Goal: Task Accomplishment & Management: Complete application form

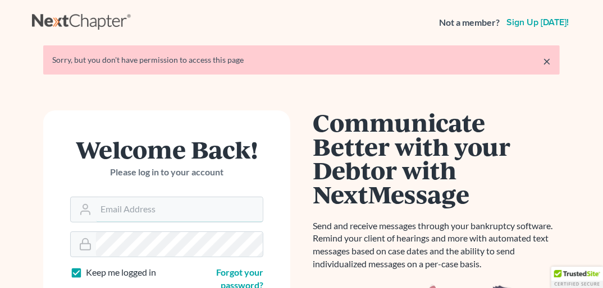
type input "[PERSON_NAME][EMAIL_ADDRESS][DOMAIN_NAME]"
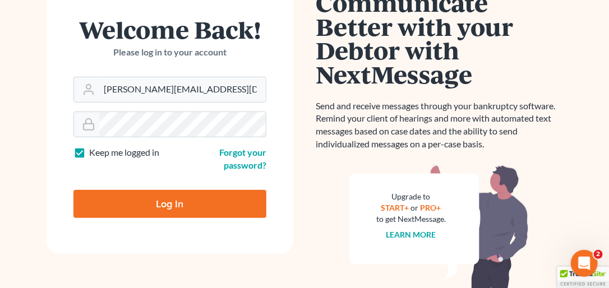
click at [149, 204] on input "Log In" at bounding box center [170, 204] width 193 height 28
type input "Thinking..."
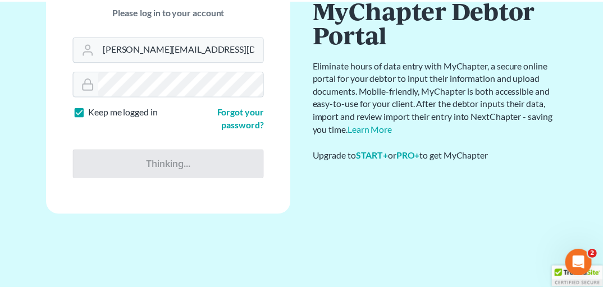
scroll to position [121, 0]
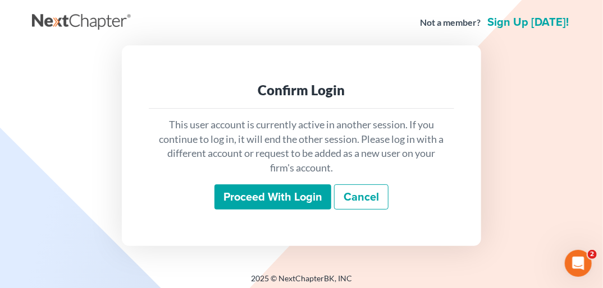
click at [290, 189] on input "Proceed with login" at bounding box center [272, 198] width 117 height 26
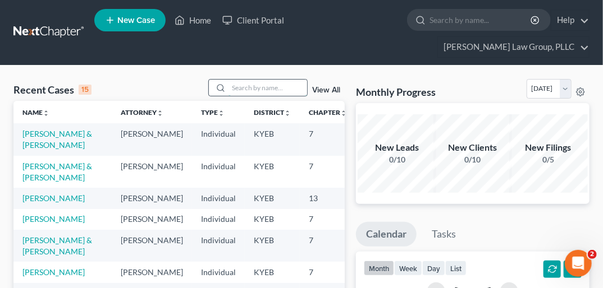
click at [248, 80] on input "search" at bounding box center [267, 88] width 79 height 16
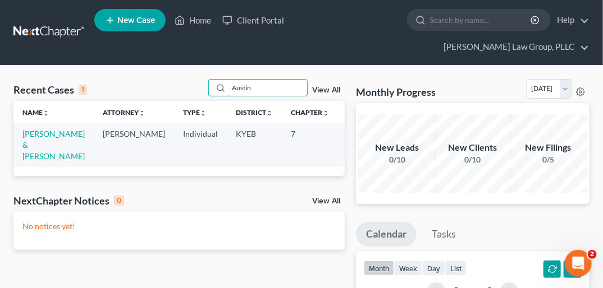
type input "Austin"
click at [141, 25] on span "New Case" at bounding box center [136, 20] width 38 height 8
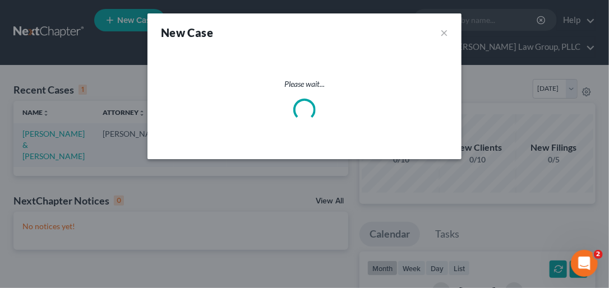
select select "32"
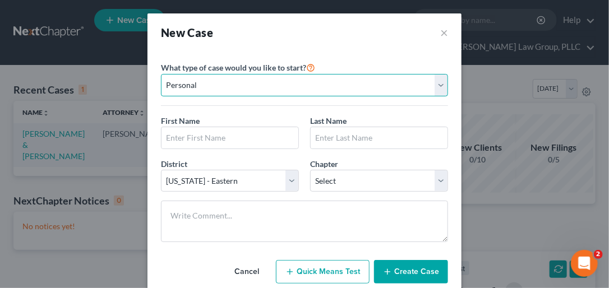
click at [440, 83] on select "Personal Business" at bounding box center [304, 85] width 287 height 22
click at [161, 74] on select "Personal Business" at bounding box center [304, 85] width 287 height 22
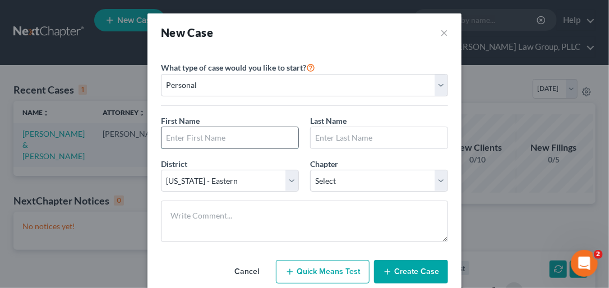
click at [227, 137] on input "text" at bounding box center [230, 137] width 137 height 21
type input "Brianna"
click at [348, 139] on input "text" at bounding box center [379, 137] width 137 height 21
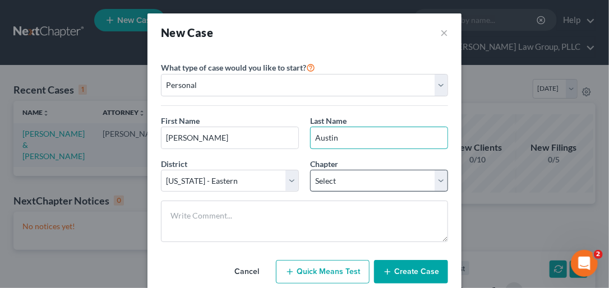
type input "Austin"
click at [434, 180] on select "Select 7 11 12 13" at bounding box center [379, 181] width 138 height 22
select select "0"
click at [310, 170] on select "Select 7 11 12 13" at bounding box center [379, 181] width 138 height 22
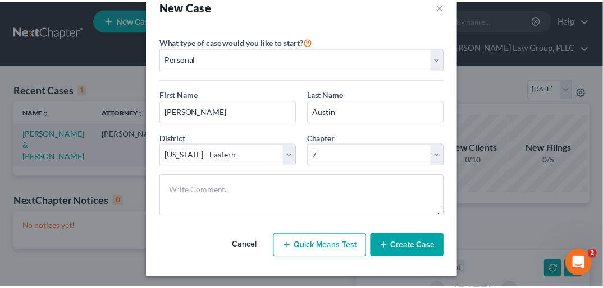
scroll to position [29, 0]
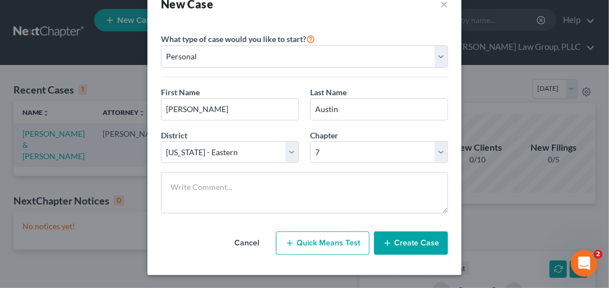
click at [405, 245] on button "Create Case" at bounding box center [411, 244] width 74 height 24
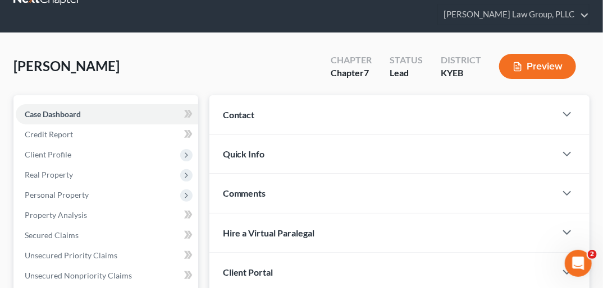
scroll to position [40, 0]
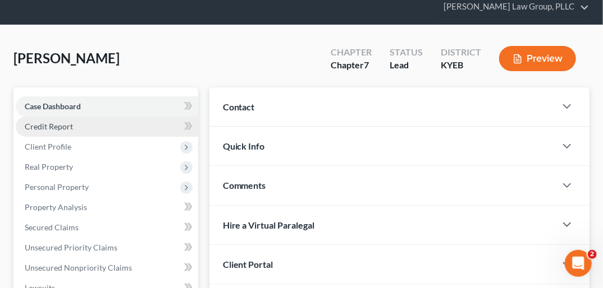
click at [67, 117] on link "Credit Report" at bounding box center [107, 127] width 182 height 20
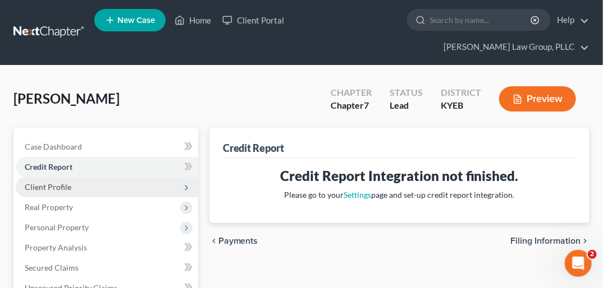
click at [52, 182] on span "Client Profile" at bounding box center [48, 187] width 47 height 10
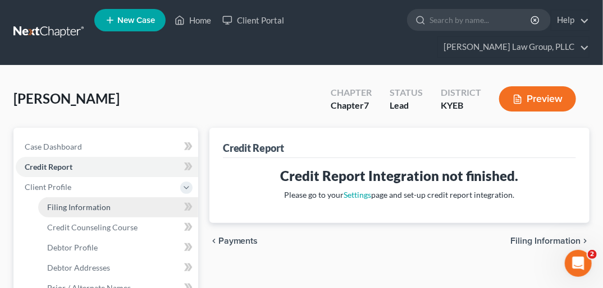
click at [61, 203] on span "Filing Information" at bounding box center [78, 208] width 63 height 10
select select "1"
select select "0"
select select "32"
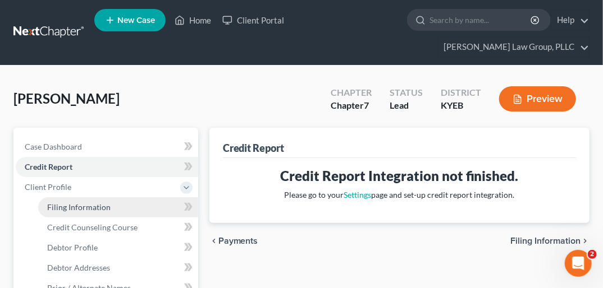
select select "18"
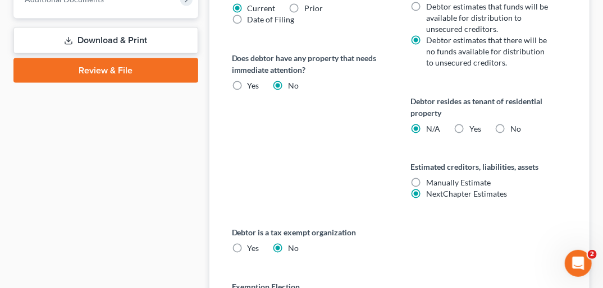
scroll to position [628, 0]
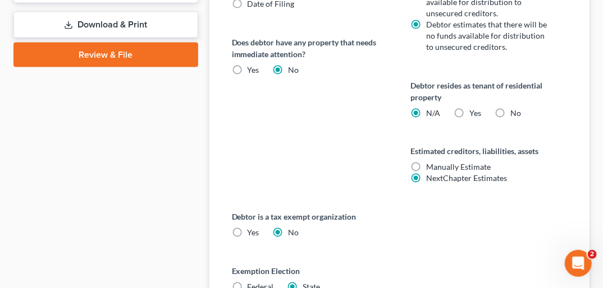
click at [247, 282] on label "Federal" at bounding box center [260, 287] width 26 height 11
click at [252, 282] on input "Federal" at bounding box center [255, 285] width 7 height 7
radio input "true"
radio input "false"
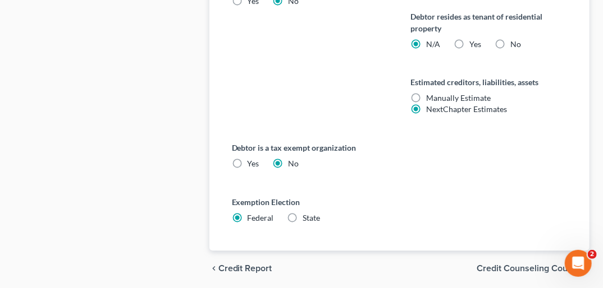
scroll to position [717, 0]
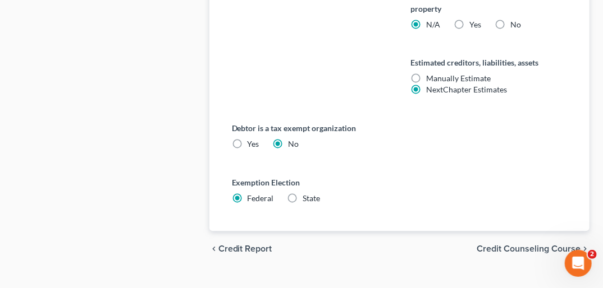
click at [566, 245] on span "Credit Counseling Course" at bounding box center [528, 249] width 104 height 9
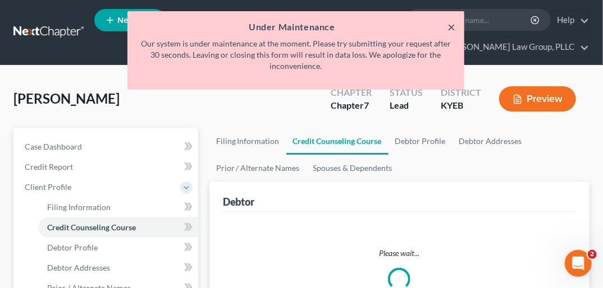
click at [449, 22] on button "×" at bounding box center [451, 26] width 8 height 13
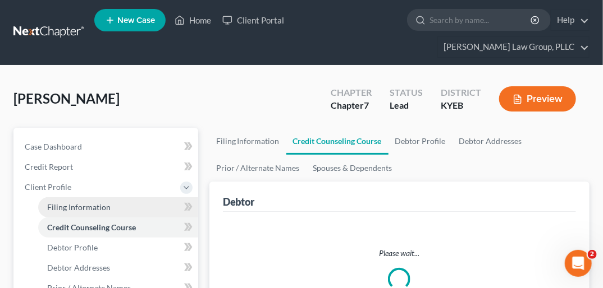
click at [68, 203] on span "Filing Information" at bounding box center [78, 208] width 63 height 10
select select "1"
select select "0"
select select "32"
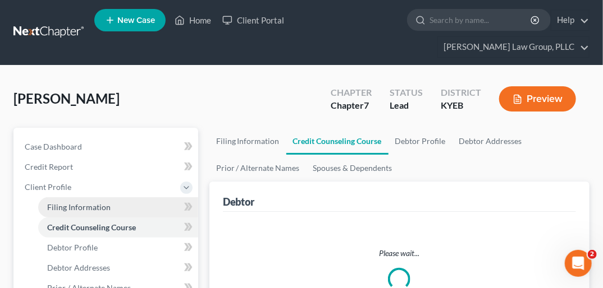
select select "0"
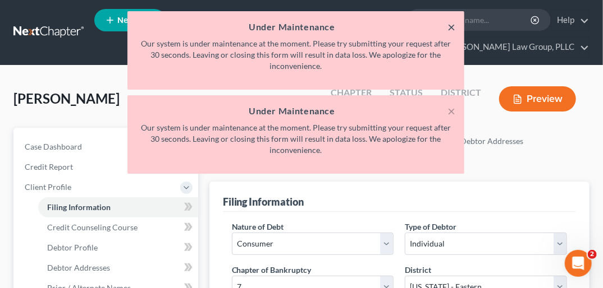
click at [452, 24] on button "×" at bounding box center [451, 26] width 8 height 13
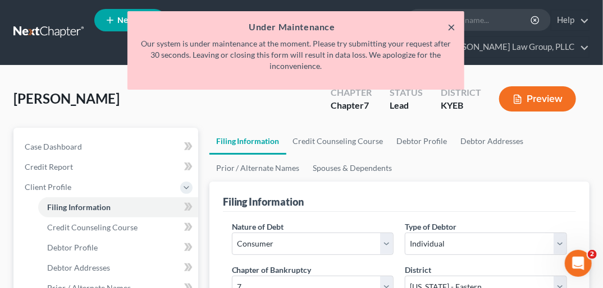
click at [452, 24] on button "×" at bounding box center [451, 26] width 8 height 13
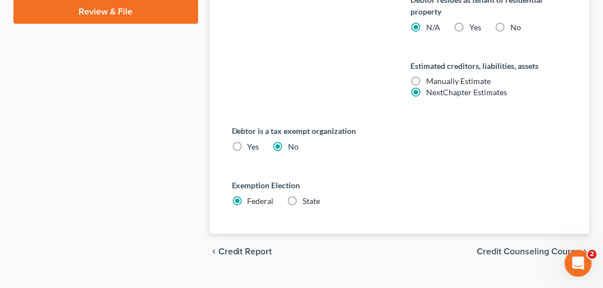
scroll to position [674, 0]
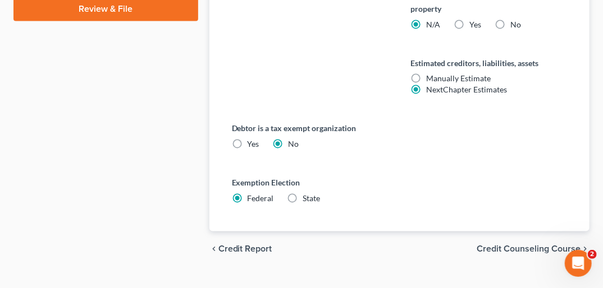
click at [557, 245] on span "Credit Counseling Course" at bounding box center [528, 249] width 104 height 9
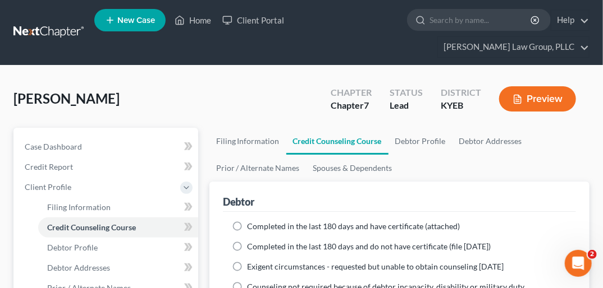
click at [247, 221] on label "Completed in the last 180 days and have certificate (attached)" at bounding box center [353, 226] width 213 height 11
click at [252, 221] on input "Completed in the last 180 days and have certificate (attached)" at bounding box center [255, 224] width 7 height 7
radio input "true"
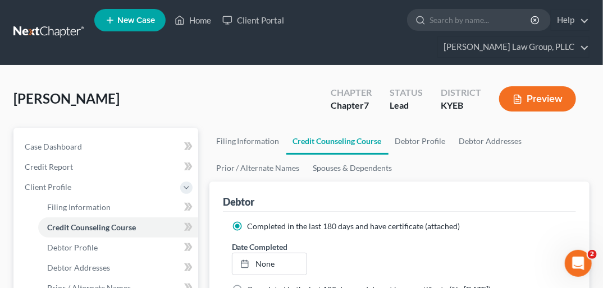
click at [247, 221] on label "Completed in the last 180 days and have certificate (attached)" at bounding box center [353, 226] width 213 height 11
click at [252, 221] on input "Completed in the last 180 days and have certificate (attached)" at bounding box center [255, 224] width 7 height 7
click at [247, 221] on label "Completed in the last 180 days and have certificate (attached)" at bounding box center [353, 226] width 213 height 11
click at [252, 221] on input "Completed in the last 180 days and have certificate (attached)" at bounding box center [255, 224] width 7 height 7
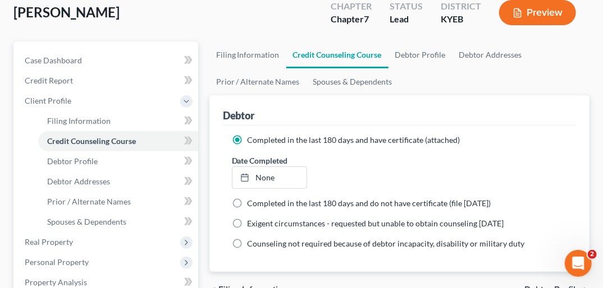
scroll to position [70, 0]
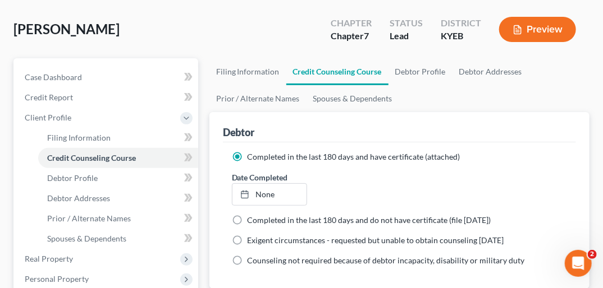
click at [247, 152] on label "Completed in the last 180 days and have certificate (attached)" at bounding box center [353, 157] width 213 height 11
click at [252, 152] on input "Completed in the last 180 days and have certificate (attached)" at bounding box center [255, 155] width 7 height 7
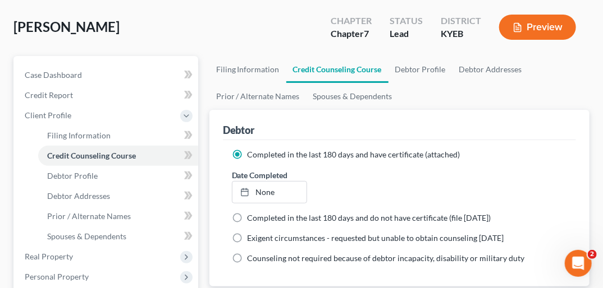
scroll to position [71, 0]
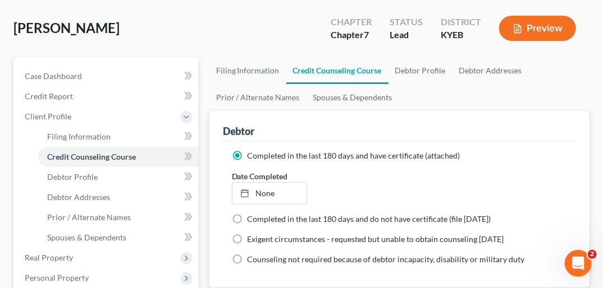
drag, startPoint x: 549, startPoint y: 150, endPoint x: 436, endPoint y: 161, distance: 113.3
click at [436, 171] on div "Date Completed None close Date Time chevron_left September 2025 chevron_right S…" at bounding box center [399, 188] width 346 height 34
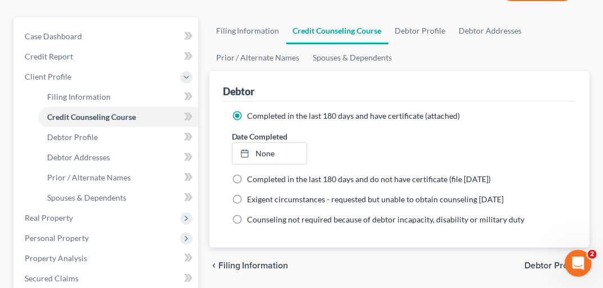
scroll to position [112, 0]
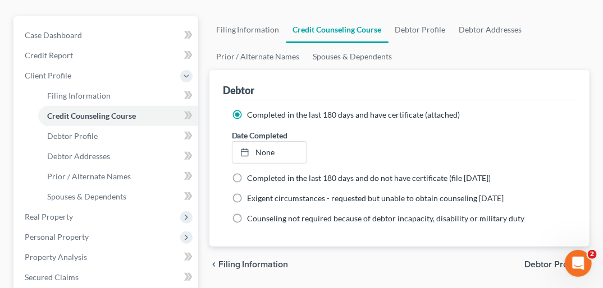
click at [542, 260] on span "Debtor Profile" at bounding box center [552, 264] width 56 height 9
select select "0"
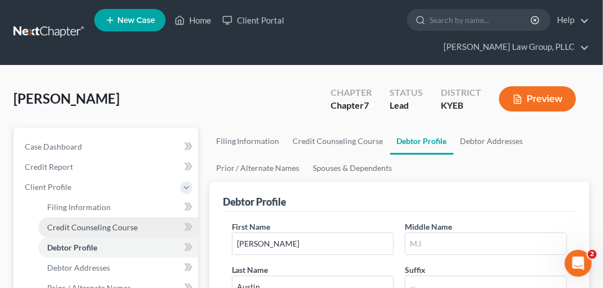
click at [105, 223] on span "Credit Counseling Course" at bounding box center [92, 228] width 90 height 10
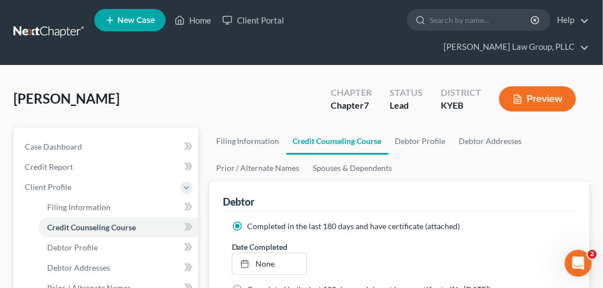
click at [247, 221] on label "Completed in the last 180 days and have certificate (attached)" at bounding box center [353, 226] width 213 height 11
click at [252, 221] on input "Completed in the last 180 days and have certificate (attached)" at bounding box center [255, 224] width 7 height 7
click at [247, 221] on label "Completed in the last 180 days and have certificate (attached)" at bounding box center [353, 226] width 213 height 11
click at [252, 221] on input "Completed in the last 180 days and have certificate (attached)" at bounding box center [255, 224] width 7 height 7
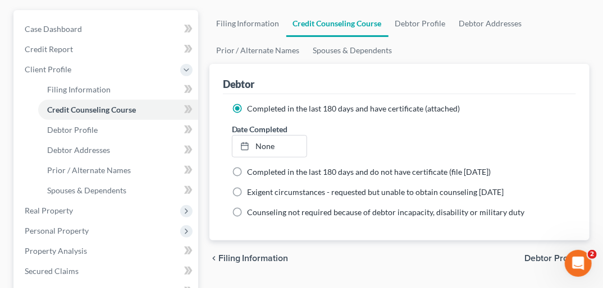
scroll to position [143, 0]
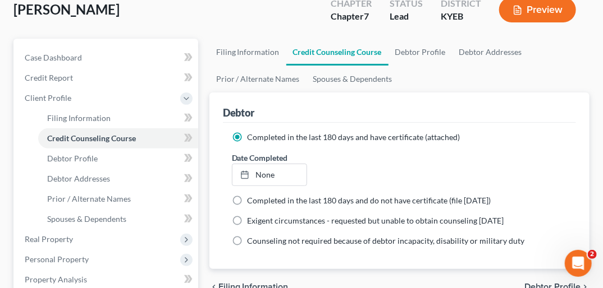
scroll to position [76, 0]
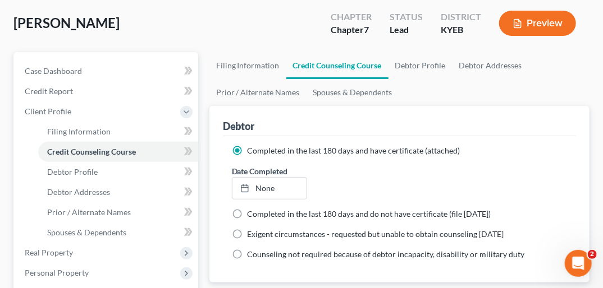
click at [322, 166] on div "Date Completed None close Date Time chevron_left September 2025 chevron_right S…" at bounding box center [399, 183] width 346 height 34
click at [247, 145] on label "Completed in the last 180 days and have certificate (attached)" at bounding box center [353, 150] width 213 height 11
click at [252, 145] on input "Completed in the last 180 days and have certificate (attached)" at bounding box center [255, 148] width 7 height 7
click at [247, 145] on label "Completed in the last 180 days and have certificate (attached)" at bounding box center [353, 150] width 213 height 11
click at [252, 145] on input "Completed in the last 180 days and have certificate (attached)" at bounding box center [255, 148] width 7 height 7
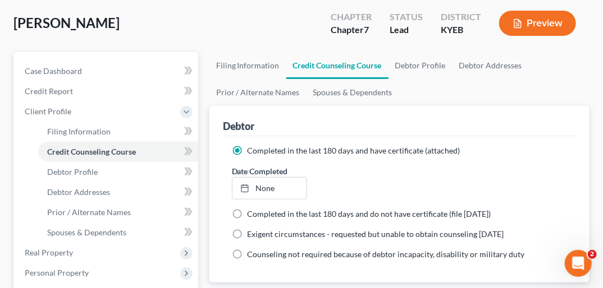
click at [329, 166] on div "Date Completed None close Date Time chevron_left September 2025 chevron_right S…" at bounding box center [399, 183] width 346 height 34
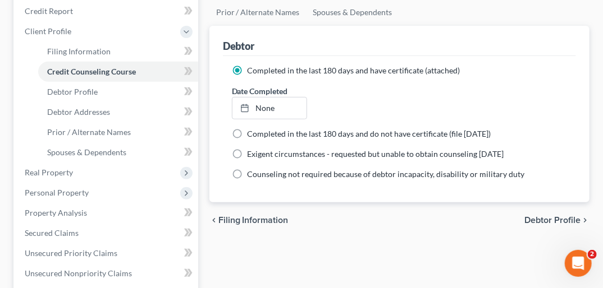
scroll to position [167, 0]
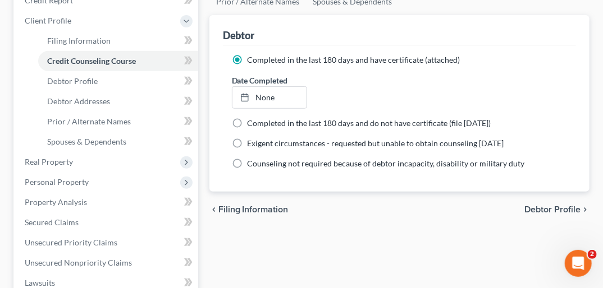
click at [559, 205] on span "Debtor Profile" at bounding box center [552, 209] width 56 height 9
select select "0"
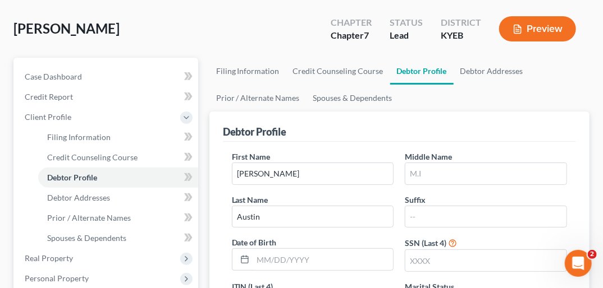
scroll to position [107, 0]
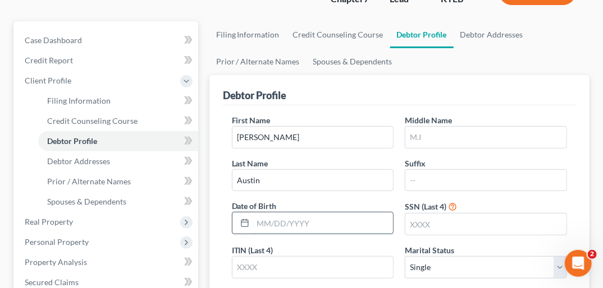
click at [264, 213] on input "text" at bounding box center [323, 223] width 140 height 21
type input "08/20/1998"
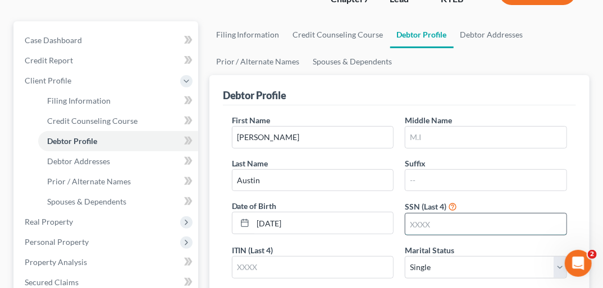
click at [407, 214] on input "text" at bounding box center [485, 224] width 161 height 21
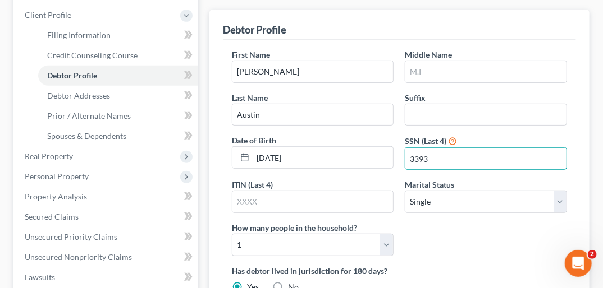
scroll to position [178, 0]
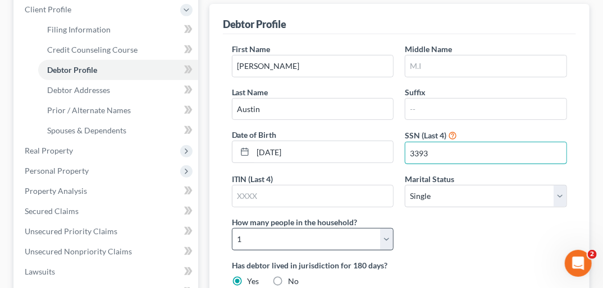
type input "3393"
click at [386, 228] on select "Select 1 2 3 4 5 6 7 8 9 10 11 12 13 14 15 16 17 18 19 20" at bounding box center [313, 239] width 162 height 22
select select "4"
click at [232, 228] on select "Select 1 2 3 4 5 6 7 8 9 10 11 12 13 14 15 16 17 18 19 20" at bounding box center [313, 239] width 162 height 22
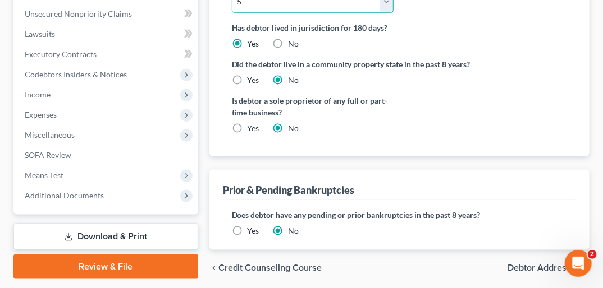
scroll to position [434, 0]
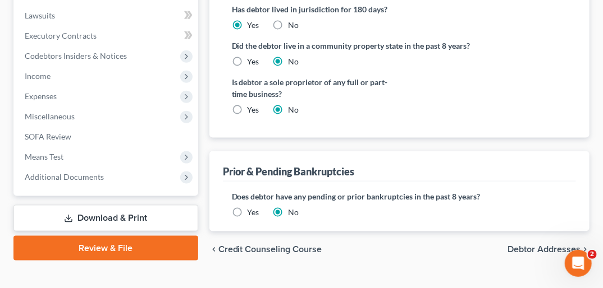
click at [545, 245] on span "Debtor Addresses" at bounding box center [543, 249] width 73 height 9
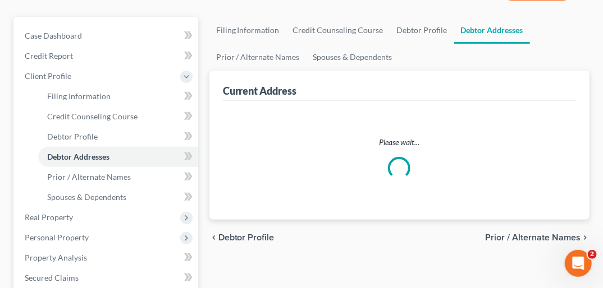
select select "0"
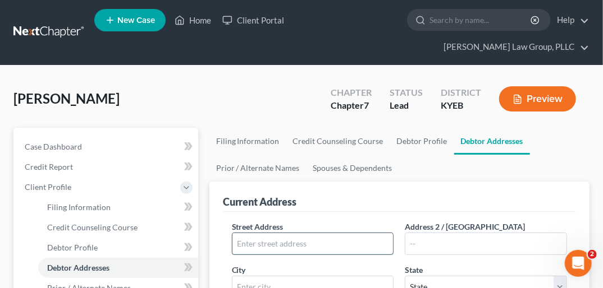
click at [281, 233] on input "text" at bounding box center [312, 243] width 161 height 21
type input "2727 Lawrenceburg Rd"
click at [321, 277] on input "text" at bounding box center [312, 287] width 161 height 21
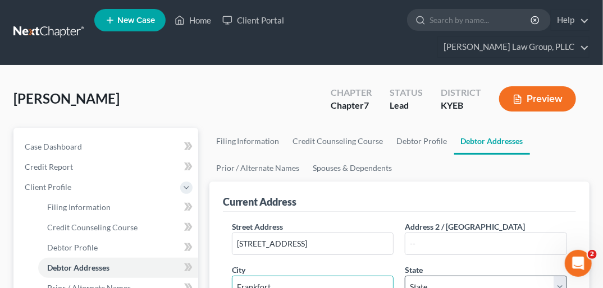
type input "Frankfort"
drag, startPoint x: 1, startPoint y: 15, endPoint x: 560, endPoint y: 272, distance: 615.2
click at [560, 276] on select "State AL AK AR AZ CA CO CT DE DC FL GA GU HI ID IL IN IA KS KY LA ME MD MA MI M…" at bounding box center [486, 287] width 162 height 22
select select "18"
click at [405, 276] on select "State AL AK AR AZ CA CO CT DE DC FL GA GU HI ID IL IN IA KS KY LA ME MD MA MI M…" at bounding box center [486, 287] width 162 height 22
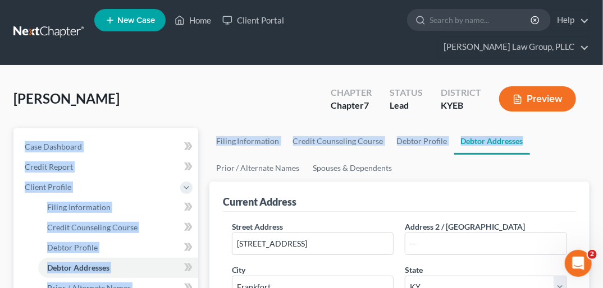
drag, startPoint x: 602, startPoint y: 74, endPoint x: 600, endPoint y: 114, distance: 39.9
click at [568, 128] on ul "Filing Information Credit Counseling Course Debtor Profile Debtor Addresses Pri…" at bounding box center [399, 155] width 380 height 54
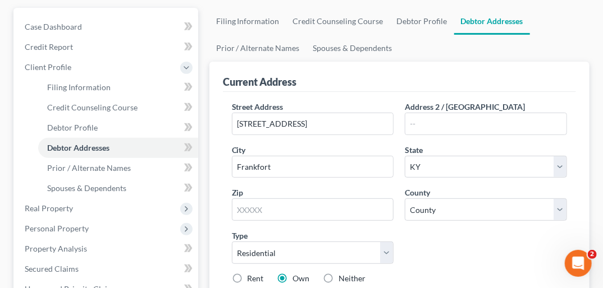
scroll to position [132, 0]
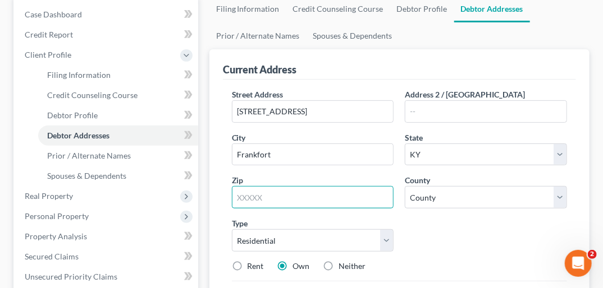
click at [318, 186] on input "text" at bounding box center [313, 197] width 162 height 22
type input "40601"
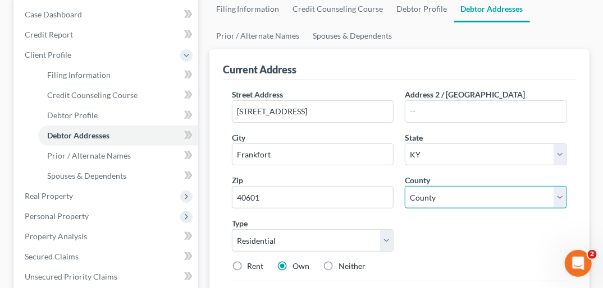
click at [564, 186] on select "County Adair County Allen County Anderson County Ballard County Barren County B…" at bounding box center [486, 197] width 162 height 22
select select "36"
click at [405, 186] on select "County Adair County Allen County Anderson County Ballard County Barren County B…" at bounding box center [486, 197] width 162 height 22
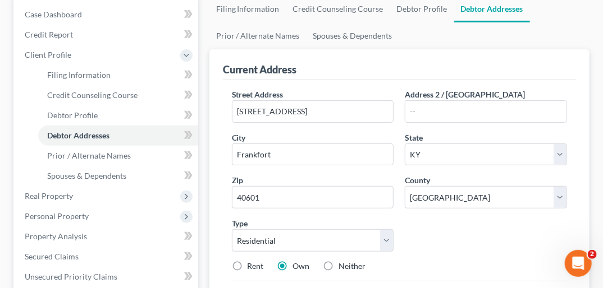
click at [247, 261] on label "Rent" at bounding box center [255, 266] width 16 height 11
click at [252, 261] on input "Rent" at bounding box center [255, 264] width 7 height 7
radio input "true"
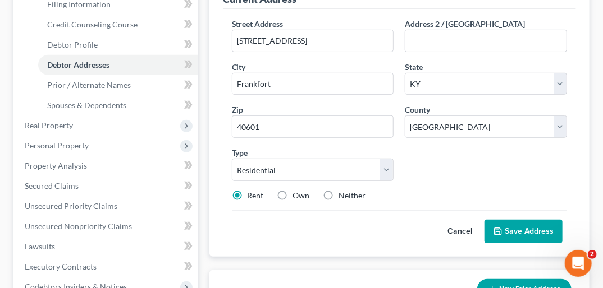
scroll to position [210, 0]
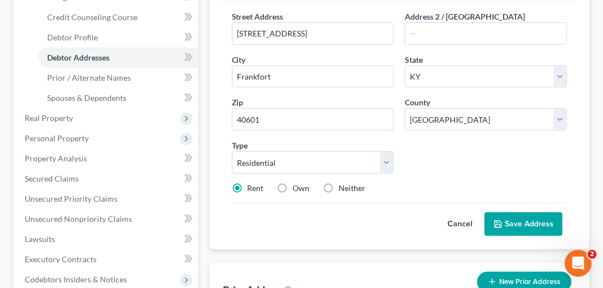
click at [541, 213] on button "Save Address" at bounding box center [523, 225] width 78 height 24
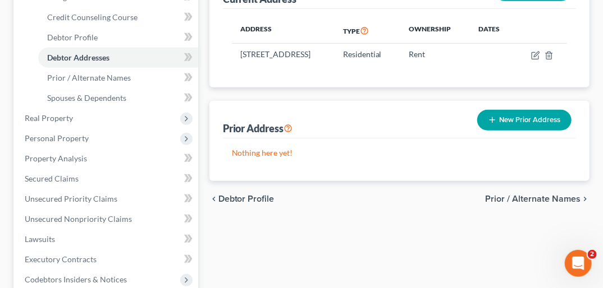
click at [523, 110] on button "New Prior Address" at bounding box center [524, 120] width 94 height 21
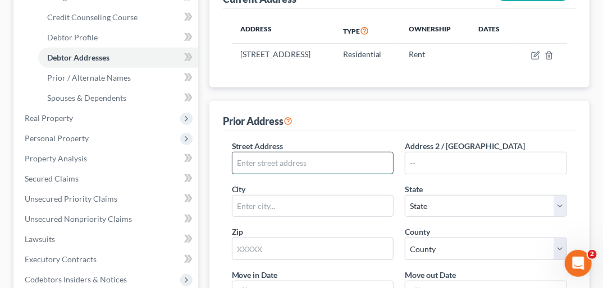
click at [323, 153] on input "text" at bounding box center [312, 163] width 161 height 21
type input "161 Rolling Acres Dr"
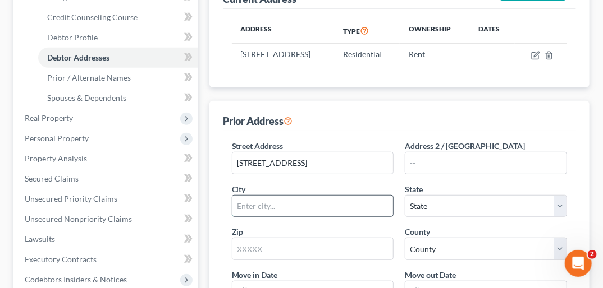
click at [297, 199] on input "text" at bounding box center [312, 206] width 161 height 21
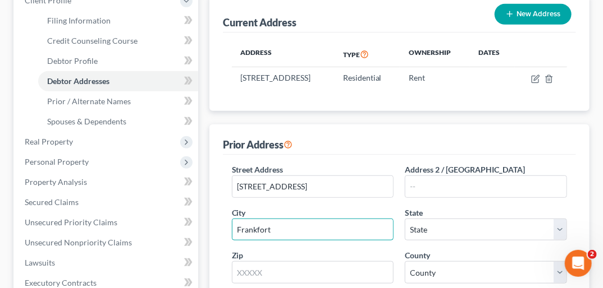
scroll to position [166, 0]
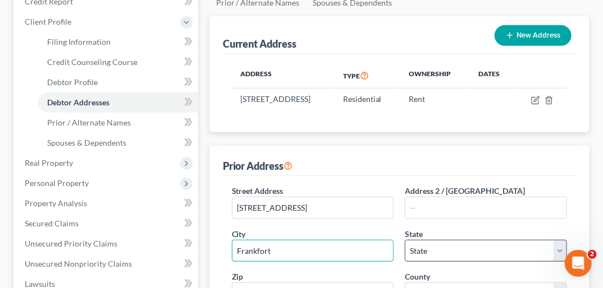
type input "Frankfort"
click at [563, 240] on select "State [US_STATE] AK AR AZ CA CO CT DE DC [GEOGRAPHIC_DATA] [GEOGRAPHIC_DATA] GU…" at bounding box center [486, 251] width 162 height 22
select select "18"
click at [405, 240] on select "State [US_STATE] AK AR AZ CA CO CT DE DC [GEOGRAPHIC_DATA] [GEOGRAPHIC_DATA] GU…" at bounding box center [486, 251] width 162 height 22
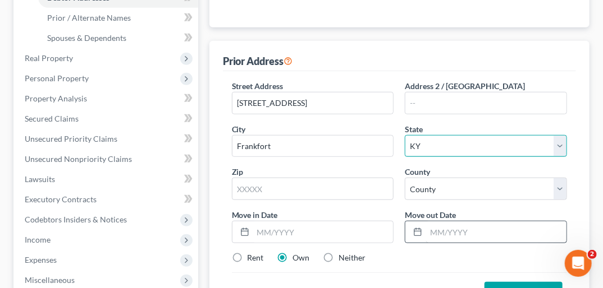
scroll to position [286, 0]
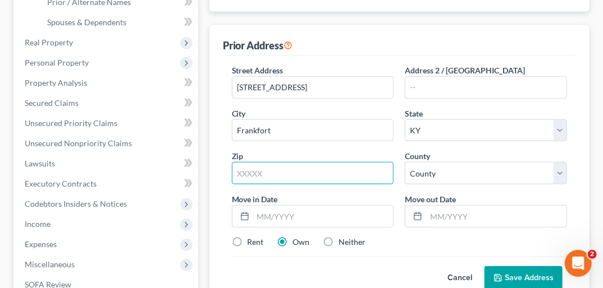
click at [273, 162] on input "text" at bounding box center [313, 173] width 162 height 22
type input "40601"
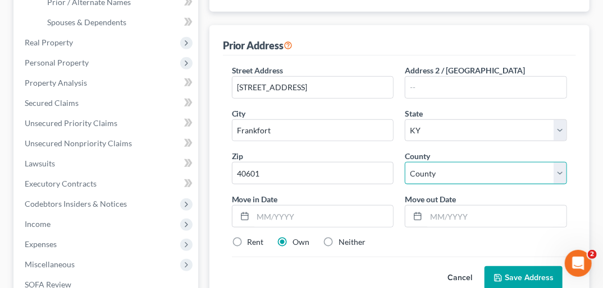
click at [560, 162] on select "County Adair County Allen County Anderson County Ballard County Barren County B…" at bounding box center [486, 173] width 162 height 22
select select "36"
click at [405, 162] on select "County Adair County Allen County Anderson County Ballard County Barren County B…" at bounding box center [486, 173] width 162 height 22
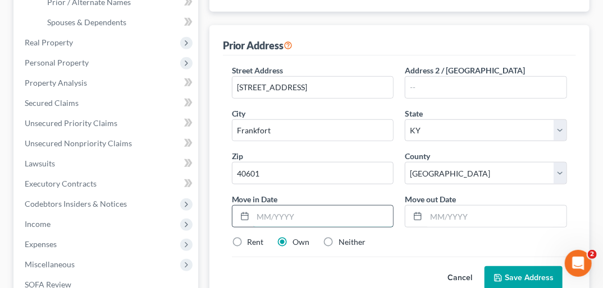
click at [269, 206] on input "text" at bounding box center [323, 216] width 140 height 21
type input "01/01/0000"
click at [447, 206] on input "text" at bounding box center [496, 216] width 140 height 21
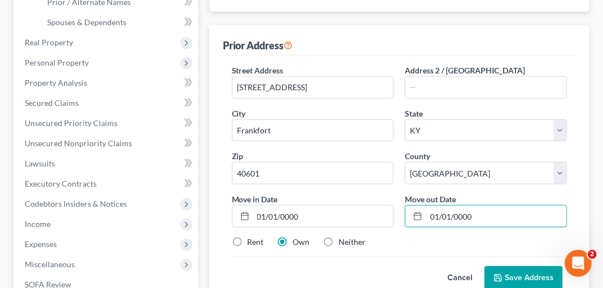
type input "01/01/0000"
click at [339, 237] on label "Neither" at bounding box center [352, 242] width 27 height 11
click at [343, 237] on input "Neither" at bounding box center [346, 240] width 7 height 7
radio input "true"
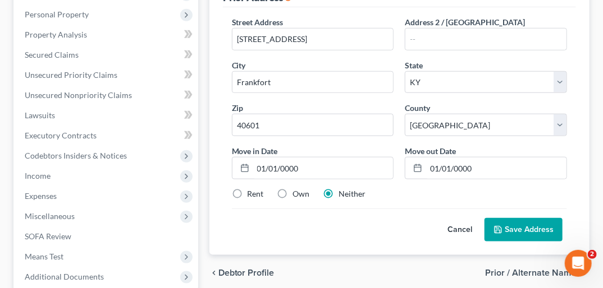
scroll to position [338, 0]
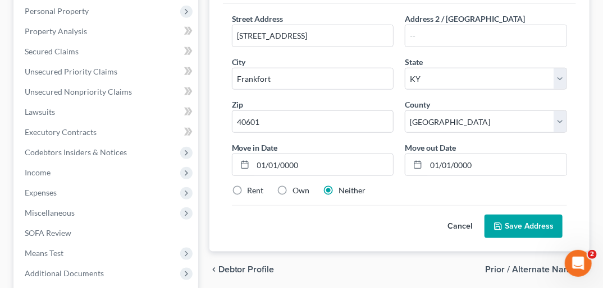
click at [512, 215] on button "Save Address" at bounding box center [523, 227] width 78 height 24
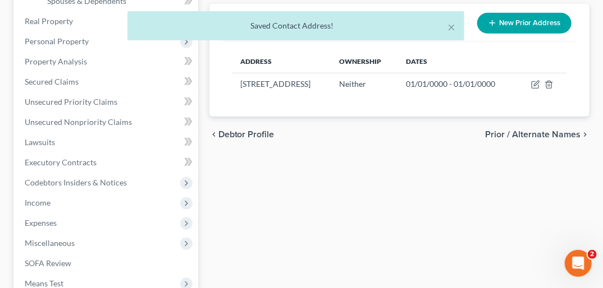
scroll to position [294, 0]
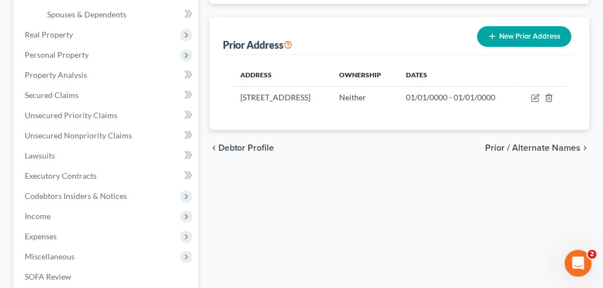
click at [536, 26] on button "New Prior Address" at bounding box center [524, 36] width 94 height 21
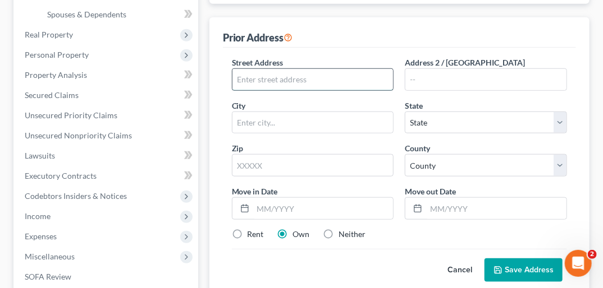
click at [377, 73] on input "text" at bounding box center [312, 79] width 161 height 21
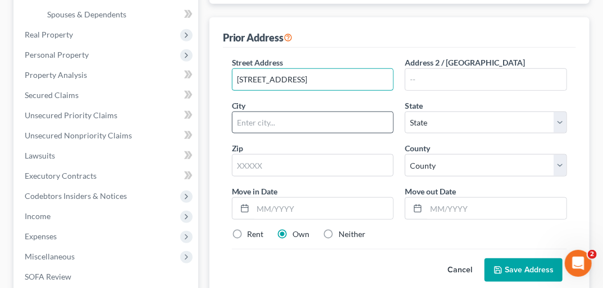
type input "109 Dogwood Dr Unit 11"
click at [302, 112] on input "text" at bounding box center [312, 122] width 161 height 21
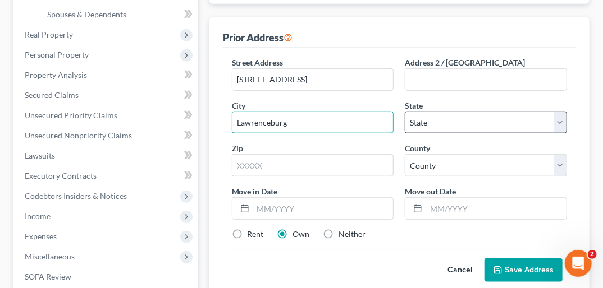
type input "Lawrenceburg"
click at [561, 112] on select "State [US_STATE] AK AR AZ CA CO CT DE DC [GEOGRAPHIC_DATA] [GEOGRAPHIC_DATA] GU…" at bounding box center [486, 123] width 162 height 22
select select "18"
click at [405, 112] on select "State [US_STATE] AK AR AZ CA CO CT DE DC [GEOGRAPHIC_DATA] [GEOGRAPHIC_DATA] GU…" at bounding box center [486, 123] width 162 height 22
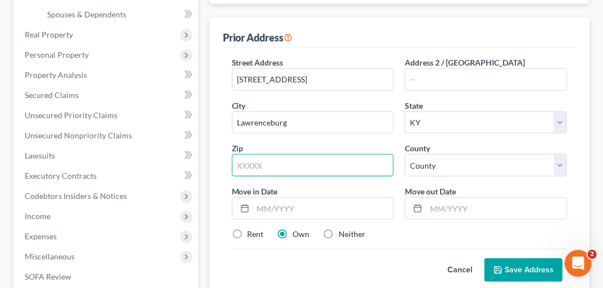
click at [248, 154] on input "text" at bounding box center [313, 165] width 162 height 22
type input "40342"
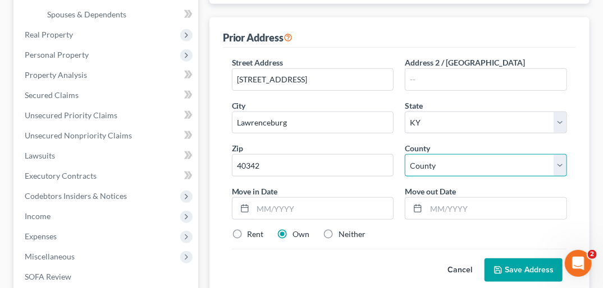
click at [558, 159] on select "County Adair County Allen County Anderson County Ballard County Barren County B…" at bounding box center [486, 165] width 162 height 22
select select "2"
click at [405, 154] on select "County Adair County Allen County Anderson County Ballard County Barren County B…" at bounding box center [486, 165] width 162 height 22
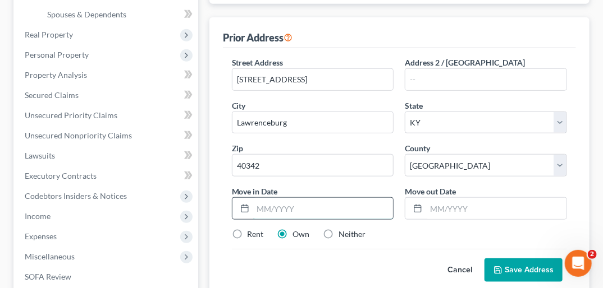
click at [264, 198] on input "text" at bounding box center [323, 208] width 140 height 21
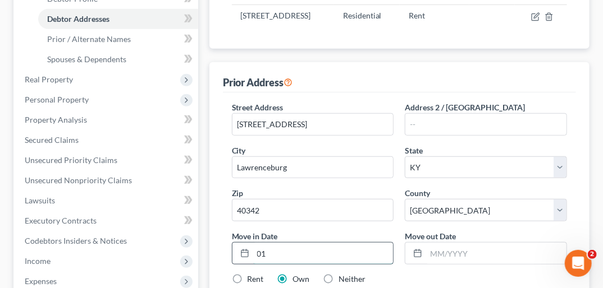
type input "0"
type input "00/00/0000"
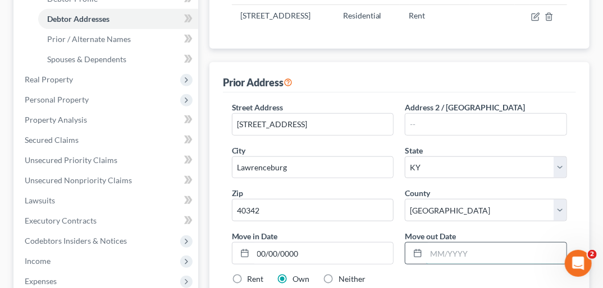
click at [432, 244] on input "text" at bounding box center [496, 253] width 140 height 21
click at [478, 245] on input "00" at bounding box center [496, 253] width 140 height 21
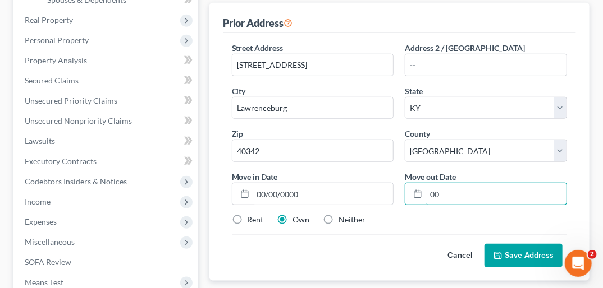
scroll to position [346, 0]
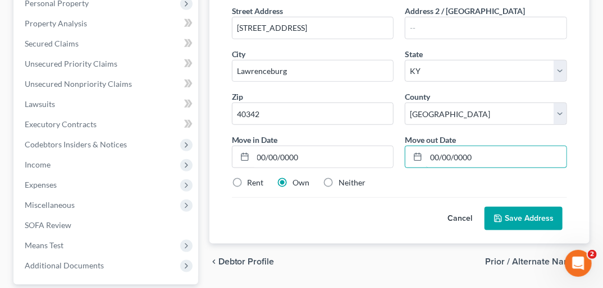
type input "00/00/0000"
click at [339, 177] on label "Neither" at bounding box center [352, 182] width 27 height 11
click at [343, 177] on input "Neither" at bounding box center [346, 180] width 7 height 7
radio input "true"
click at [247, 177] on label "Rent" at bounding box center [255, 182] width 16 height 11
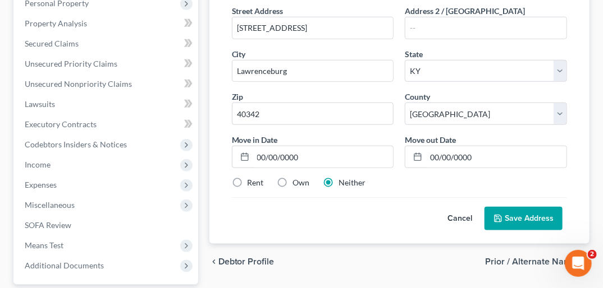
click at [252, 177] on input "Rent" at bounding box center [255, 180] width 7 height 7
radio input "true"
click at [518, 210] on button "Save Address" at bounding box center [523, 219] width 78 height 24
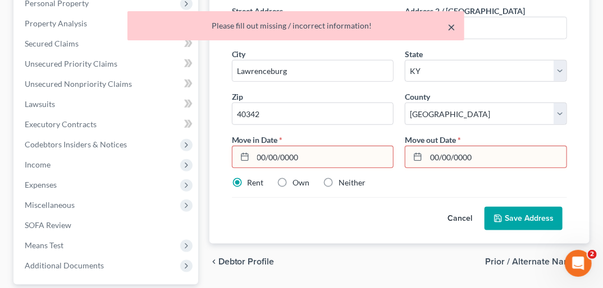
click at [449, 25] on button "×" at bounding box center [451, 26] width 8 height 13
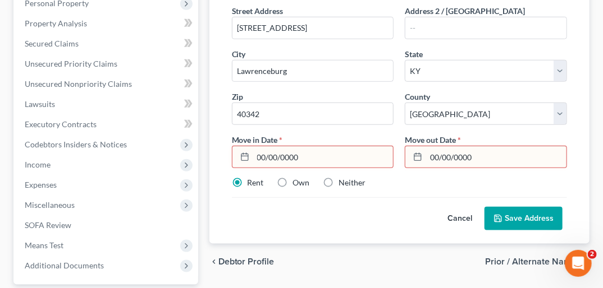
click at [266, 146] on input "00/00/0000" at bounding box center [323, 156] width 140 height 21
type input "01/00/0000"
click at [440, 146] on input "00/00/0000" at bounding box center [496, 156] width 140 height 21
type input "01/00/0000"
click at [538, 211] on button "Save Address" at bounding box center [523, 219] width 78 height 24
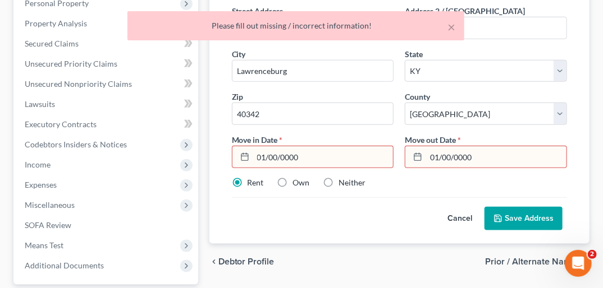
drag, startPoint x: 258, startPoint y: 144, endPoint x: 308, endPoint y: 148, distance: 50.7
click at [308, 148] on input "01/00/0000" at bounding box center [323, 156] width 140 height 21
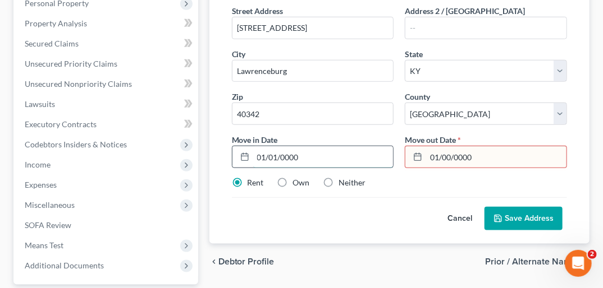
scroll to position [301, 0]
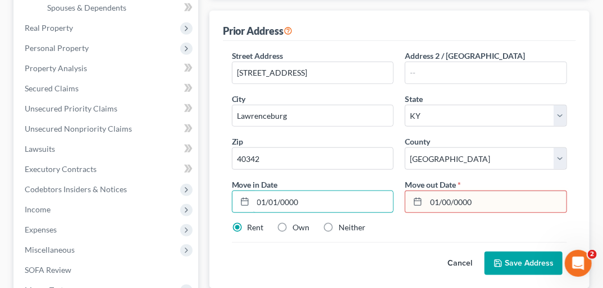
type input "01/01/0000"
drag, startPoint x: 431, startPoint y: 194, endPoint x: 494, endPoint y: 186, distance: 63.3
click at [494, 191] on input "01/00/0000" at bounding box center [496, 201] width 140 height 21
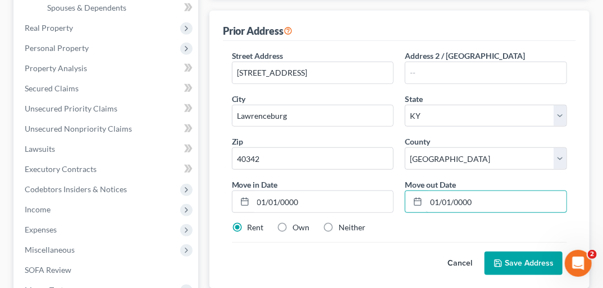
type input "01/01/0000"
click at [506, 252] on button "Save Address" at bounding box center [523, 264] width 78 height 24
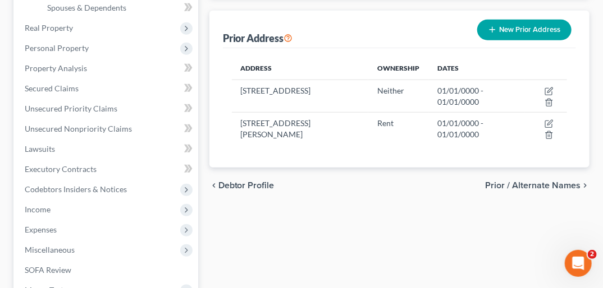
click at [520, 24] on button "New Prior Address" at bounding box center [524, 30] width 94 height 21
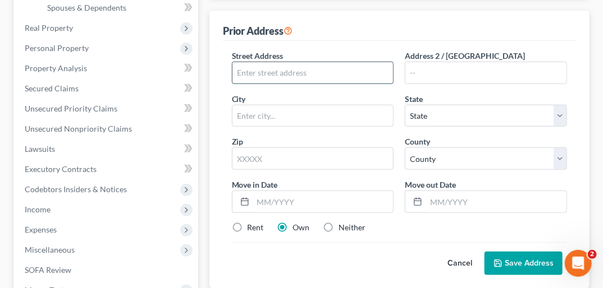
click at [321, 67] on input "text" at bounding box center [312, 72] width 161 height 21
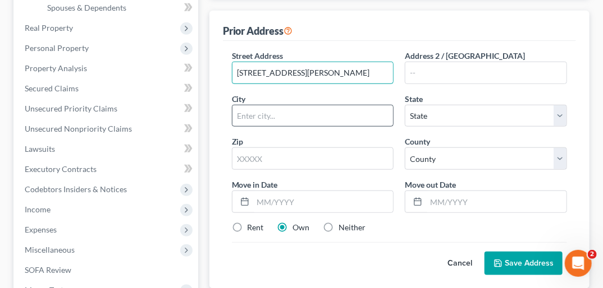
type input "5036 Huntington Woods Rd"
click at [255, 105] on input "text" at bounding box center [312, 115] width 161 height 21
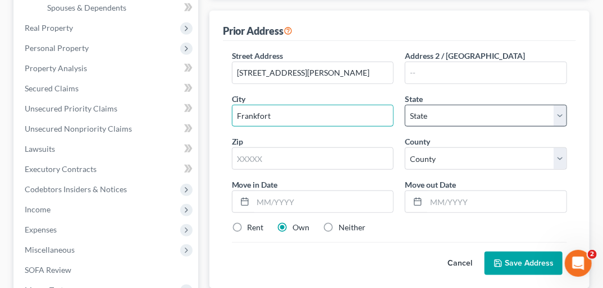
type input "Frankfort"
click at [562, 105] on select "State [US_STATE] AK AR AZ CA CO CT DE DC [GEOGRAPHIC_DATA] [GEOGRAPHIC_DATA] GU…" at bounding box center [486, 116] width 162 height 22
select select "18"
click at [405, 105] on select "State [US_STATE] AK AR AZ CA CO CT DE DC [GEOGRAPHIC_DATA] [GEOGRAPHIC_DATA] GU…" at bounding box center [486, 116] width 162 height 22
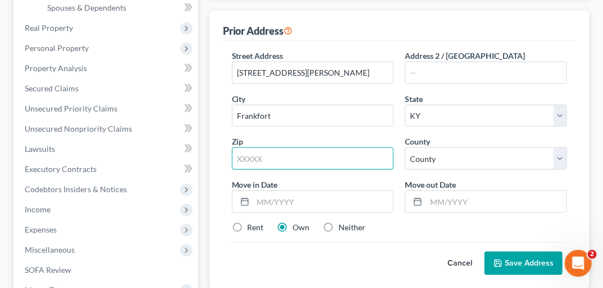
click at [266, 151] on input "text" at bounding box center [313, 159] width 162 height 22
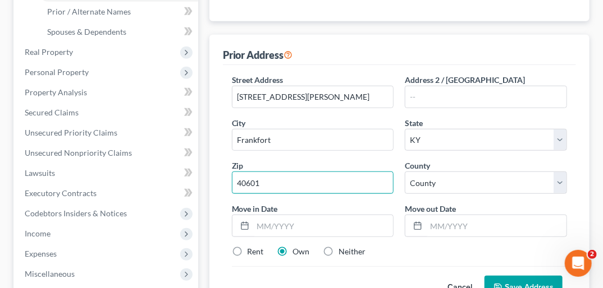
scroll to position [256, 0]
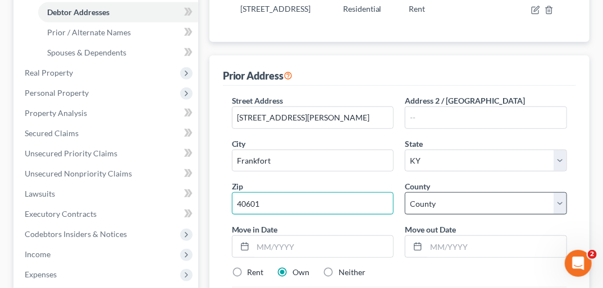
type input "40601"
click at [559, 194] on select "County Adair County Allen County Anderson County Ballard County Barren County B…" at bounding box center [486, 203] width 162 height 22
select select "36"
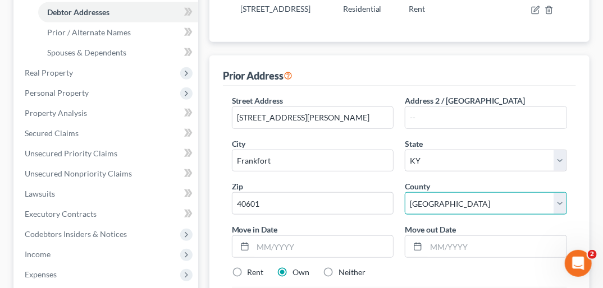
click at [405, 192] on select "County Adair County Allen County Anderson County Ballard County Barren County B…" at bounding box center [486, 203] width 162 height 22
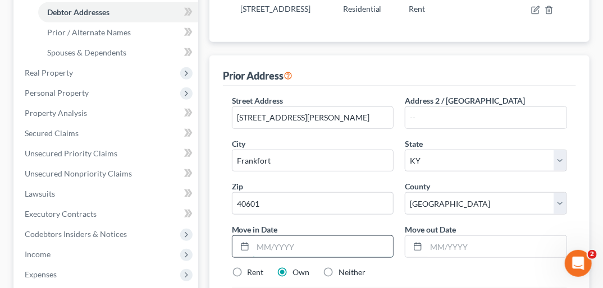
click at [267, 237] on input "text" at bounding box center [323, 246] width 140 height 21
type input "01/01/0000"
click at [432, 236] on input "text" at bounding box center [496, 246] width 140 height 21
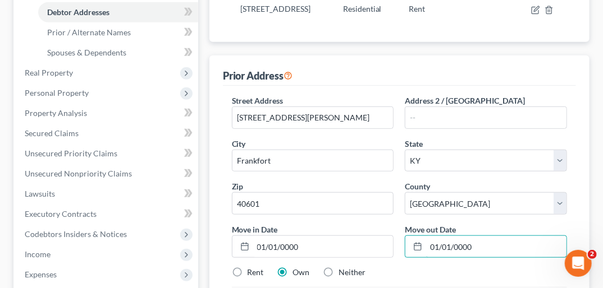
type input "01/01/0000"
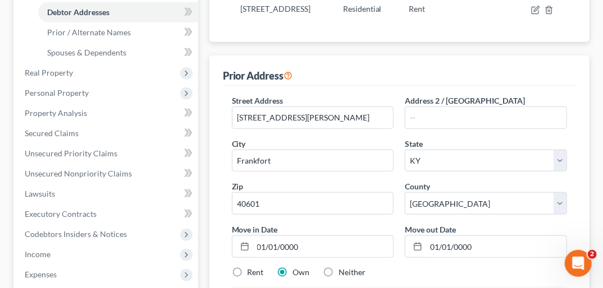
click at [339, 267] on label "Neither" at bounding box center [352, 272] width 27 height 11
click at [343, 267] on input "Neither" at bounding box center [346, 270] width 7 height 7
radio input "true"
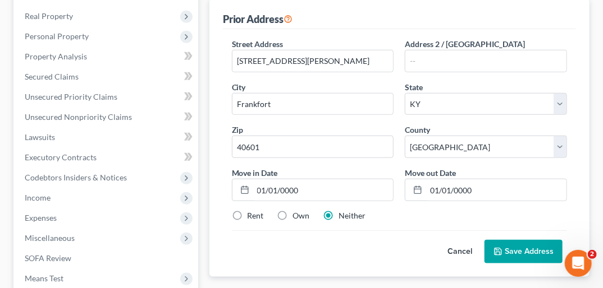
scroll to position [336, 0]
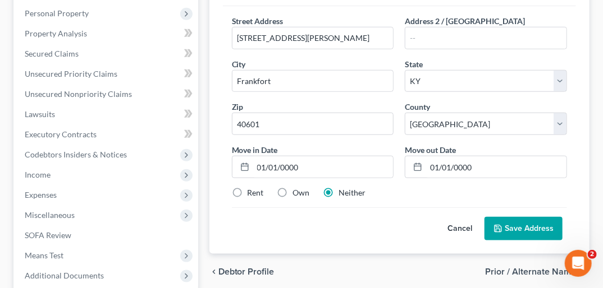
click at [519, 223] on button "Save Address" at bounding box center [523, 229] width 78 height 24
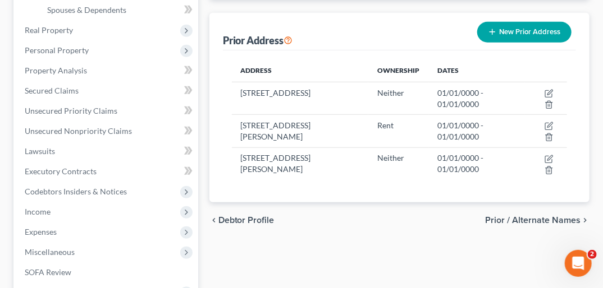
scroll to position [290, 0]
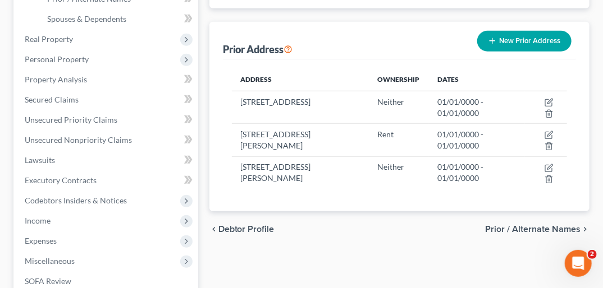
click at [543, 34] on button "New Prior Address" at bounding box center [524, 41] width 94 height 21
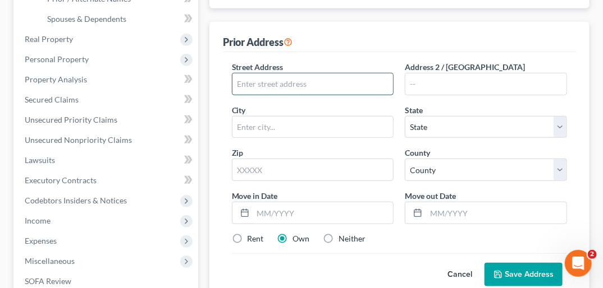
click at [264, 74] on input "text" at bounding box center [312, 84] width 161 height 21
type input "555 Bridgeport Rd"
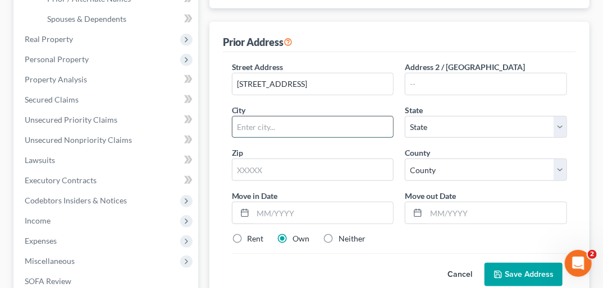
click at [258, 117] on input "text" at bounding box center [312, 127] width 161 height 21
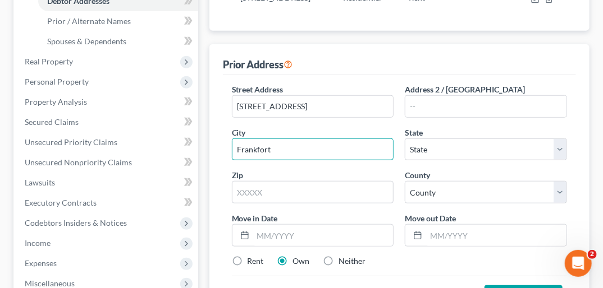
scroll to position [245, 0]
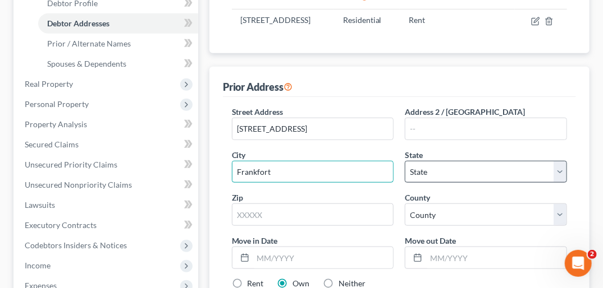
type input "Frankfort"
click at [563, 166] on select "State [US_STATE] AK AR AZ CA CO CT DE DC [GEOGRAPHIC_DATA] [GEOGRAPHIC_DATA] GU…" at bounding box center [486, 172] width 162 height 22
select select "18"
click at [405, 161] on select "State [US_STATE] AK AR AZ CA CO CT DE DC [GEOGRAPHIC_DATA] [GEOGRAPHIC_DATA] GU…" at bounding box center [486, 172] width 162 height 22
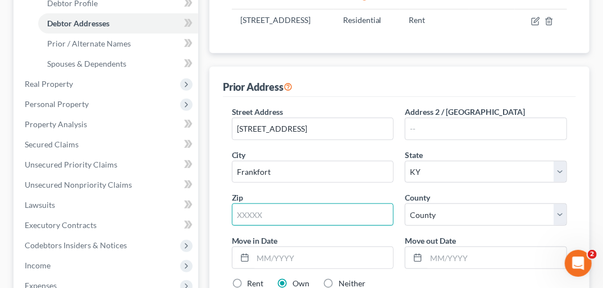
click at [297, 207] on input "text" at bounding box center [313, 215] width 162 height 22
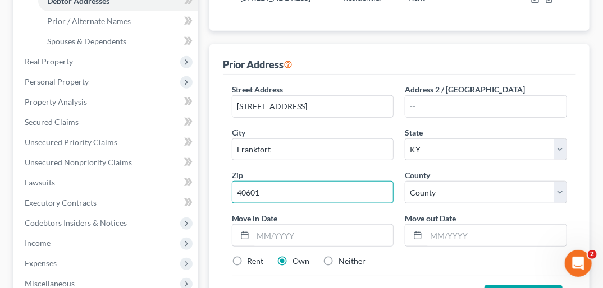
scroll to position [290, 0]
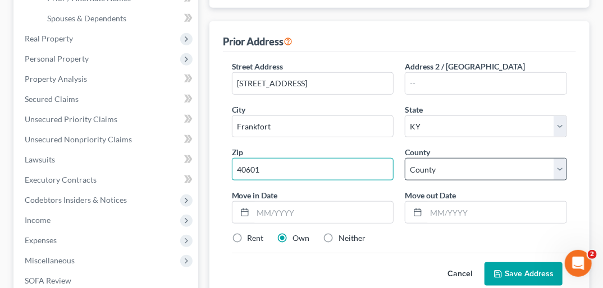
type input "40601"
click at [559, 160] on select "County Adair County Allen County Anderson County Ballard County Barren County B…" at bounding box center [486, 169] width 162 height 22
select select "36"
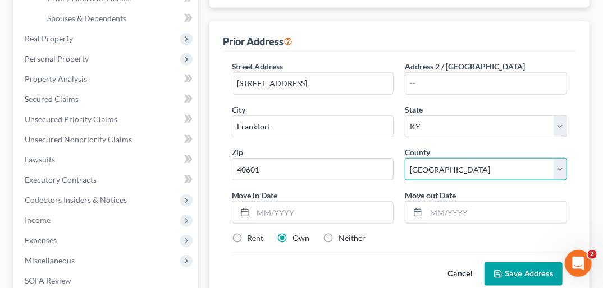
click at [405, 158] on select "County Adair County Allen County Anderson County Ballard County Barren County B…" at bounding box center [486, 169] width 162 height 22
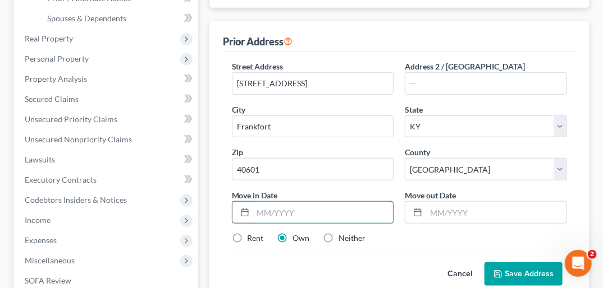
click at [259, 202] on input "text" at bounding box center [323, 212] width 140 height 21
type input "01/01/0000"
click at [430, 202] on input "text" at bounding box center [496, 212] width 140 height 21
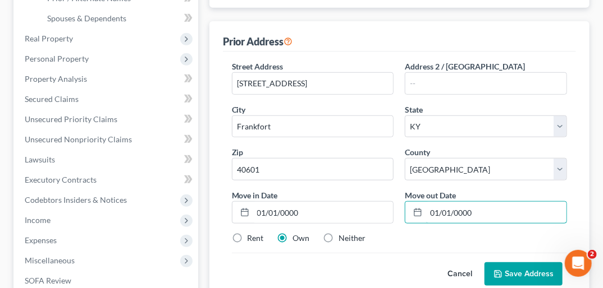
type input "01/01/0000"
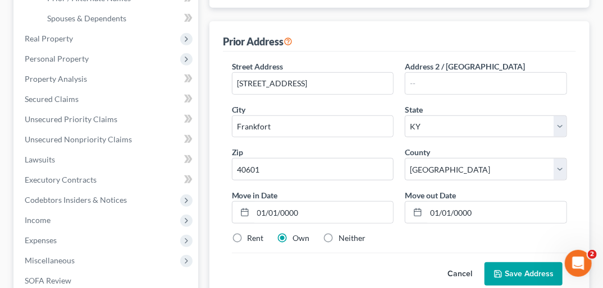
click at [339, 233] on label "Neither" at bounding box center [352, 238] width 27 height 11
click at [343, 233] on input "Neither" at bounding box center [346, 236] width 7 height 7
radio input "true"
click at [520, 263] on button "Save Address" at bounding box center [523, 275] width 78 height 24
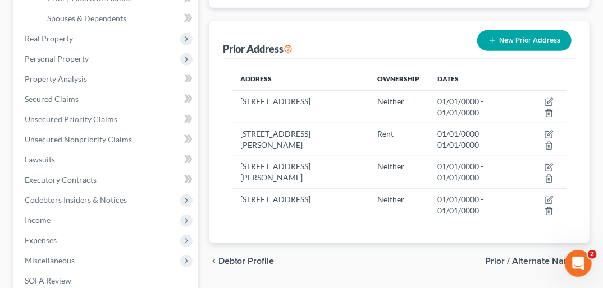
click at [529, 257] on span "Prior / Alternate Names" at bounding box center [532, 261] width 95 height 9
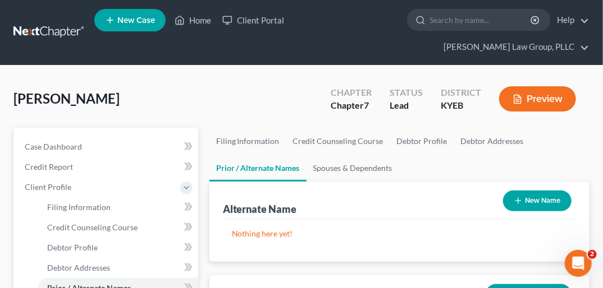
click at [550, 191] on button "New Name" at bounding box center [537, 201] width 68 height 21
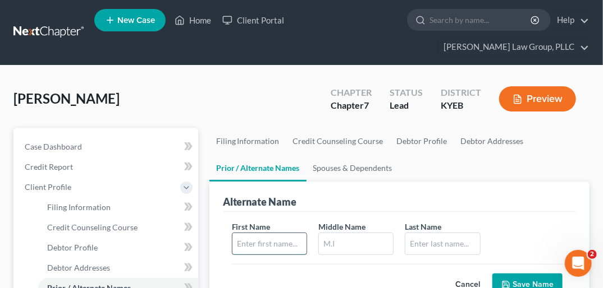
click at [283, 233] on input "text" at bounding box center [269, 243] width 74 height 21
type input "Brianna"
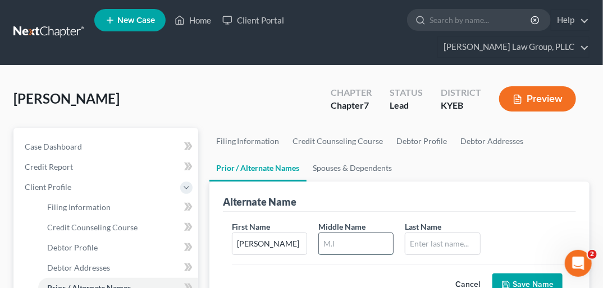
click at [350, 233] on input "text" at bounding box center [356, 243] width 74 height 21
type input "Nicole"
click at [415, 233] on input "text" at bounding box center [442, 243] width 74 height 21
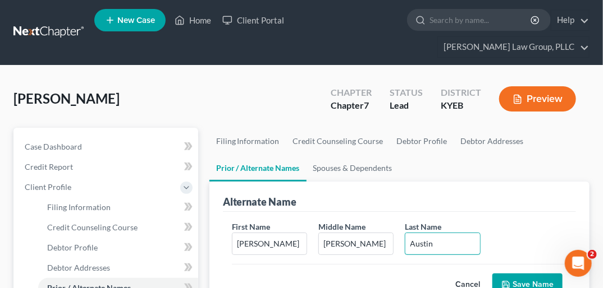
type input "Austin"
click at [545, 274] on button "Save Name" at bounding box center [527, 286] width 70 height 24
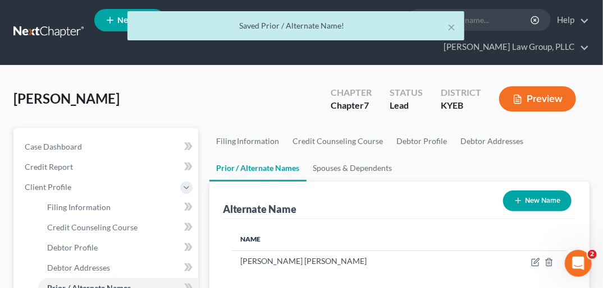
click at [534, 191] on button "New Name" at bounding box center [537, 201] width 68 height 21
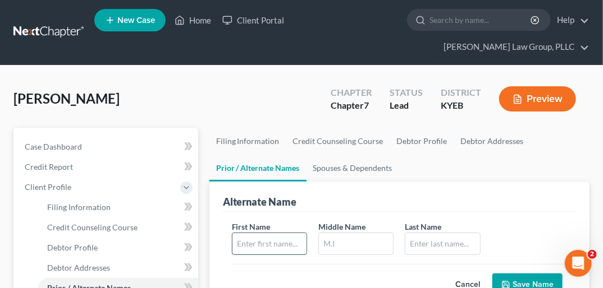
click at [289, 233] on input "text" at bounding box center [269, 243] width 74 height 21
type input "Brianna"
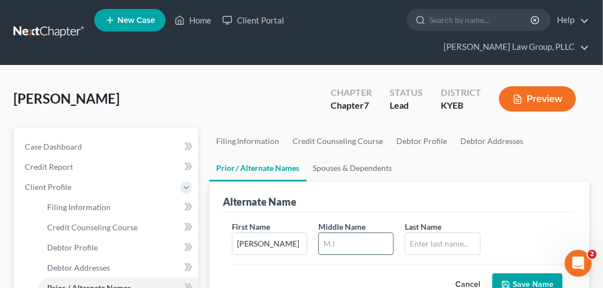
click at [342, 233] on input "text" at bounding box center [356, 243] width 74 height 21
type input "N."
click at [412, 233] on input "text" at bounding box center [442, 243] width 74 height 21
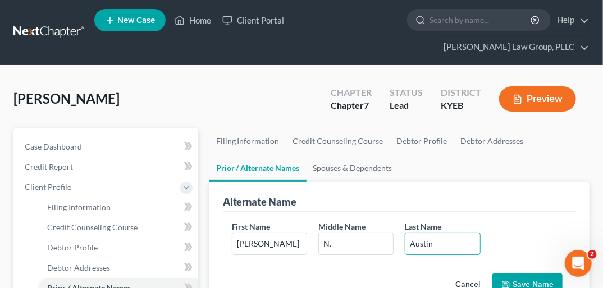
type input "Austin"
click at [519, 274] on button "Save Name" at bounding box center [527, 286] width 70 height 24
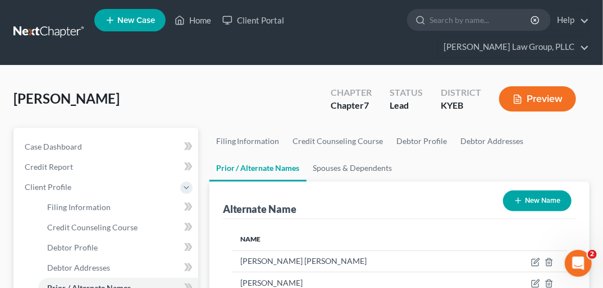
click at [526, 191] on button "New Name" at bounding box center [537, 201] width 68 height 21
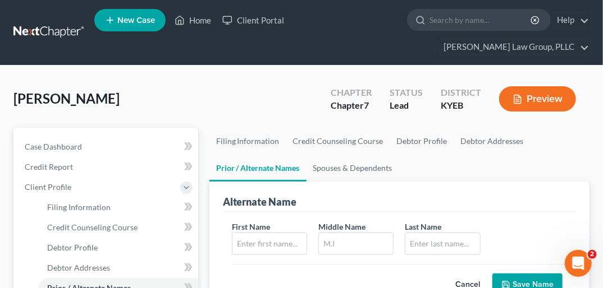
scroll to position [60, 0]
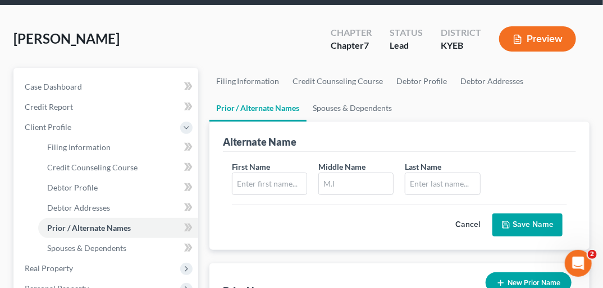
click at [459, 214] on button "Cancel" at bounding box center [467, 225] width 49 height 22
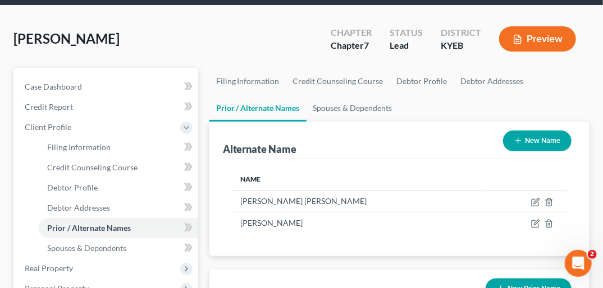
click at [539, 279] on button "New Prior Name" at bounding box center [528, 289] width 86 height 21
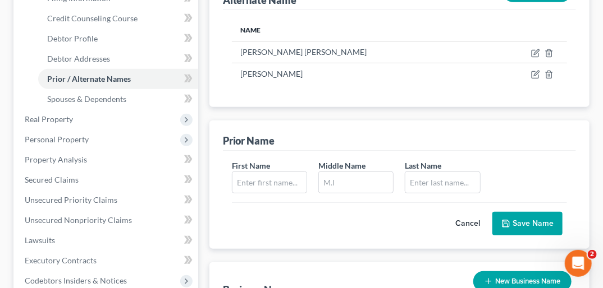
scroll to position [213, 0]
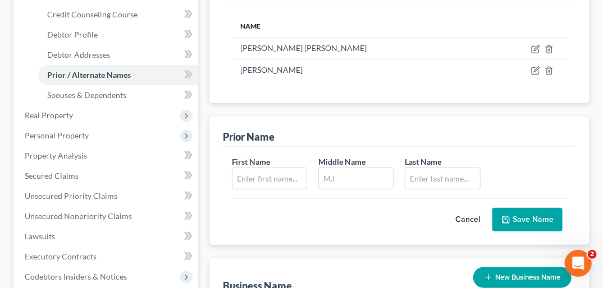
click at [520, 268] on button "New Business Name" at bounding box center [522, 278] width 98 height 21
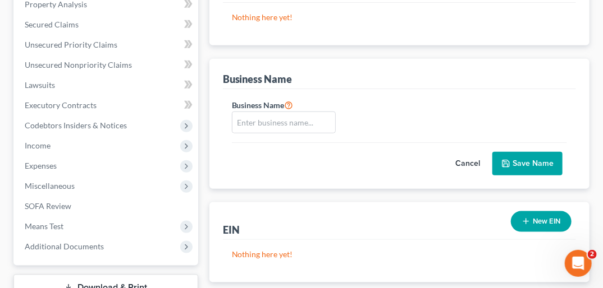
scroll to position [386, 0]
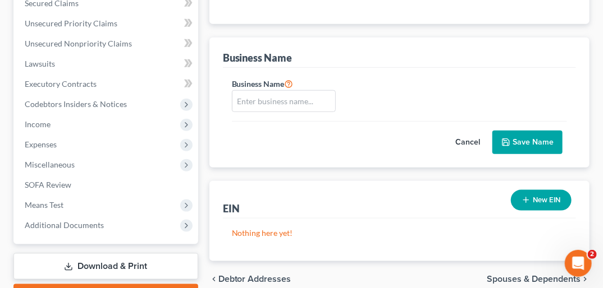
click at [548, 190] on button "New EIN" at bounding box center [541, 200] width 61 height 21
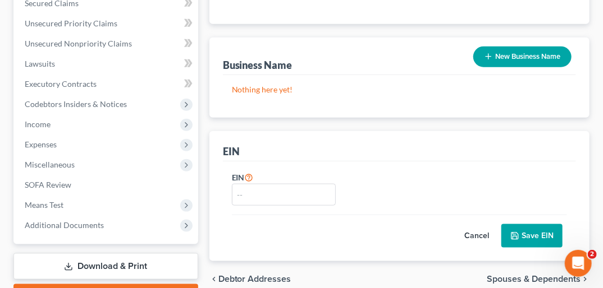
scroll to position [429, 0]
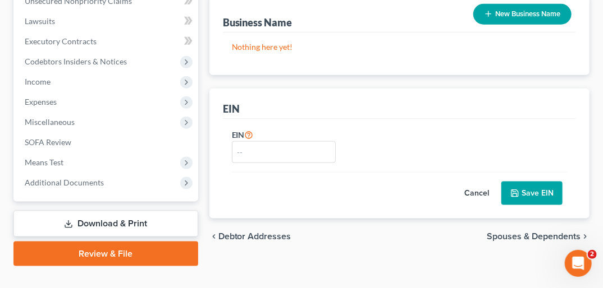
click at [550, 232] on span "Spouses & Dependents" at bounding box center [534, 236] width 94 height 9
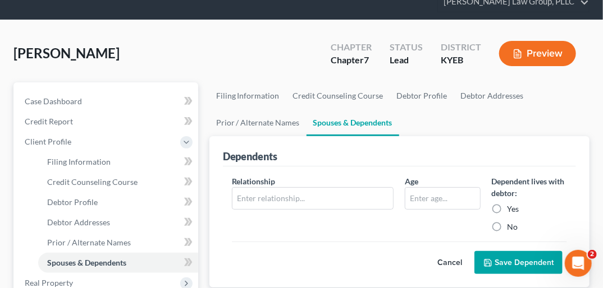
scroll to position [135, 0]
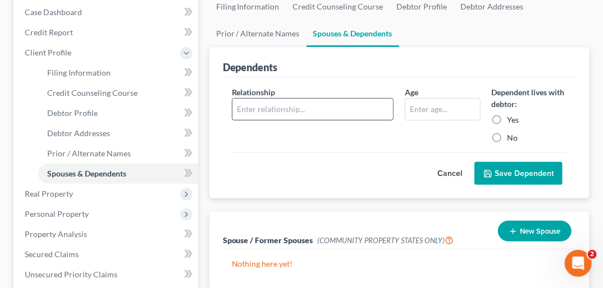
click at [301, 99] on input "text" at bounding box center [312, 109] width 161 height 21
type input "Daughter"
click at [429, 99] on input "text" at bounding box center [442, 109] width 74 height 21
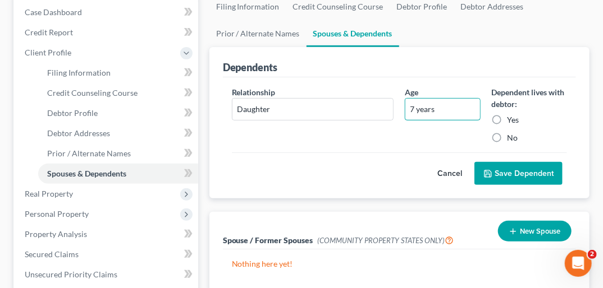
type input "7 years"
click at [507, 114] on label "Yes" at bounding box center [513, 119] width 12 height 11
click at [512, 114] on input "Yes" at bounding box center [515, 117] width 7 height 7
radio input "true"
click at [507, 162] on button "Save Dependent" at bounding box center [518, 174] width 88 height 24
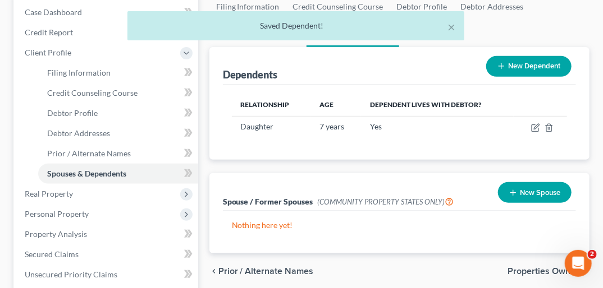
click at [512, 45] on div "× Saved Dependent!" at bounding box center [295, 28] width 603 height 35
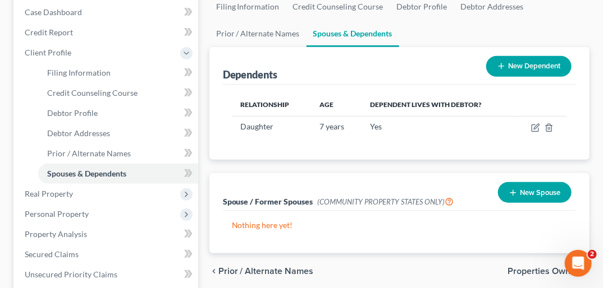
click at [512, 56] on button "New Dependent" at bounding box center [528, 66] width 85 height 21
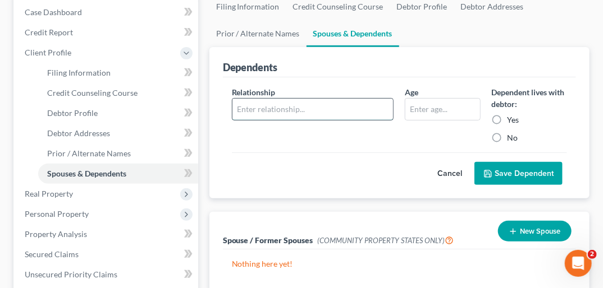
click at [296, 99] on input "text" at bounding box center [312, 109] width 161 height 21
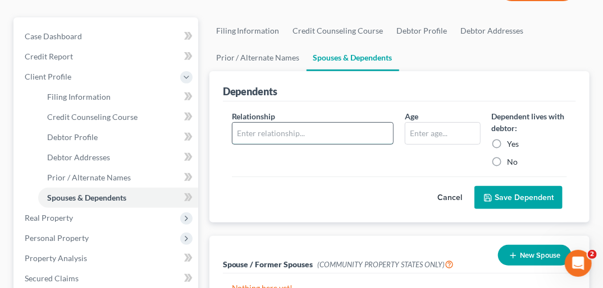
scroll to position [90, 0]
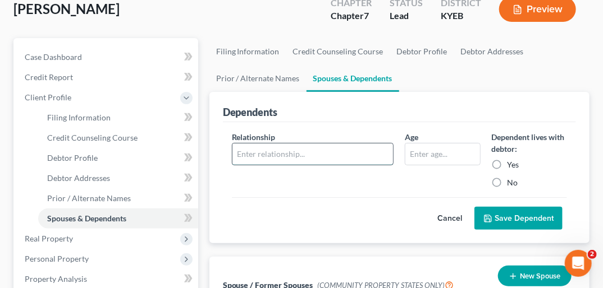
click at [293, 144] on input "text" at bounding box center [312, 154] width 161 height 21
type input "Daughter"
click at [425, 144] on input "text" at bounding box center [442, 154] width 74 height 21
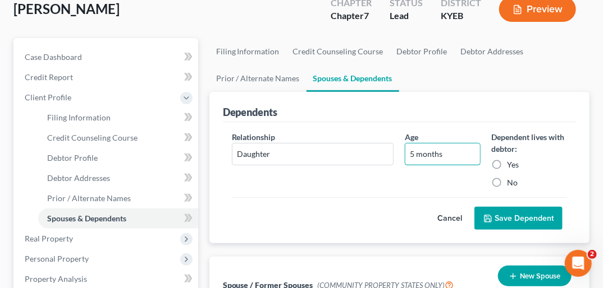
type input "5 months"
click at [507, 159] on label "Yes" at bounding box center [513, 164] width 12 height 11
click at [512, 159] on input "Yes" at bounding box center [515, 162] width 7 height 7
radio input "true"
click at [513, 207] on button "Save Dependent" at bounding box center [518, 219] width 88 height 24
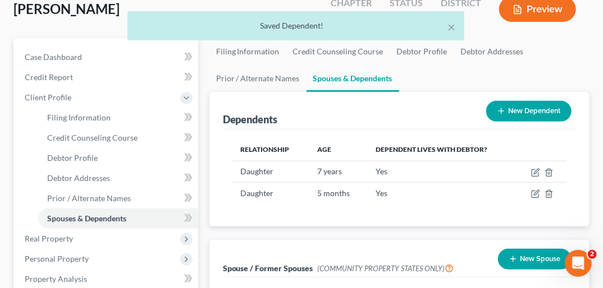
click at [511, 101] on button "New Dependent" at bounding box center [528, 111] width 85 height 21
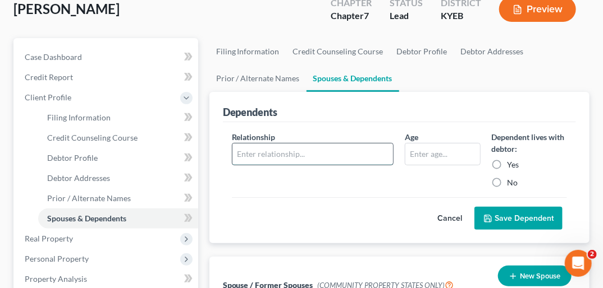
click at [294, 144] on input "text" at bounding box center [312, 154] width 161 height 21
click at [412, 144] on input "text" at bounding box center [442, 154] width 74 height 21
drag, startPoint x: 235, startPoint y: 132, endPoint x: 273, endPoint y: 132, distance: 38.2
click at [273, 144] on input "Daughter" at bounding box center [312, 154] width 161 height 21
type input "Son"
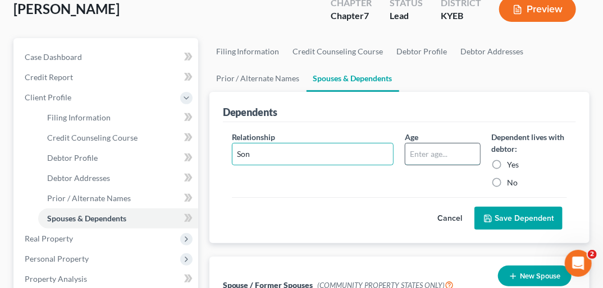
click at [418, 144] on input "text" at bounding box center [442, 154] width 74 height 21
type input "5 months"
click at [507, 159] on label "Yes" at bounding box center [513, 164] width 12 height 11
click at [512, 159] on input "Yes" at bounding box center [515, 162] width 7 height 7
radio input "true"
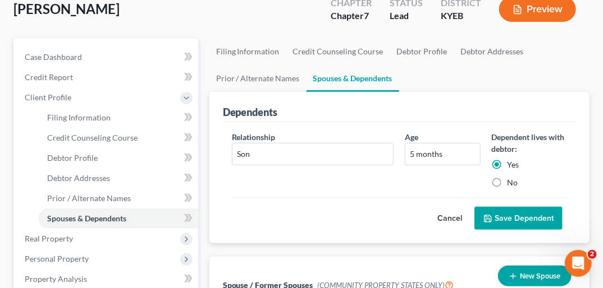
click at [512, 207] on button "Save Dependent" at bounding box center [518, 219] width 88 height 24
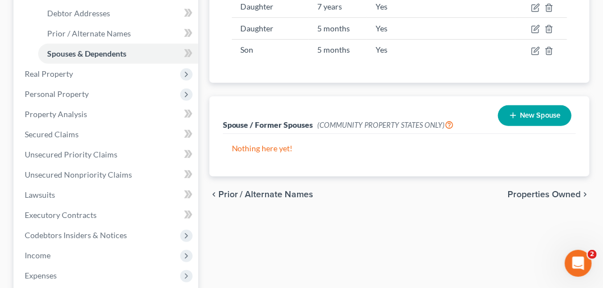
scroll to position [256, 0]
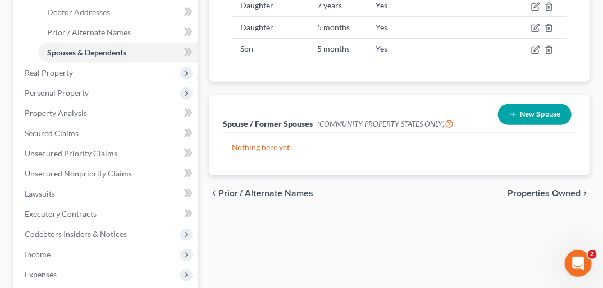
click at [557, 189] on span "Properties Owned" at bounding box center [543, 193] width 73 height 9
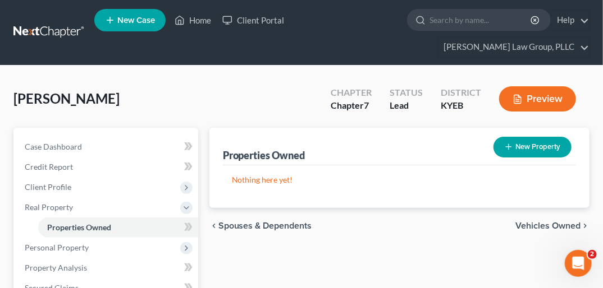
click at [564, 222] on span "Vehicles Owned" at bounding box center [547, 226] width 65 height 9
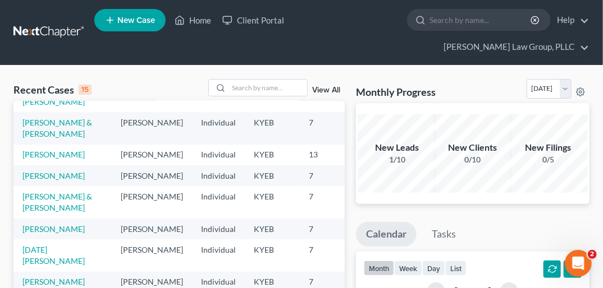
scroll to position [71, 0]
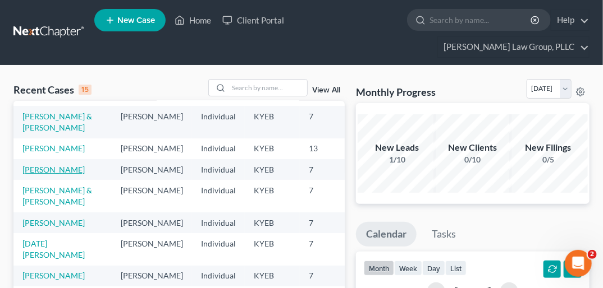
click at [43, 175] on link "[PERSON_NAME]" at bounding box center [53, 170] width 62 height 10
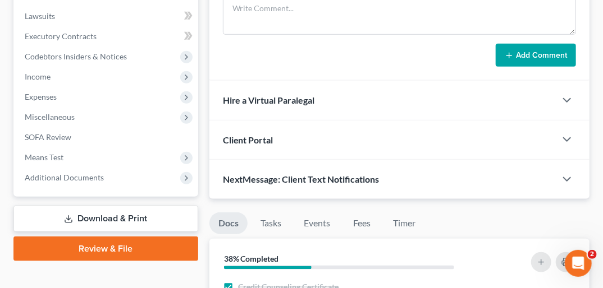
scroll to position [314, 0]
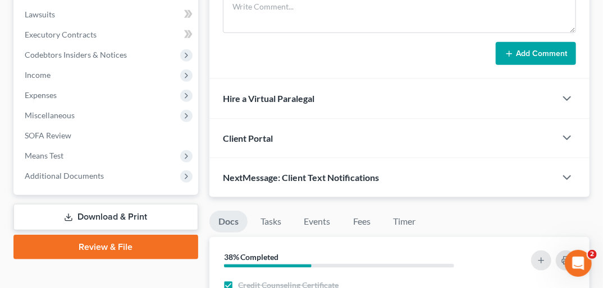
click at [114, 204] on link "Download & Print" at bounding box center [105, 217] width 185 height 26
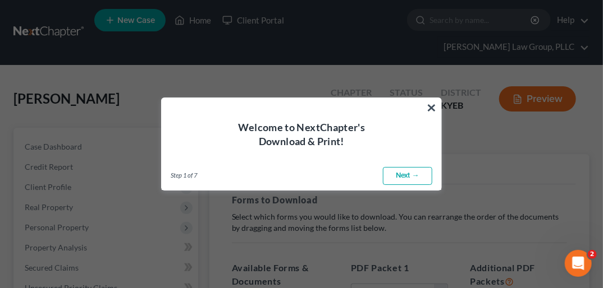
click at [409, 176] on link "Next →" at bounding box center [407, 176] width 49 height 18
select select "0"
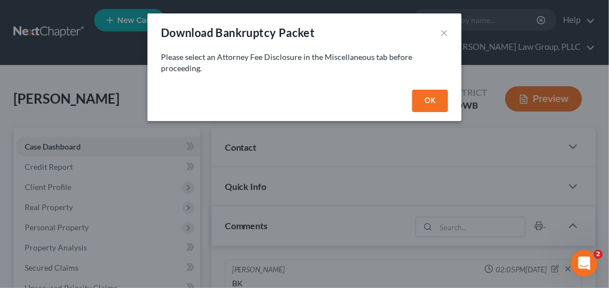
scroll to position [314, 0]
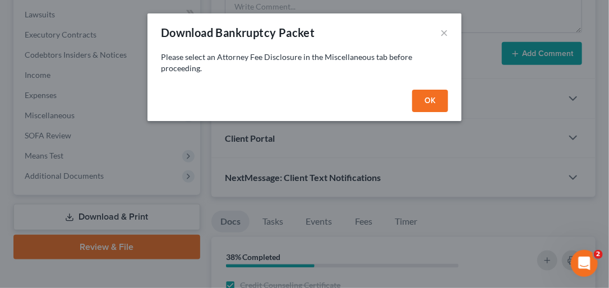
click at [428, 104] on button "OK" at bounding box center [430, 101] width 36 height 22
click at [428, 102] on button "OK" at bounding box center [430, 101] width 36 height 22
click at [431, 97] on button "OK" at bounding box center [430, 101] width 36 height 22
click at [445, 34] on button "×" at bounding box center [445, 32] width 8 height 13
click at [433, 94] on button "OK" at bounding box center [430, 101] width 36 height 22
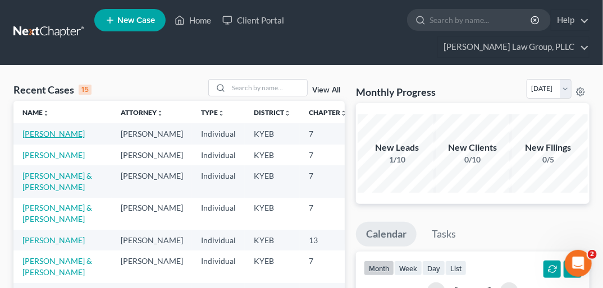
click at [32, 129] on link "[PERSON_NAME]" at bounding box center [53, 134] width 62 height 10
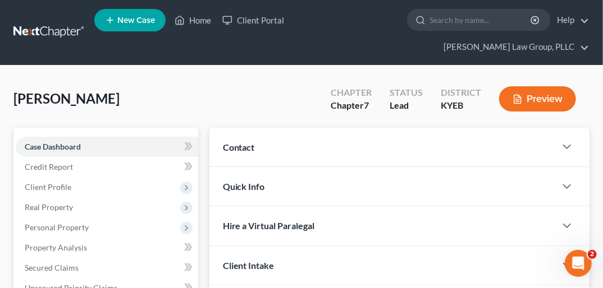
click at [32, 142] on span "Case Dashboard" at bounding box center [53, 147] width 56 height 10
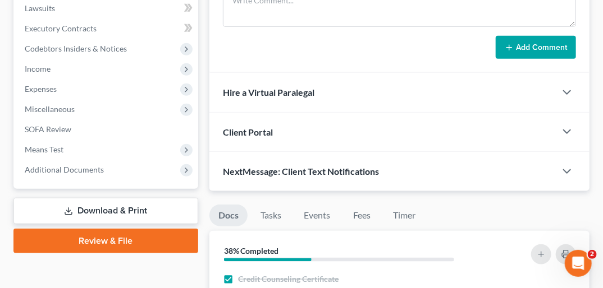
scroll to position [330, 0]
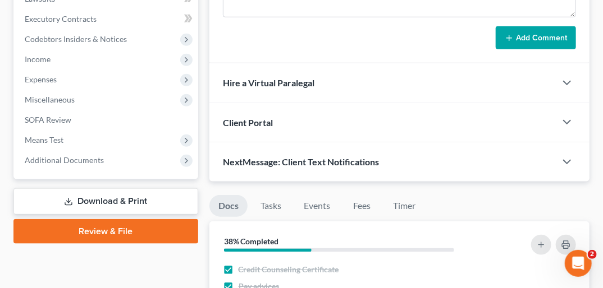
click at [105, 189] on link "Download & Print" at bounding box center [105, 202] width 185 height 26
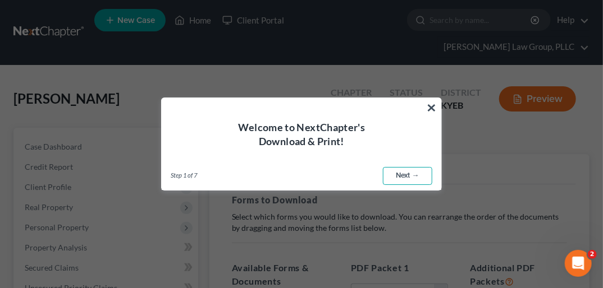
click at [410, 176] on link "Next →" at bounding box center [407, 176] width 49 height 18
select select "0"
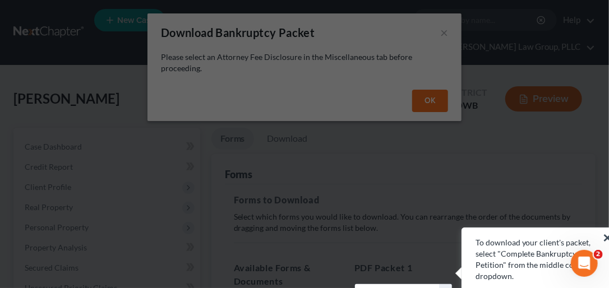
click at [608, 237] on button "×" at bounding box center [608, 238] width 11 height 18
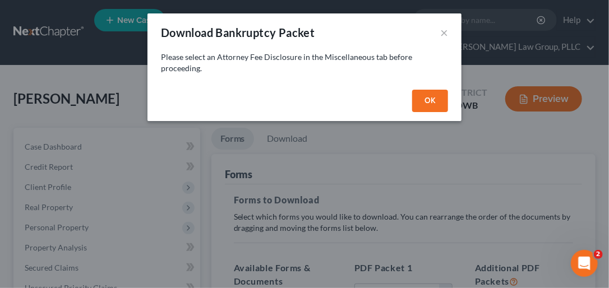
click at [426, 97] on button "OK" at bounding box center [430, 101] width 36 height 22
select select
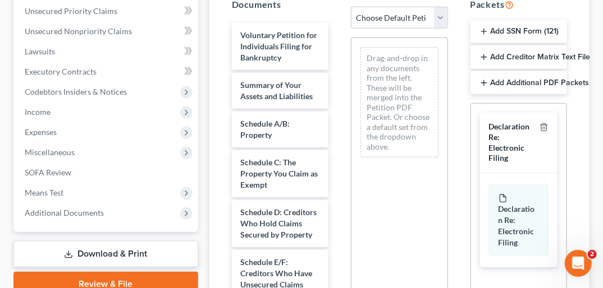
scroll to position [283, 0]
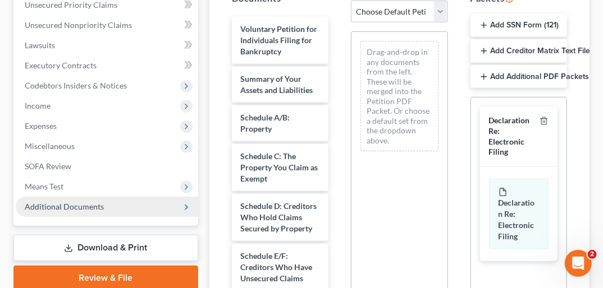
click at [94, 202] on span "Additional Documents" at bounding box center [64, 207] width 79 height 10
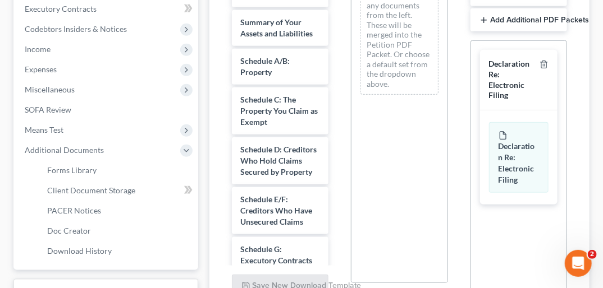
scroll to position [350, 0]
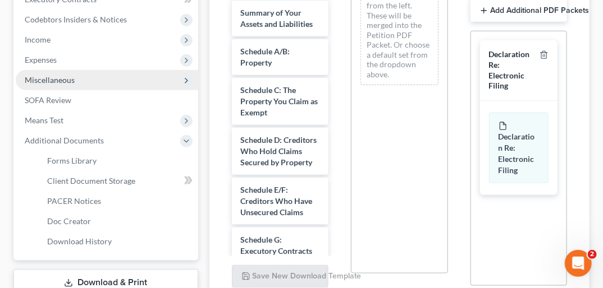
click at [140, 70] on span "Miscellaneous" at bounding box center [107, 80] width 182 height 20
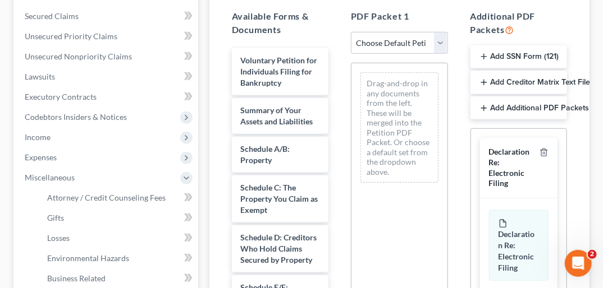
scroll to position [250, 0]
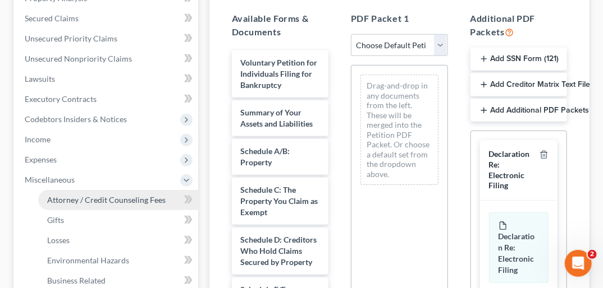
click at [142, 195] on span "Attorney / Credit Counseling Fees" at bounding box center [106, 200] width 118 height 10
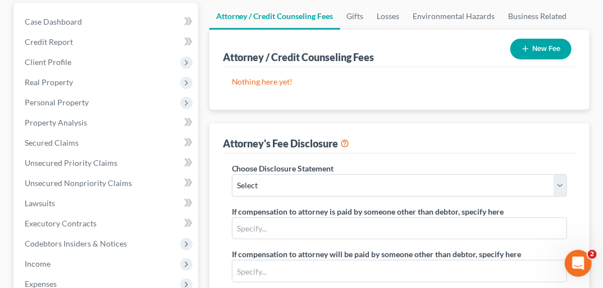
scroll to position [132, 0]
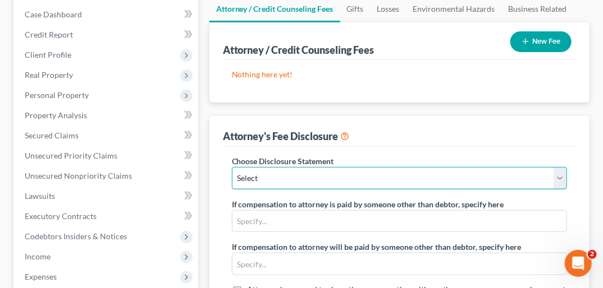
click at [556, 167] on select "Select Attorney" at bounding box center [399, 178] width 335 height 22
select select "0"
click at [232, 167] on select "Select Attorney" at bounding box center [399, 178] width 335 height 22
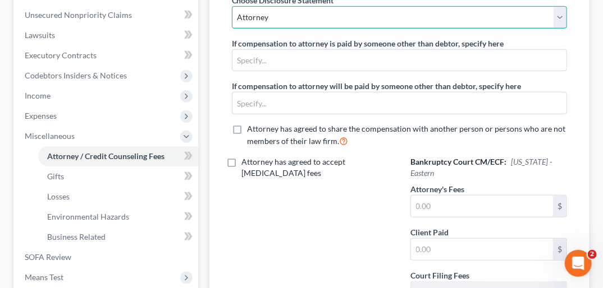
scroll to position [299, 0]
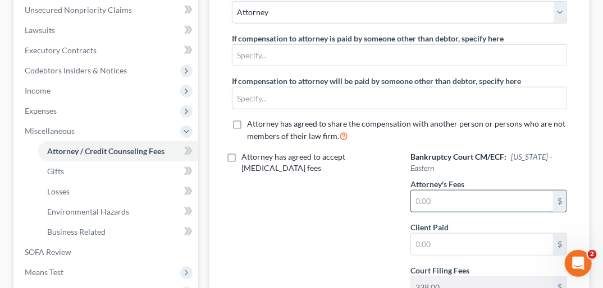
click at [419, 191] on input "text" at bounding box center [482, 201] width 142 height 21
type input "1,500.00"
click at [421, 234] on input "text" at bounding box center [482, 244] width 142 height 21
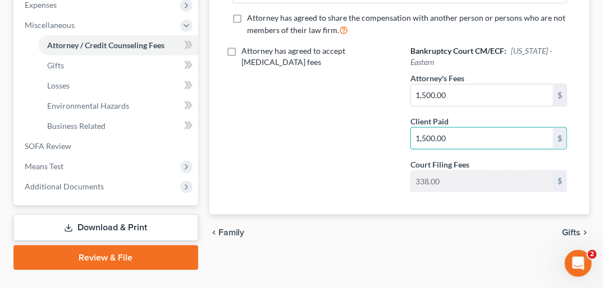
scroll to position [406, 0]
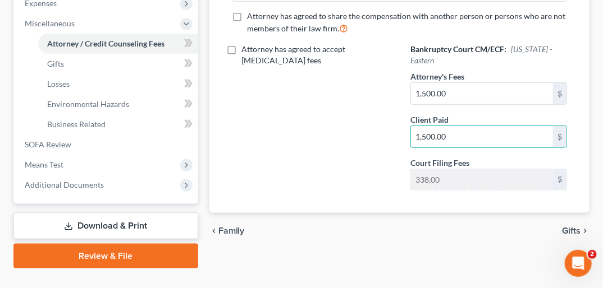
type input "1,500.00"
click at [572, 227] on span "Gifts" at bounding box center [571, 231] width 19 height 9
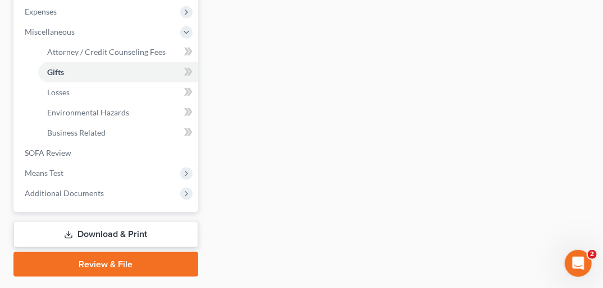
drag, startPoint x: 605, startPoint y: 95, endPoint x: 13, endPoint y: 3, distance: 598.6
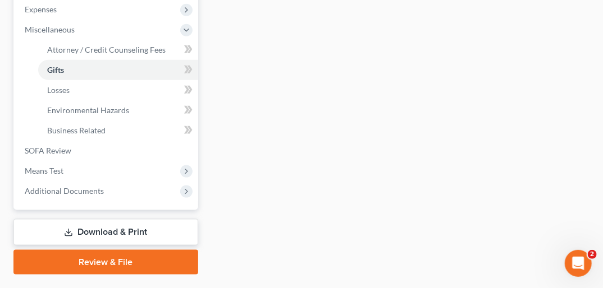
click at [176, 219] on link "Download & Print" at bounding box center [105, 232] width 185 height 26
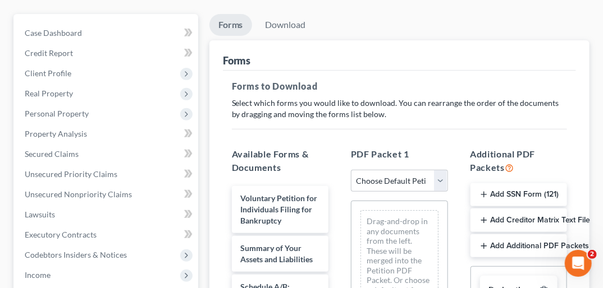
scroll to position [119, 0]
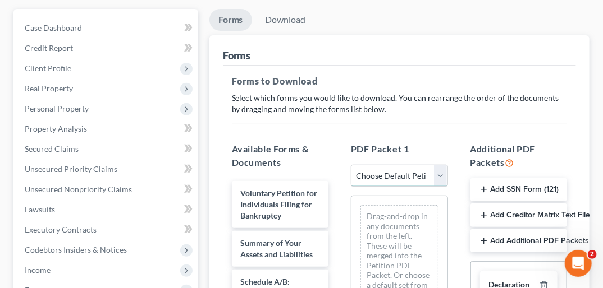
click at [437, 165] on select "Choose Default Petition PDF Packet Complete Bankruptcy Petition (all forms and …" at bounding box center [399, 176] width 97 height 22
select select "0"
click at [351, 165] on select "Choose Default Petition PDF Packet Complete Bankruptcy Petition (all forms and …" at bounding box center [399, 176] width 97 height 22
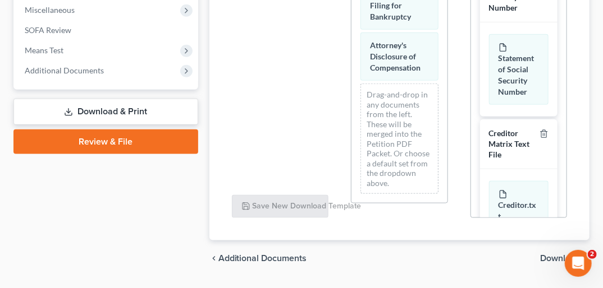
scroll to position [429, 0]
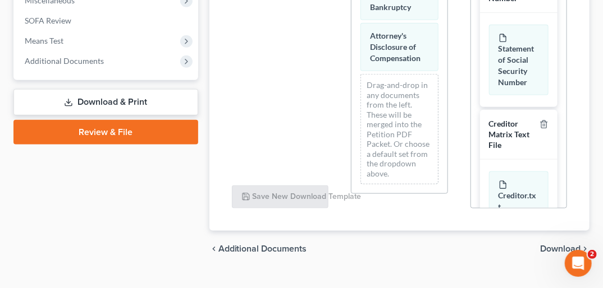
click at [562, 245] on span "Download" at bounding box center [560, 249] width 40 height 9
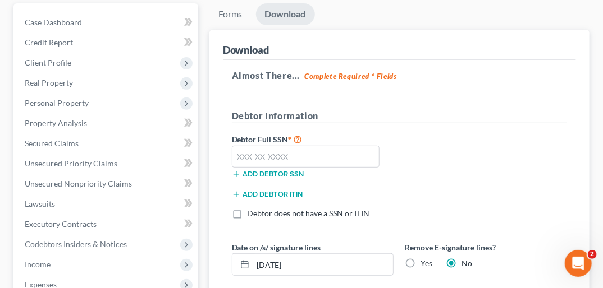
scroll to position [120, 0]
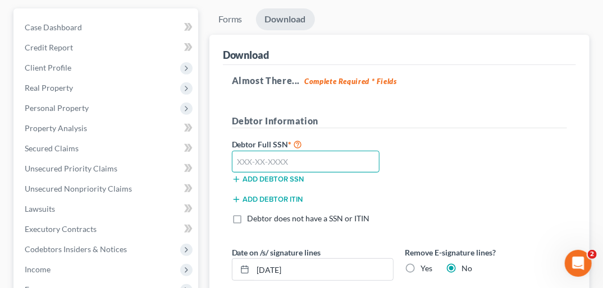
click at [249, 151] on input "text" at bounding box center [306, 162] width 148 height 22
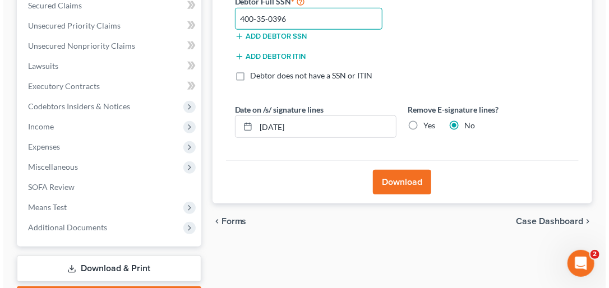
scroll to position [264, 0]
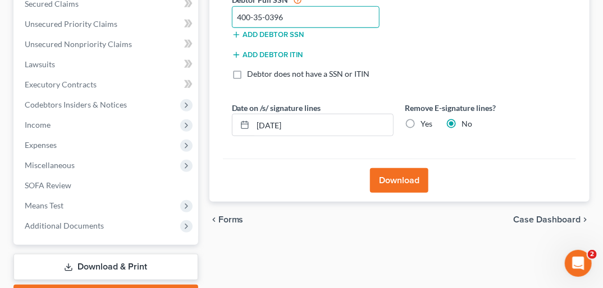
type input "400-35-0396"
click at [416, 168] on button "Download" at bounding box center [399, 180] width 58 height 25
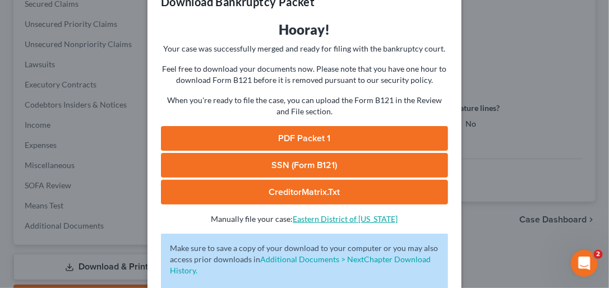
scroll to position [45, 0]
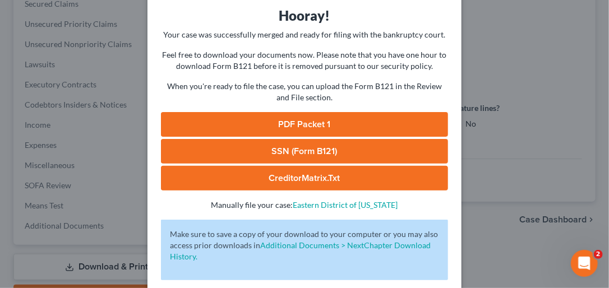
click at [316, 126] on link "PDF Packet 1" at bounding box center [304, 124] width 287 height 25
click at [344, 147] on link "SSN (Form B121)" at bounding box center [304, 151] width 287 height 25
click at [347, 172] on link "CreditorMatrix.txt" at bounding box center [304, 178] width 287 height 25
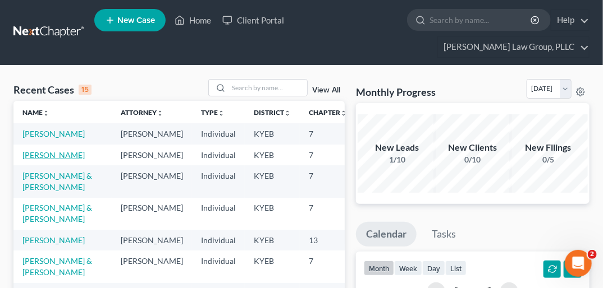
click at [40, 150] on link "[PERSON_NAME]" at bounding box center [53, 155] width 62 height 10
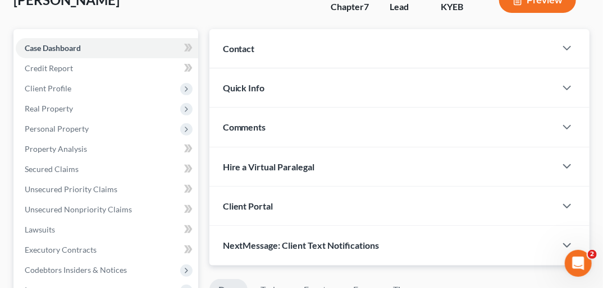
scroll to position [141, 0]
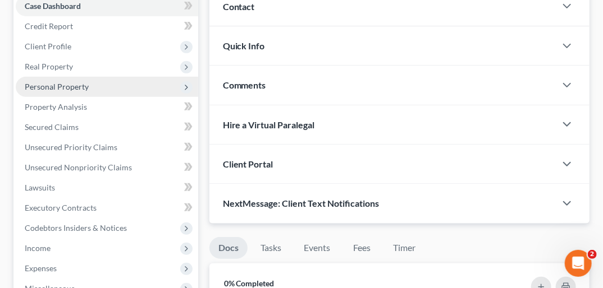
click at [71, 82] on span "Personal Property" at bounding box center [57, 87] width 64 height 10
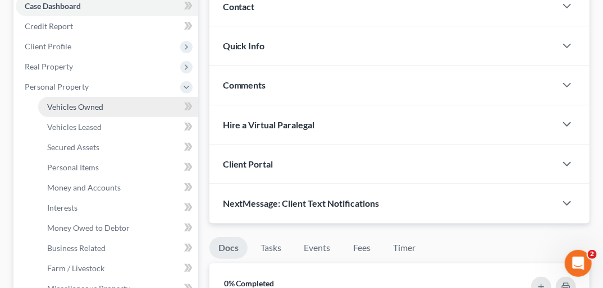
click at [81, 102] on span "Vehicles Owned" at bounding box center [75, 107] width 56 height 10
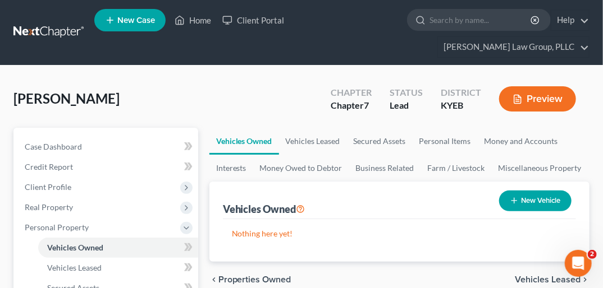
click at [538, 191] on button "New Vehicle" at bounding box center [535, 201] width 72 height 21
select select "0"
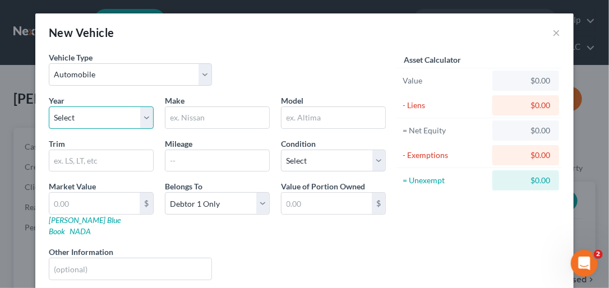
click at [144, 112] on select "Select 2026 2025 2024 2023 2022 2021 2020 2019 2018 2017 2016 2015 2014 2013 20…" at bounding box center [101, 118] width 105 height 22
select select "9"
click at [49, 107] on select "Select 2026 2025 2024 2023 2022 2021 2020 2019 2018 2017 2016 2015 2014 2013 20…" at bounding box center [101, 118] width 105 height 22
click at [199, 118] on input "text" at bounding box center [218, 117] width 104 height 21
type input "Nissan"
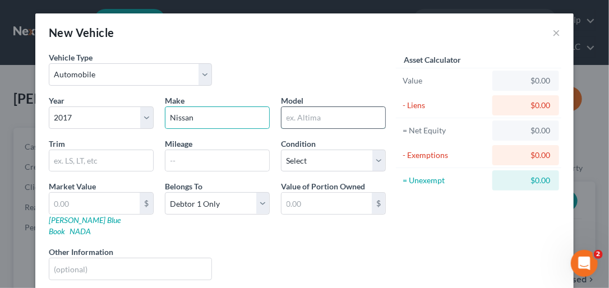
click at [306, 118] on input "text" at bounding box center [334, 117] width 104 height 21
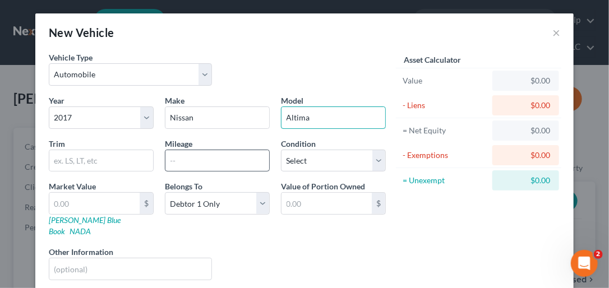
type input "Altima"
click at [175, 159] on input "text" at bounding box center [218, 160] width 104 height 21
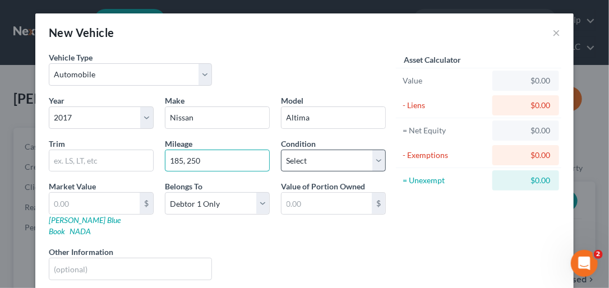
type input "185, 250"
click at [373, 161] on select "Select Excellent Very Good Good Fair Poor" at bounding box center [333, 161] width 105 height 22
select select "3"
click at [281, 150] on select "Select Excellent Very Good Good Fair Poor" at bounding box center [333, 161] width 105 height 22
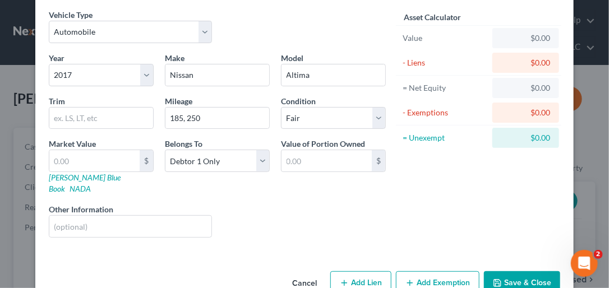
scroll to position [59, 0]
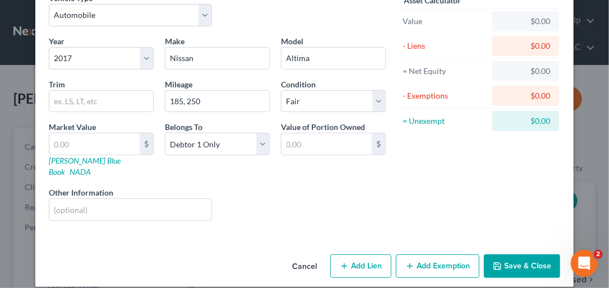
click at [504, 255] on button "Save & Close" at bounding box center [522, 267] width 76 height 24
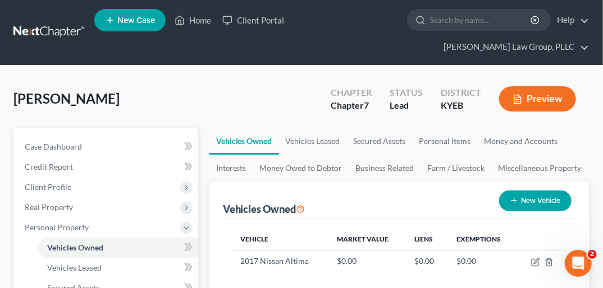
click at [544, 191] on button "New Vehicle" at bounding box center [535, 201] width 72 height 21
select select "0"
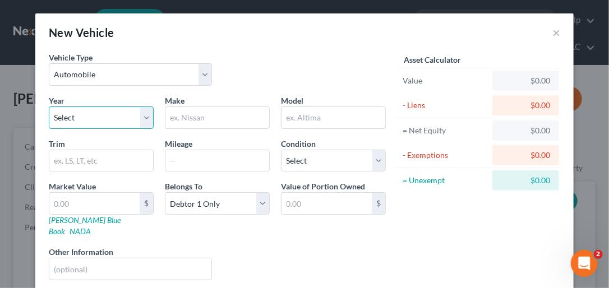
click at [140, 117] on select "Select 2026 2025 2024 2023 2022 2021 2020 2019 2018 2017 2016 2015 2014 2013 20…" at bounding box center [101, 118] width 105 height 22
select select "14"
click at [49, 107] on select "Select 2026 2025 2024 2023 2022 2021 2020 2019 2018 2017 2016 2015 2014 2013 20…" at bounding box center [101, 118] width 105 height 22
click at [181, 118] on input "text" at bounding box center [218, 117] width 104 height 21
type input "Chevrolet"
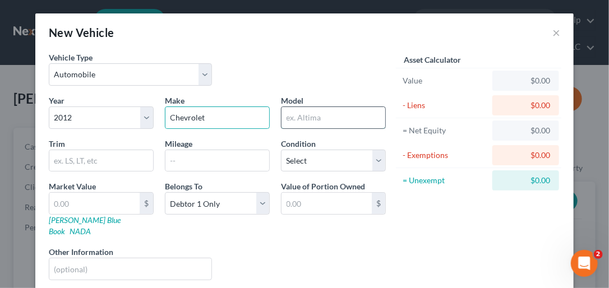
click at [299, 117] on input "text" at bounding box center [334, 117] width 104 height 21
type input "Malibu"
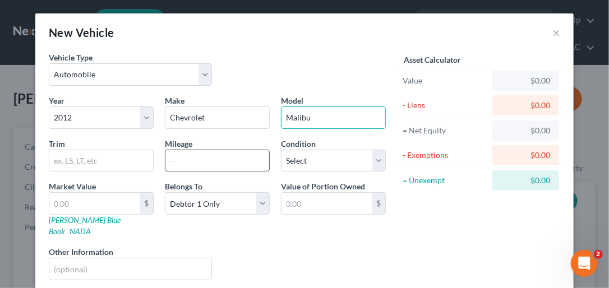
click at [203, 162] on input "text" at bounding box center [218, 160] width 104 height 21
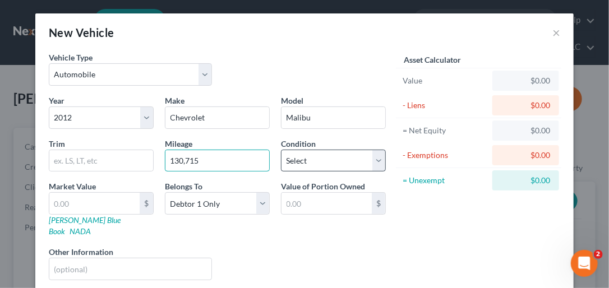
type input "130,715"
click at [374, 162] on select "Select Excellent Very Good Good Fair Poor" at bounding box center [333, 161] width 105 height 22
select select "4"
click at [281, 150] on select "Select Excellent Very Good Good Fair Poor" at bounding box center [333, 161] width 105 height 22
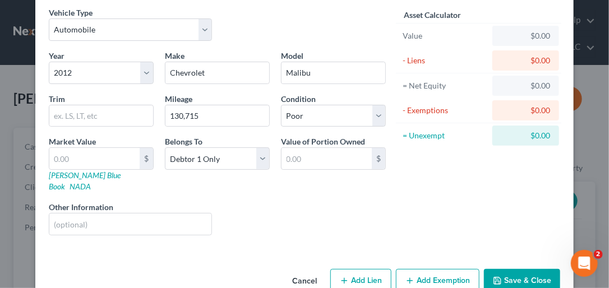
scroll to position [49, 0]
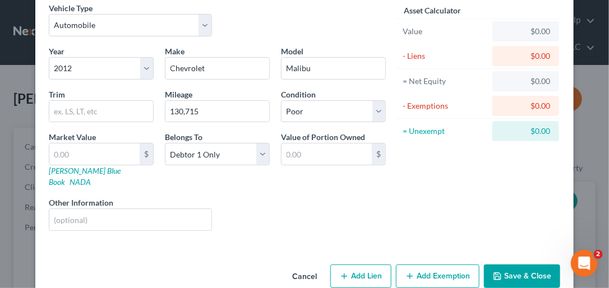
click at [540, 265] on button "Save & Close" at bounding box center [522, 277] width 76 height 24
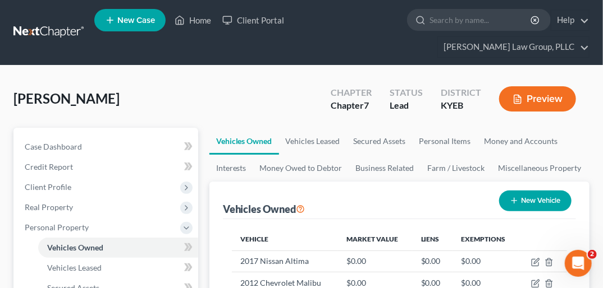
click at [527, 191] on button "New Vehicle" at bounding box center [535, 201] width 72 height 21
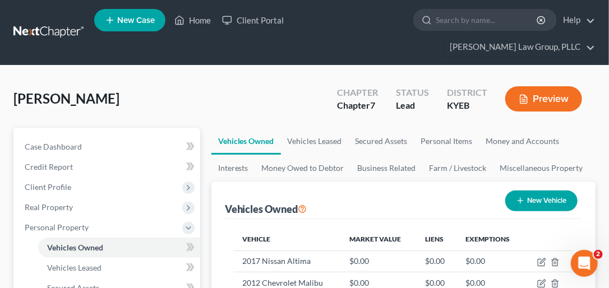
select select "0"
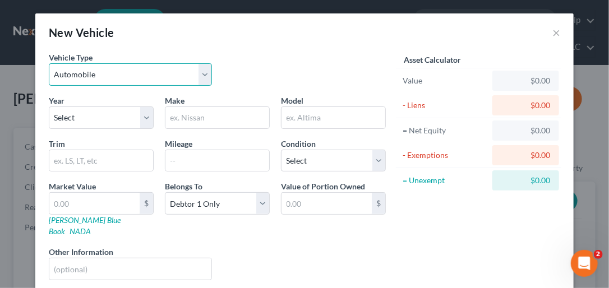
click at [204, 73] on select "Select Automobile Truck Trailer Watercraft Aircraft Motor Home Atv Other Vehicle" at bounding box center [130, 74] width 163 height 22
click at [49, 63] on select "Select Automobile Truck Trailer Watercraft Aircraft Motor Home Atv Other Vehicle" at bounding box center [130, 74] width 163 height 22
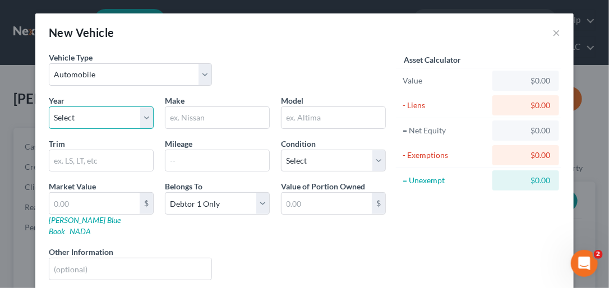
click at [144, 116] on select "Select 2026 2025 2024 2023 2022 2021 2020 2019 2018 2017 2016 2015 2014 2013 20…" at bounding box center [101, 118] width 105 height 22
select select "18"
click at [49, 107] on select "Select 2026 2025 2024 2023 2022 2021 2020 2019 2018 2017 2016 2015 2014 2013 20…" at bounding box center [101, 118] width 105 height 22
click at [181, 120] on input "text" at bounding box center [218, 117] width 104 height 21
type input "Toyota"
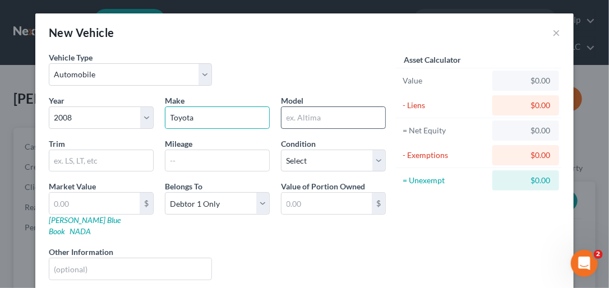
click at [301, 117] on input "text" at bounding box center [334, 117] width 104 height 21
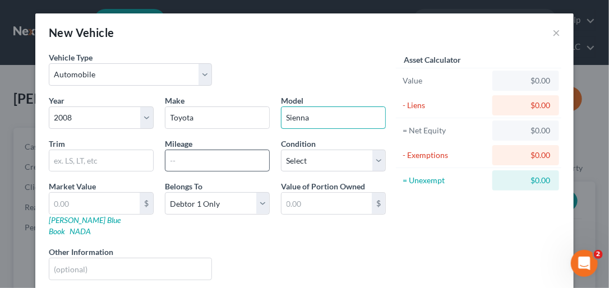
type input "Sienna"
click at [193, 159] on input "text" at bounding box center [218, 160] width 104 height 21
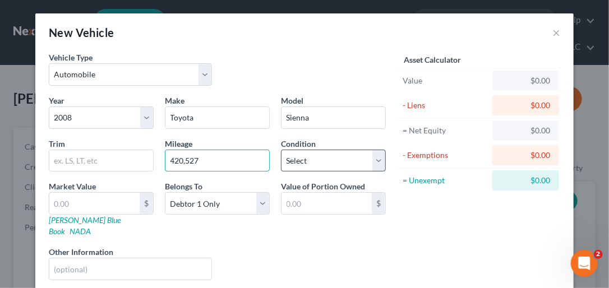
type input "420,527"
click at [377, 159] on select "Select Excellent Very Good Good Fair Poor" at bounding box center [333, 161] width 105 height 22
select select "3"
click at [281, 150] on select "Select Excellent Very Good Good Fair Poor" at bounding box center [333, 161] width 105 height 22
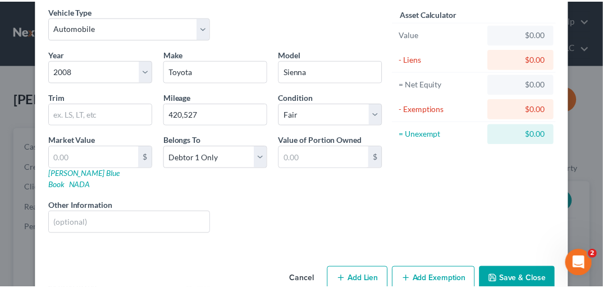
scroll to position [53, 0]
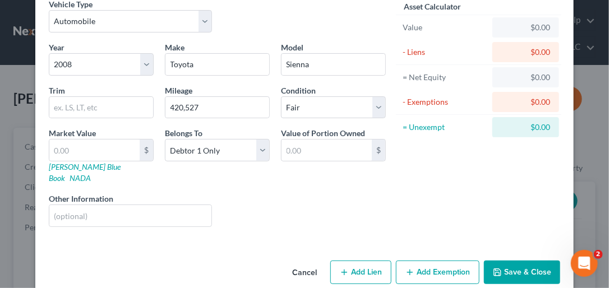
click at [528, 264] on button "Save & Close" at bounding box center [522, 273] width 76 height 24
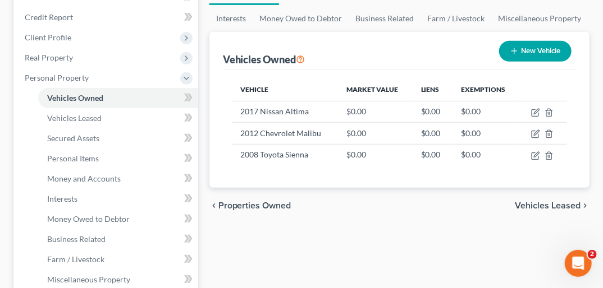
click at [556, 201] on span "Vehicles Leased" at bounding box center [548, 205] width 66 height 9
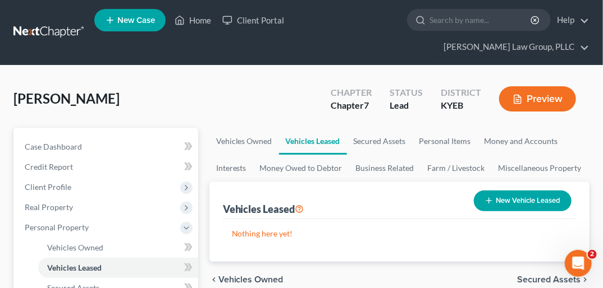
click at [532, 276] on span "Secured Assets" at bounding box center [548, 280] width 63 height 9
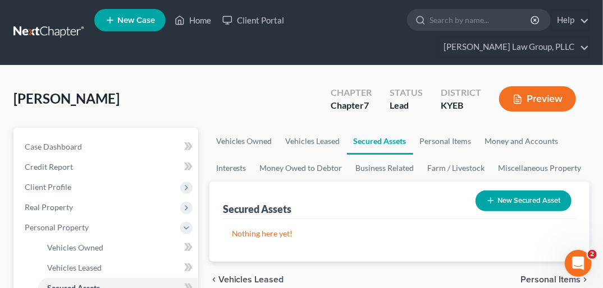
click at [539, 276] on span "Personal Items" at bounding box center [550, 280] width 60 height 9
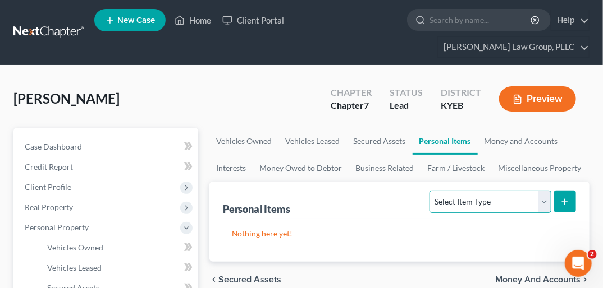
click at [544, 191] on select "Select Item Type Clothing Collectibles Of Value Electronics Firearms Household …" at bounding box center [489, 202] width 121 height 22
select select "household_goods"
click at [431, 191] on select "Select Item Type Clothing Collectibles Of Value Electronics Firearms Household …" at bounding box center [489, 202] width 121 height 22
click at [559, 191] on button "submit" at bounding box center [565, 202] width 22 height 22
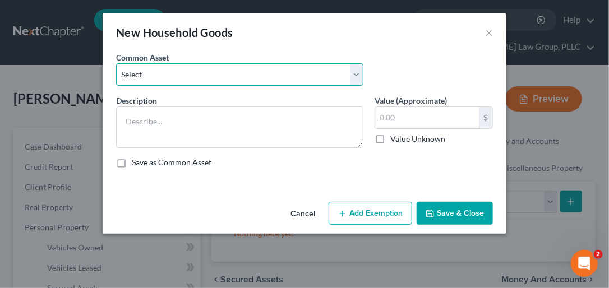
click at [354, 72] on select "Select Electronics Living Rm Ste, Bedroom Ste, Dining Rm Ste Living Rm Ste, Bed…" at bounding box center [239, 74] width 247 height 22
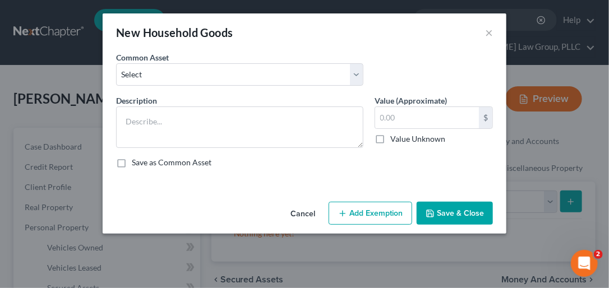
click at [350, 53] on div "Common Asset Select Electronics Living Rm Ste, Bedroom Ste, Dining Rm Ste Livin…" at bounding box center [240, 69] width 259 height 34
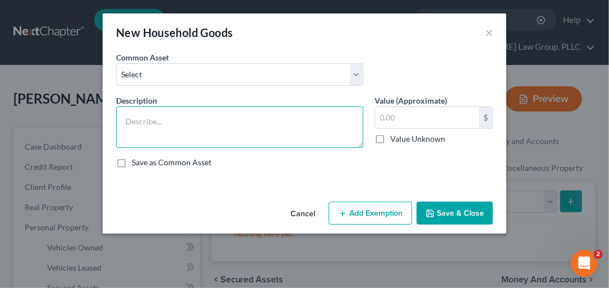
click at [195, 128] on textarea at bounding box center [239, 128] width 247 height 42
type textarea "Couches, refrigerator, beds"
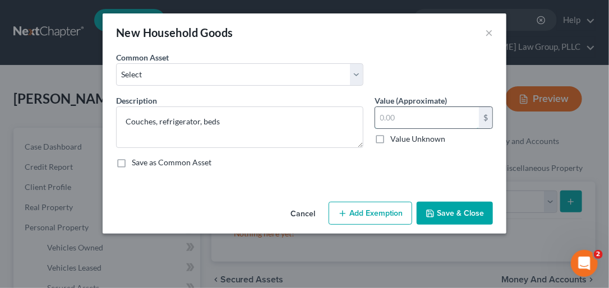
click at [423, 118] on input "text" at bounding box center [427, 117] width 104 height 21
type input "600.00"
click at [465, 204] on button "Save & Close" at bounding box center [455, 214] width 76 height 24
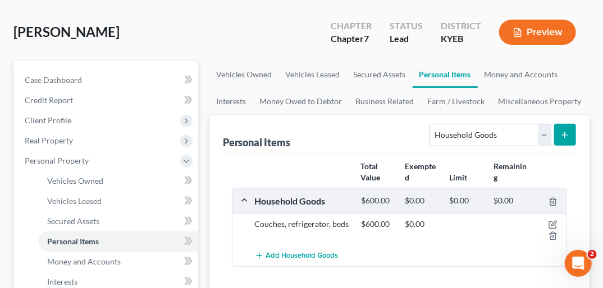
scroll to position [87, 0]
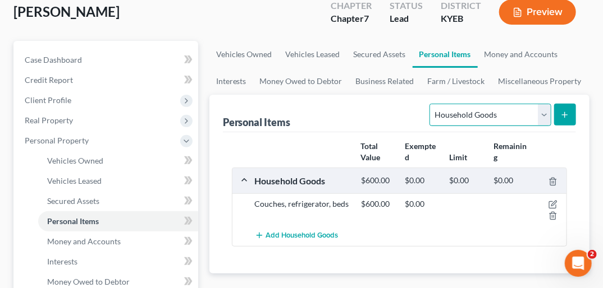
click at [545, 104] on select "Select Item Type Clothing Collectibles Of Value Electronics Firearms Household …" at bounding box center [489, 115] width 121 height 22
select select "electronics"
click at [431, 104] on select "Select Item Type Clothing Collectibles Of Value Electronics Firearms Household …" at bounding box center [489, 115] width 121 height 22
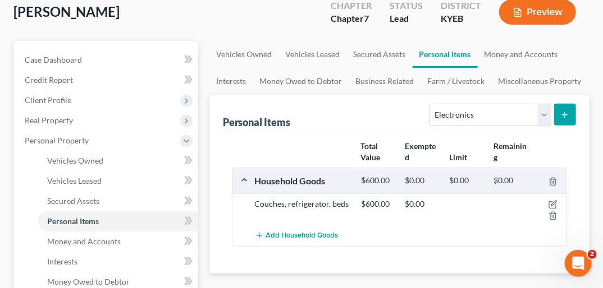
click at [566, 111] on icon "submit" at bounding box center [564, 115] width 9 height 9
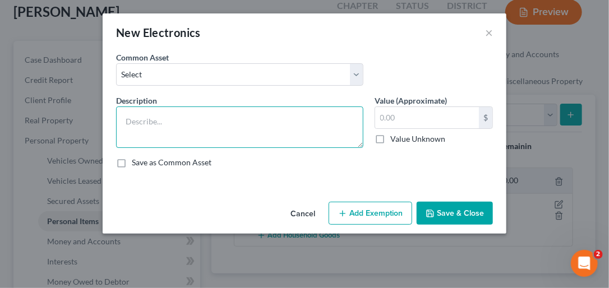
click at [148, 124] on textarea at bounding box center [239, 128] width 247 height 42
type textarea "TV & X-Box"
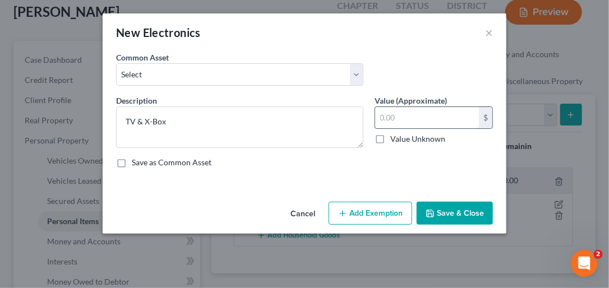
click at [402, 117] on input "text" at bounding box center [427, 117] width 104 height 21
type input "700.00"
click at [430, 209] on icon "button" at bounding box center [430, 213] width 9 height 9
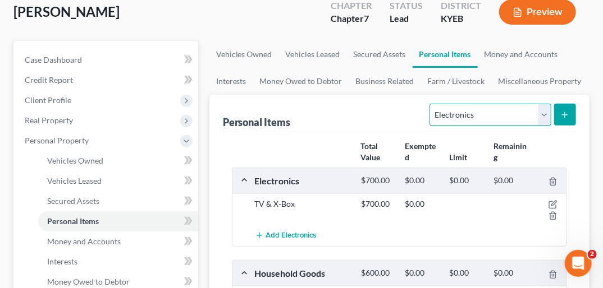
click at [544, 104] on select "Select Item Type Clothing Collectibles Of Value Electronics Firearms Household …" at bounding box center [489, 115] width 121 height 22
select select "clothing"
click at [431, 104] on select "Select Item Type Clothing Collectibles Of Value Electronics Firearms Household …" at bounding box center [489, 115] width 121 height 22
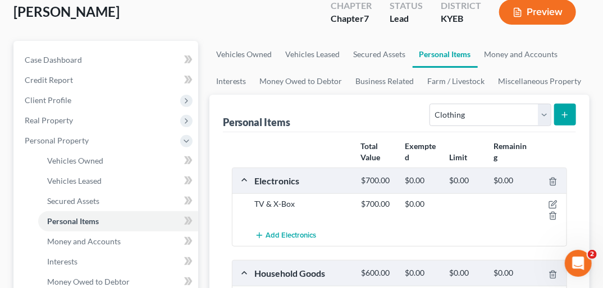
click at [563, 104] on button "submit" at bounding box center [565, 115] width 22 height 22
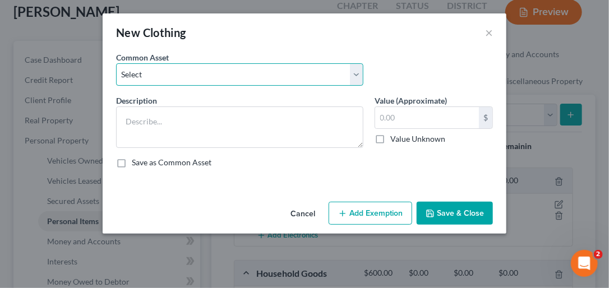
click at [357, 78] on select "Select Clothing Clothing Clothing Clothing Clothing Clothing Walmart Brand Clot…" at bounding box center [239, 74] width 247 height 22
select select "0"
click at [116, 63] on select "Select Clothing Clothing Clothing Clothing Clothing Clothing Walmart Brand Clot…" at bounding box center [239, 74] width 247 height 22
type textarea "Clothing"
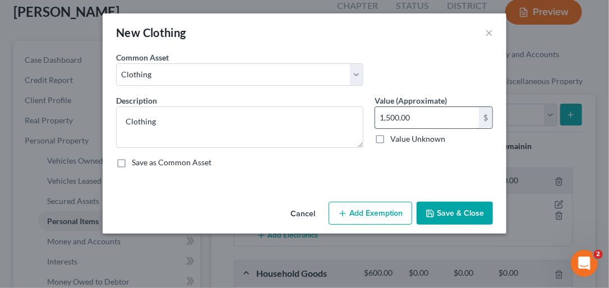
click at [380, 116] on input "1,500.00" at bounding box center [427, 117] width 104 height 21
type input "200.00"
click at [466, 215] on button "Save & Close" at bounding box center [455, 214] width 76 height 24
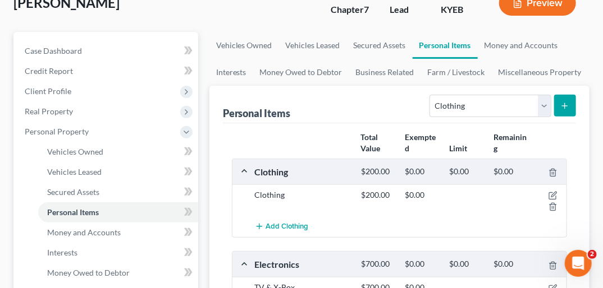
scroll to position [94, 0]
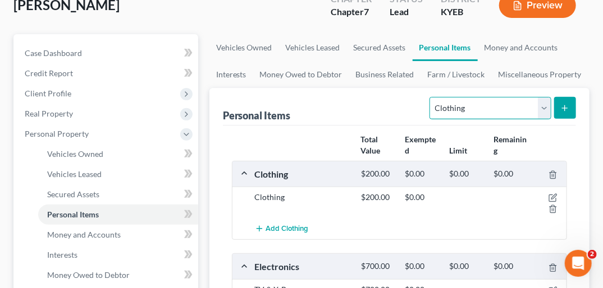
click at [546, 97] on select "Select Item Type Clothing Collectibles Of Value Electronics Firearms Household …" at bounding box center [489, 108] width 121 height 22
select select "sports_and_hobby_equipment"
click at [431, 97] on select "Select Item Type Clothing Collectibles Of Value Electronics Firearms Household …" at bounding box center [489, 108] width 121 height 22
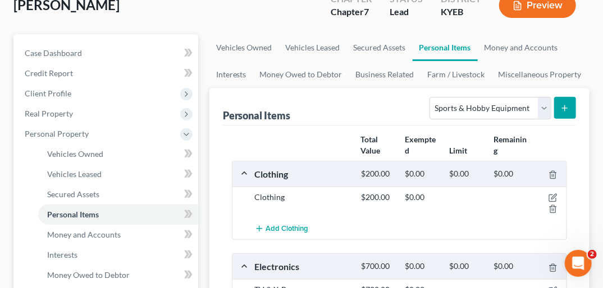
click at [570, 97] on button "submit" at bounding box center [565, 108] width 22 height 22
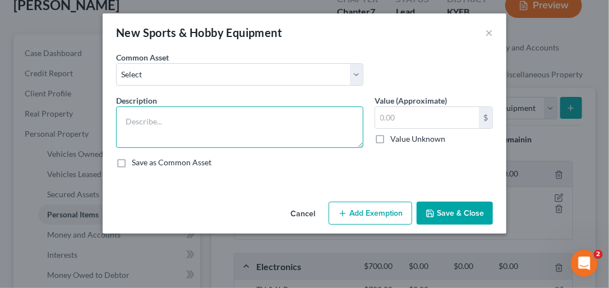
click at [163, 129] on textarea at bounding box center [239, 128] width 247 height 42
type textarea "Treadmill"
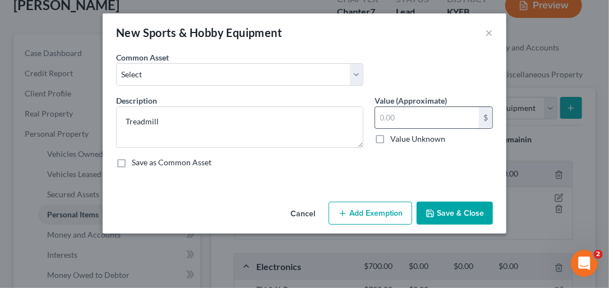
click at [382, 117] on input "text" at bounding box center [427, 117] width 104 height 21
type input "200.00"
click at [435, 211] on icon "button" at bounding box center [430, 213] width 9 height 9
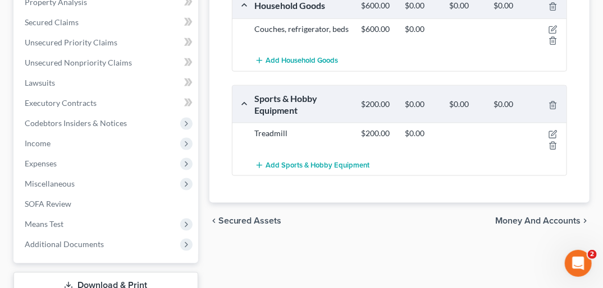
scroll to position [453, 0]
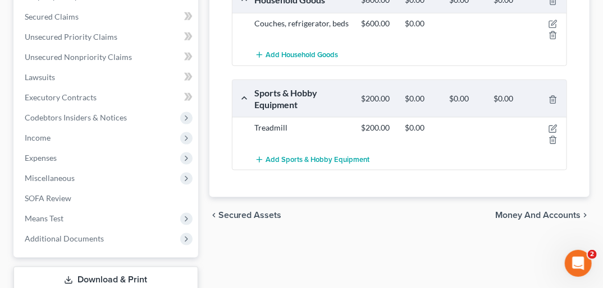
click at [550, 211] on span "Money and Accounts" at bounding box center [537, 215] width 85 height 9
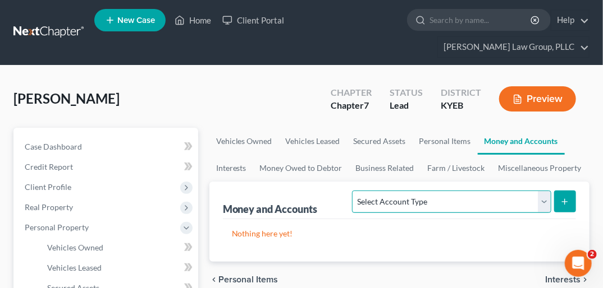
click at [545, 191] on select "Select Account Type Brokerage Cash on Hand Certificates of Deposit Checking Acc…" at bounding box center [451, 202] width 199 height 22
select select "checking"
click at [355, 191] on select "Select Account Type Brokerage Cash on Hand Certificates of Deposit Checking Acc…" at bounding box center [451, 202] width 199 height 22
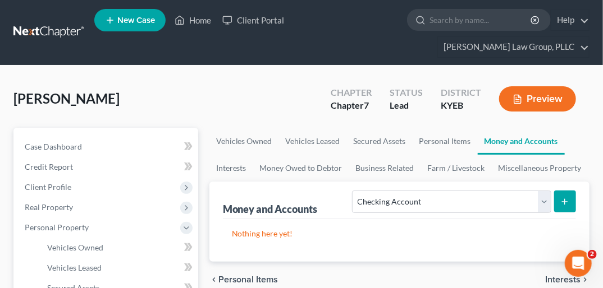
click at [564, 198] on icon "submit" at bounding box center [564, 202] width 9 height 9
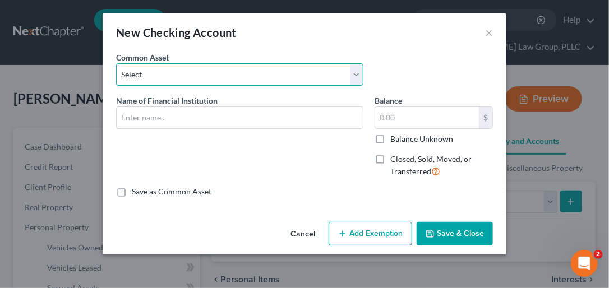
click at [362, 76] on select "Select Go2 Bank CCU [PERSON_NAME] Fargo PNC Bank Woodforest Bank First Financia…" at bounding box center [239, 74] width 247 height 22
select select "20"
click at [116, 63] on select "Select Go2 Bank CCU [PERSON_NAME] Fargo PNC Bank Woodforest Bank First Financia…" at bounding box center [239, 74] width 247 height 22
type input "Expree Credit Union"
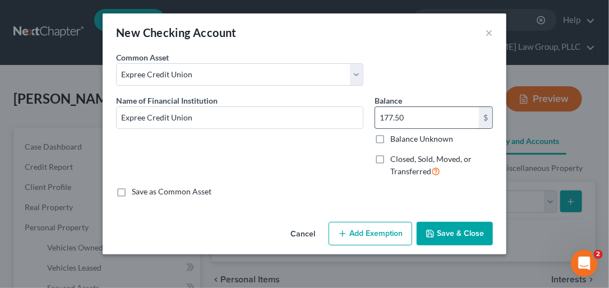
click at [381, 117] on input "177.50" at bounding box center [427, 117] width 104 height 21
type input "0.00"
click at [435, 235] on icon "button" at bounding box center [430, 234] width 9 height 9
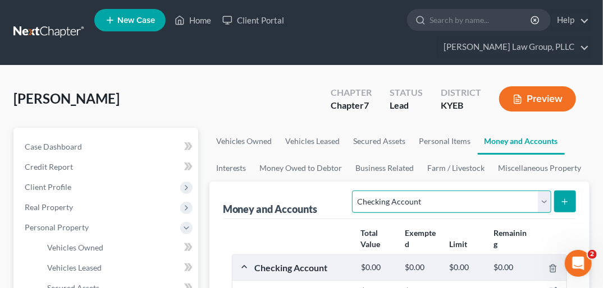
click at [547, 191] on select "Select Account Type Brokerage Cash on Hand Certificates of Deposit Checking Acc…" at bounding box center [451, 202] width 199 height 22
click at [355, 191] on select "Select Account Type Brokerage Cash on Hand Certificates of Deposit Checking Acc…" at bounding box center [451, 202] width 199 height 22
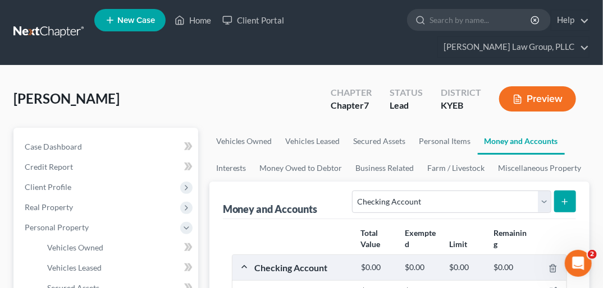
click at [568, 198] on icon "submit" at bounding box center [564, 202] width 9 height 9
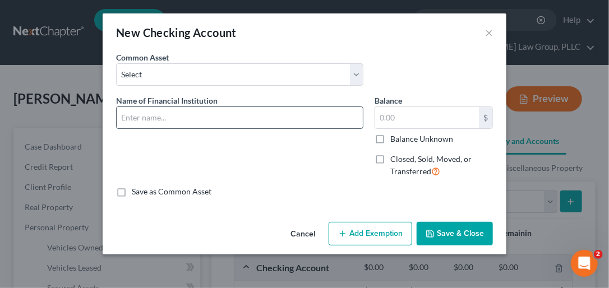
click at [152, 120] on input "text" at bounding box center [240, 117] width 246 height 21
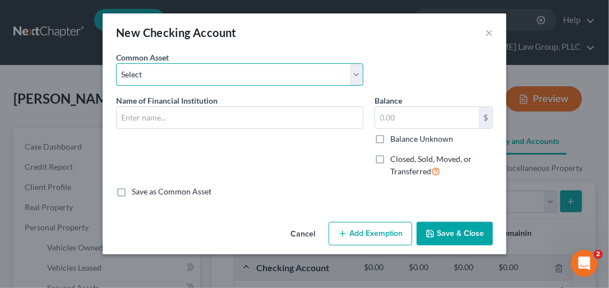
click at [162, 73] on select "Select Go2 Bank CCU [PERSON_NAME] Fargo PNC Bank Woodforest Bank First Financia…" at bounding box center [239, 74] width 247 height 22
select select "1"
click at [116, 63] on select "Select Go2 Bank CCU [PERSON_NAME] Fargo PNC Bank Woodforest Bank First Financia…" at bounding box center [239, 74] width 247 height 22
type input "CCU"
type input "0"
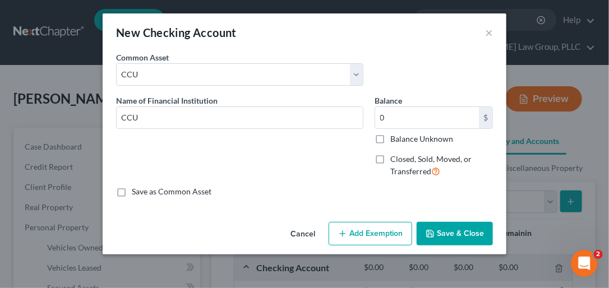
click at [455, 228] on button "Save & Close" at bounding box center [455, 234] width 76 height 24
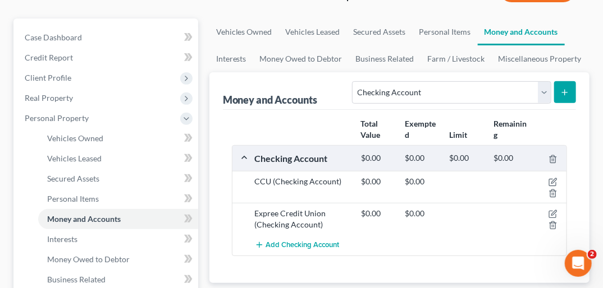
scroll to position [114, 0]
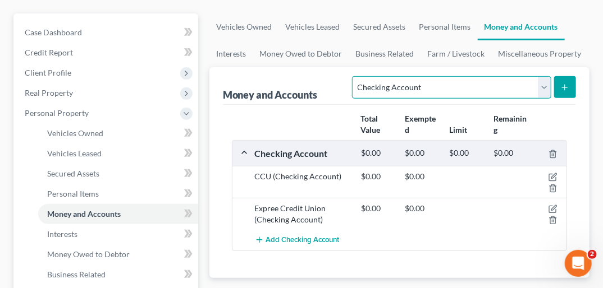
click at [542, 76] on select "Select Account Type Brokerage Cash on Hand Certificates of Deposit Checking Acc…" at bounding box center [451, 87] width 199 height 22
select select "savings"
click at [355, 76] on select "Select Account Type Brokerage Cash on Hand Certificates of Deposit Checking Acc…" at bounding box center [451, 87] width 199 height 22
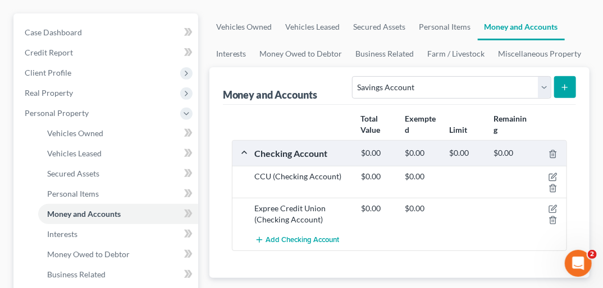
click at [568, 83] on icon "submit" at bounding box center [564, 87] width 9 height 9
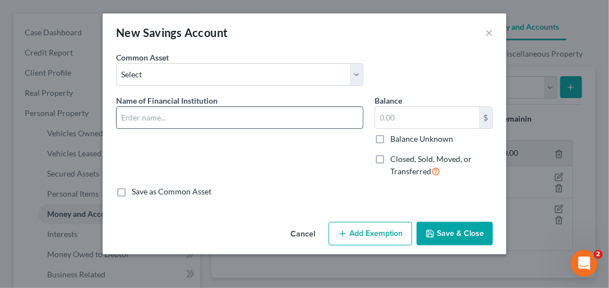
click at [176, 109] on input "text" at bounding box center [240, 117] width 246 height 21
click at [171, 120] on input "text" at bounding box center [240, 117] width 246 height 21
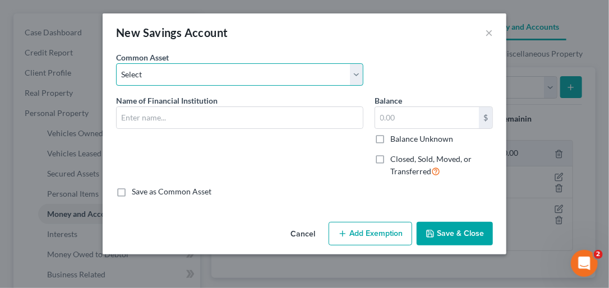
click at [357, 74] on select "Select PNC Bank CCU Stock Yards Bank & Trust Expree Credit Union UK Federal Cre…" at bounding box center [239, 74] width 247 height 22
select select "3"
click at [116, 63] on select "Select PNC Bank CCU Stock Yards Bank & Trust Expree Credit Union UK Federal Cre…" at bounding box center [239, 74] width 247 height 22
type input "Expree Credit Union"
type input "0"
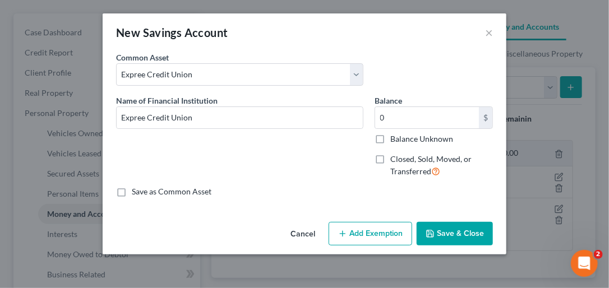
click at [444, 235] on button "Save & Close" at bounding box center [455, 234] width 76 height 24
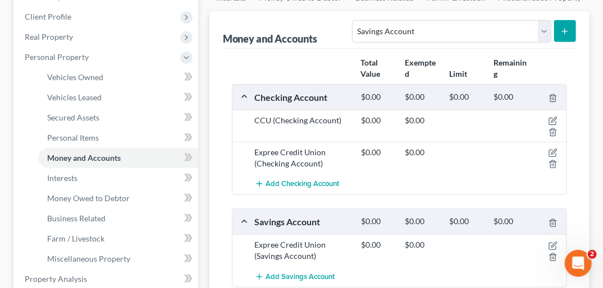
scroll to position [166, 0]
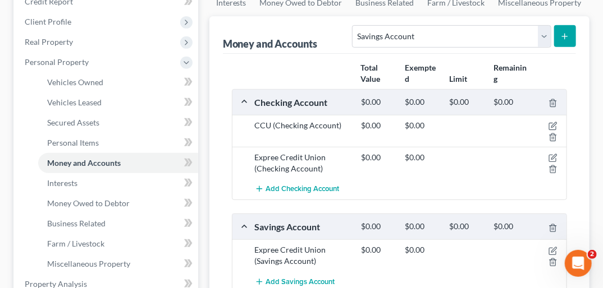
click at [559, 25] on button "submit" at bounding box center [565, 36] width 22 height 22
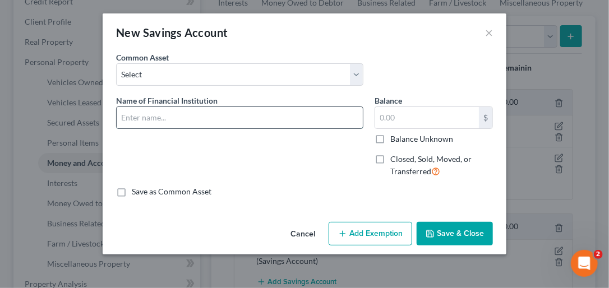
click at [176, 117] on input "text" at bounding box center [240, 117] width 246 height 21
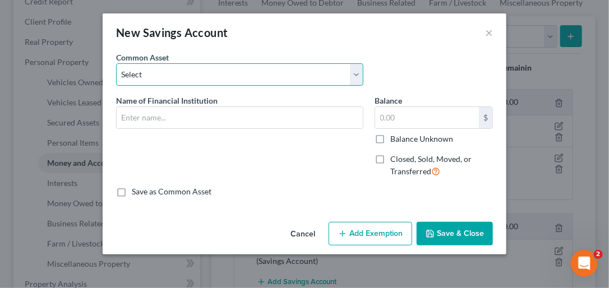
click at [254, 80] on select "Select PNC Bank CCU Stock Yards Bank & Trust Expree Credit Union UK Federal Cre…" at bounding box center [239, 74] width 247 height 22
select select "1"
click at [116, 63] on select "Select PNC Bank CCU Stock Yards Bank & Trust Expree Credit Union UK Federal Cre…" at bounding box center [239, 74] width 247 height 22
type input "CCU"
type input "181.17"
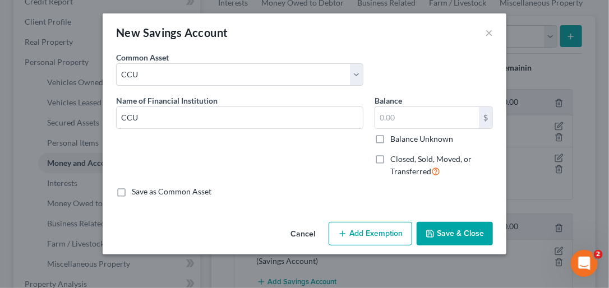
click at [449, 230] on button "Save & Close" at bounding box center [455, 234] width 76 height 24
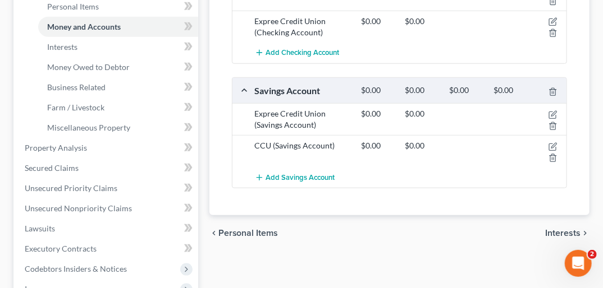
scroll to position [342, 0]
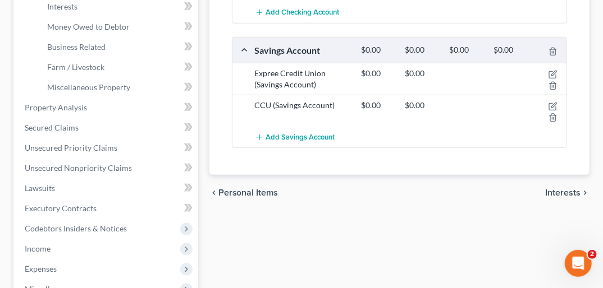
click at [571, 189] on span "Interests" at bounding box center [562, 193] width 35 height 9
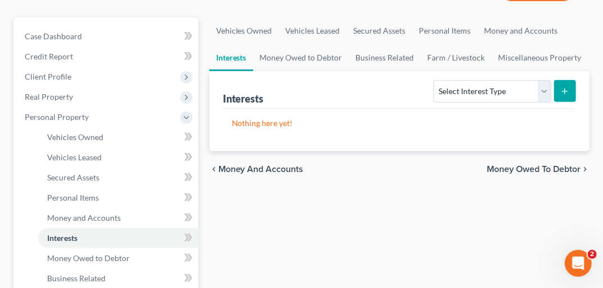
scroll to position [124, 0]
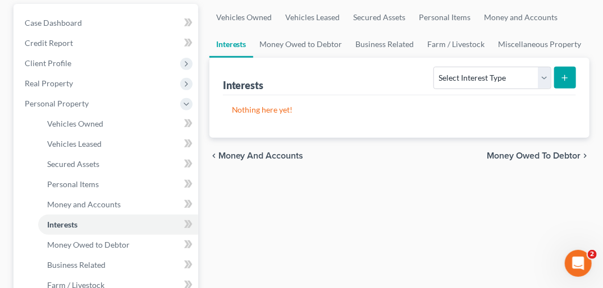
click at [569, 152] on span "Money Owed to Debtor" at bounding box center [534, 156] width 94 height 9
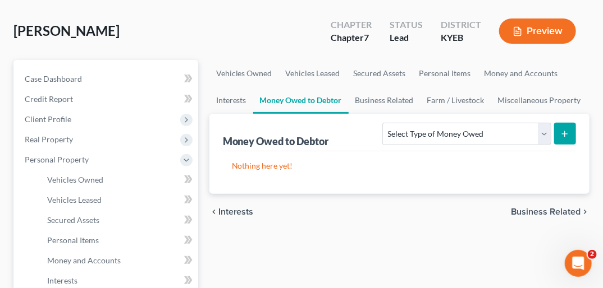
scroll to position [71, 0]
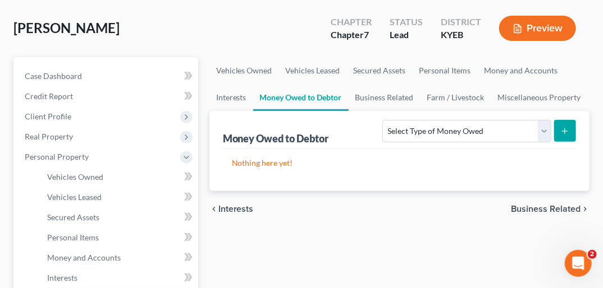
click at [563, 205] on span "Business Related" at bounding box center [546, 209] width 70 height 9
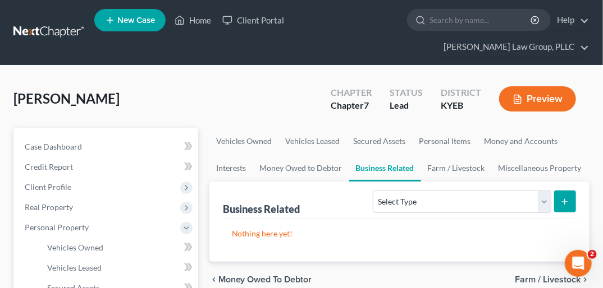
click at [542, 276] on span "Farm / Livestock" at bounding box center [548, 280] width 66 height 9
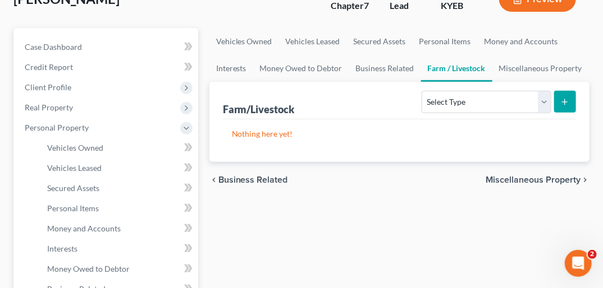
scroll to position [131, 0]
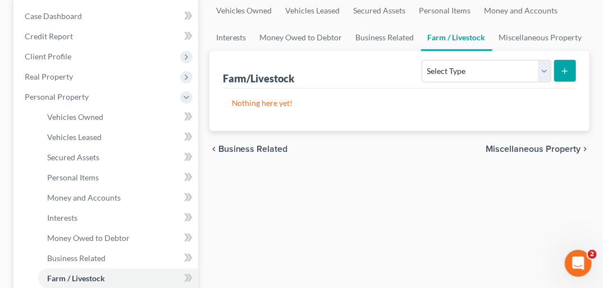
click at [570, 145] on span "Miscellaneous Property" at bounding box center [532, 149] width 95 height 9
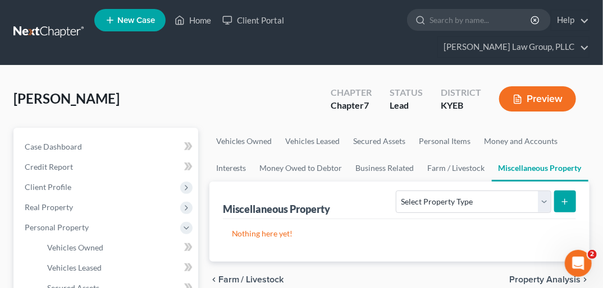
click at [548, 276] on span "Property Analysis" at bounding box center [544, 280] width 71 height 9
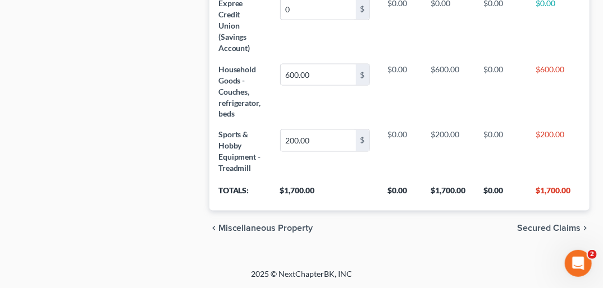
scroll to position [665, 0]
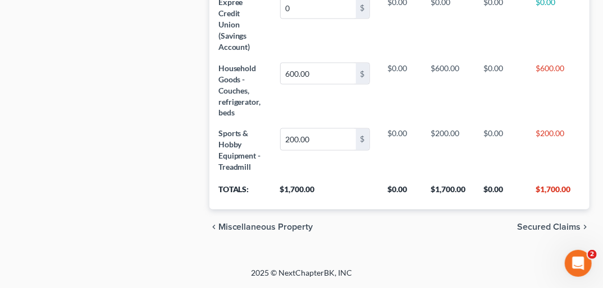
click at [556, 226] on span "Secured Claims" at bounding box center [548, 227] width 63 height 9
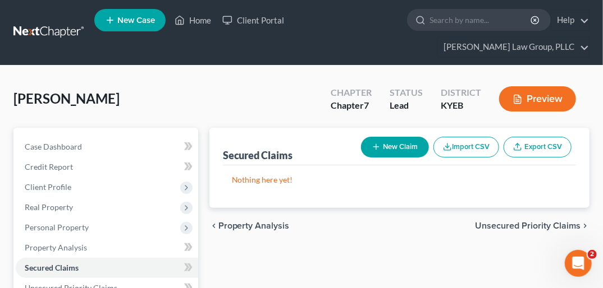
click at [535, 222] on span "Unsecured Priority Claims" at bounding box center [527, 226] width 105 height 9
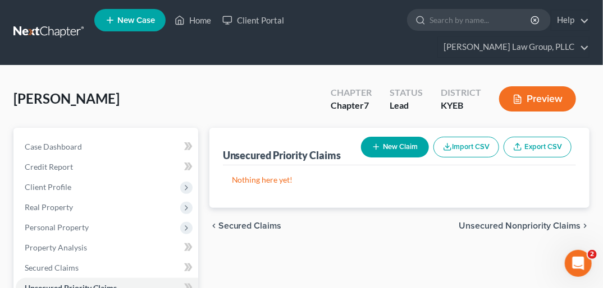
click at [535, 222] on span "Unsecured Nonpriority Claims" at bounding box center [519, 226] width 122 height 9
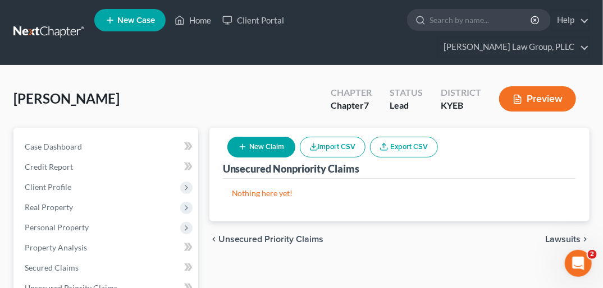
click at [267, 137] on button "New Claim" at bounding box center [261, 147] width 68 height 21
select select "0"
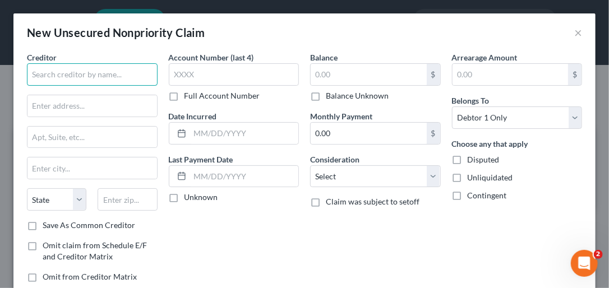
click at [100, 69] on input "text" at bounding box center [92, 74] width 131 height 22
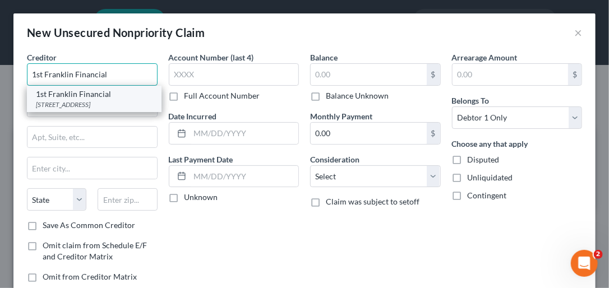
type input "1st Franklin Financial"
click at [90, 94] on div "1st Franklin Financial" at bounding box center [94, 94] width 117 height 11
type input "[STREET_ADDRESS]"
type input "Suite 101"
type input "[GEOGRAPHIC_DATA]"
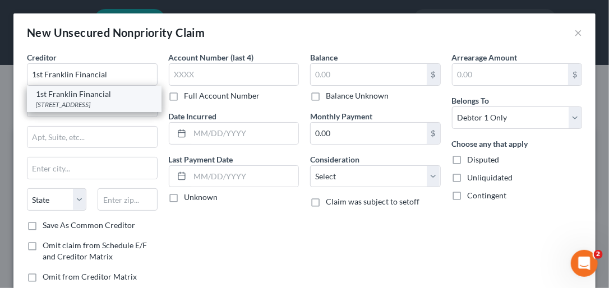
select select "18"
type input "40065"
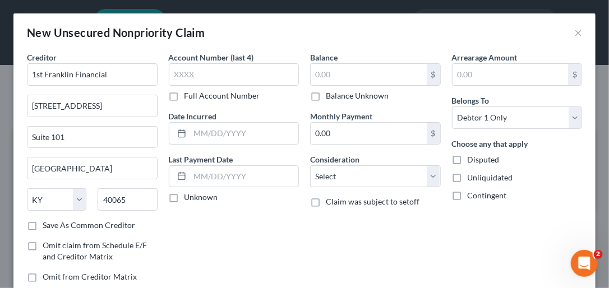
click at [43, 226] on label "Save As Common Creditor" at bounding box center [89, 225] width 93 height 11
click at [47, 226] on input "Save As Common Creditor" at bounding box center [50, 223] width 7 height 7
checkbox input "true"
click at [214, 72] on input "text" at bounding box center [234, 74] width 131 height 22
click at [185, 92] on label "Full Account Number" at bounding box center [223, 95] width 76 height 11
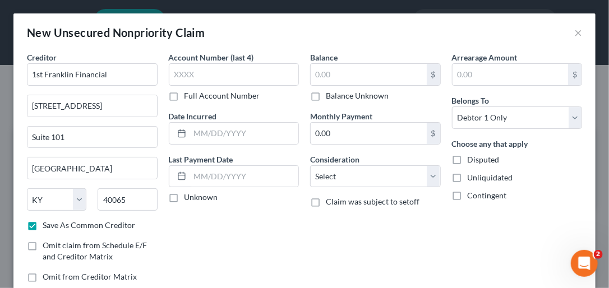
click at [189, 92] on input "Full Account Number" at bounding box center [192, 93] width 7 height 7
click at [177, 77] on input "text" at bounding box center [234, 74] width 131 height 22
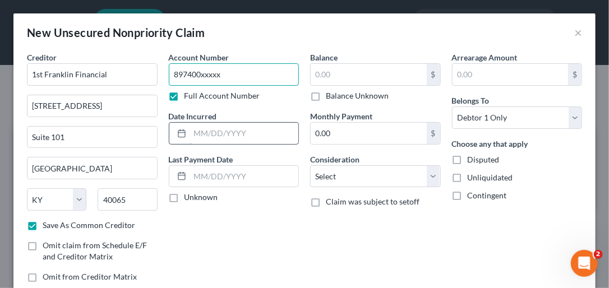
type input "897400xxxxx"
click at [197, 128] on input "text" at bounding box center [244, 133] width 109 height 21
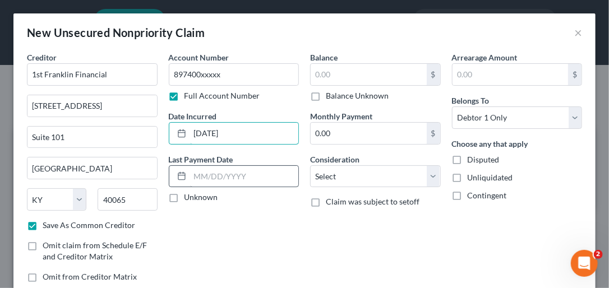
type input "[DATE]"
click at [203, 174] on input "text" at bounding box center [244, 176] width 109 height 21
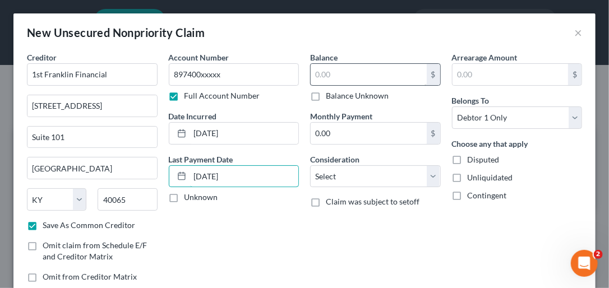
type input "[DATE]"
click at [357, 73] on input "text" at bounding box center [369, 74] width 116 height 21
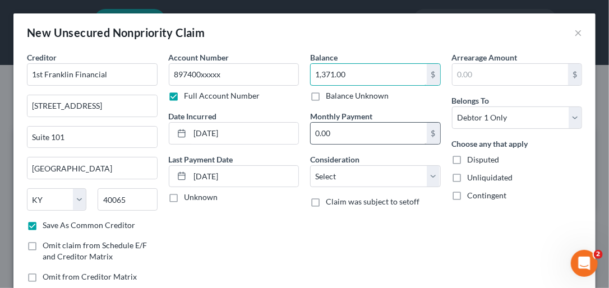
type input "1,371.00"
click at [323, 125] on input "0.00" at bounding box center [369, 133] width 116 height 21
type input "145.00"
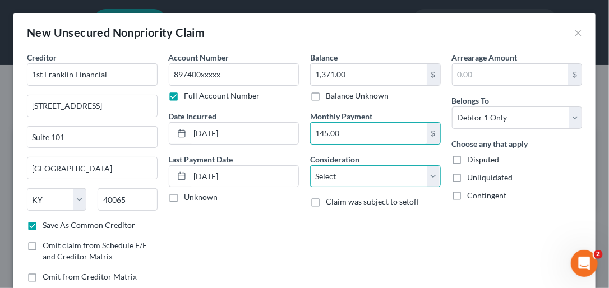
click at [429, 178] on select "Select Cable / Satellite Services Collection Agency Credit Card Debt Debt Couns…" at bounding box center [375, 177] width 131 height 22
click at [310, 166] on select "Select Cable / Satellite Services Collection Agency Credit Card Debt Debt Couns…" at bounding box center [375, 177] width 131 height 22
click at [432, 178] on select "Select Cable / Satellite Services Collection Agency Credit Card Debt Debt Couns…" at bounding box center [375, 177] width 131 height 22
select select "14"
click at [310, 166] on select "Select Cable / Satellite Services Collection Agency Credit Card Debt Debt Couns…" at bounding box center [375, 177] width 131 height 22
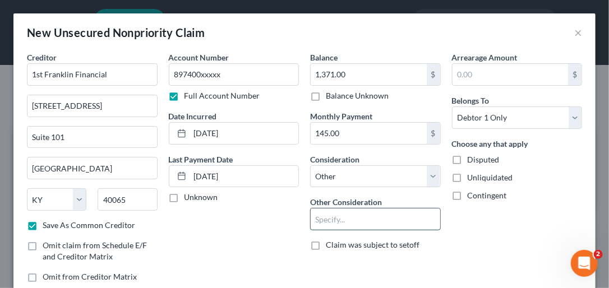
click at [336, 214] on input "text" at bounding box center [376, 219] width 130 height 21
type input "Installment"
click at [492, 237] on div "Arrearage Amount $ Belongs To * Select Debtor 1 Only Debtor 2 Only Debtor 1 And…" at bounding box center [518, 172] width 142 height 240
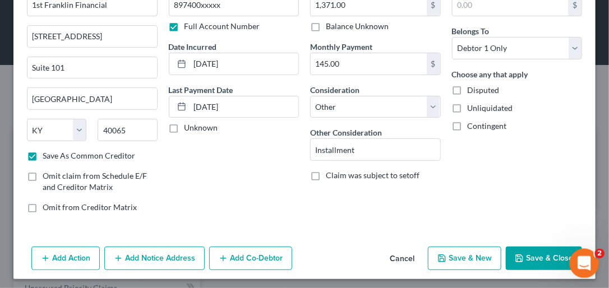
scroll to position [73, 0]
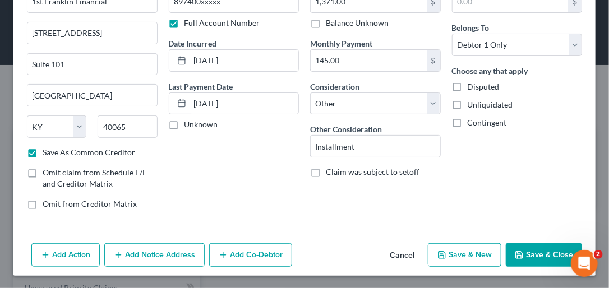
click at [466, 249] on button "Save & New" at bounding box center [465, 256] width 74 height 24
checkbox input "false"
select select "0"
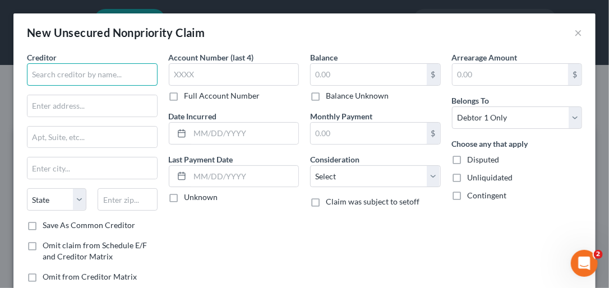
click at [104, 73] on input "text" at bounding box center [92, 74] width 131 height 22
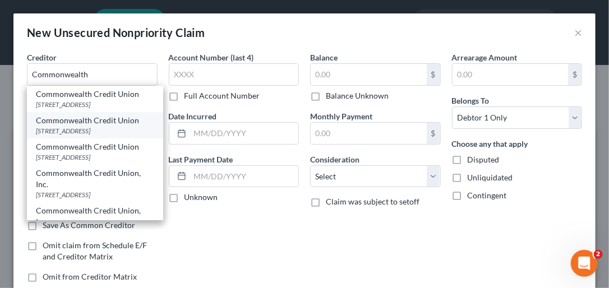
click at [67, 127] on div "[STREET_ADDRESS]" at bounding box center [95, 131] width 118 height 10
type input "Commonwealth Credit Union"
type input "PO Box 978"
type input "Frankfort"
select select "18"
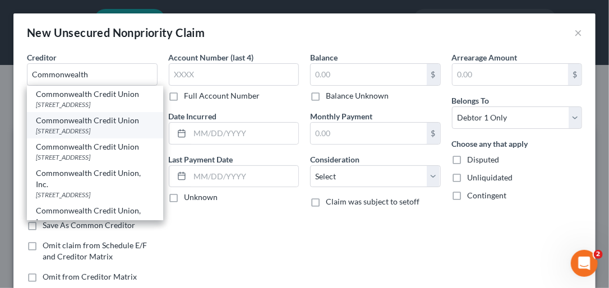
type input "40601"
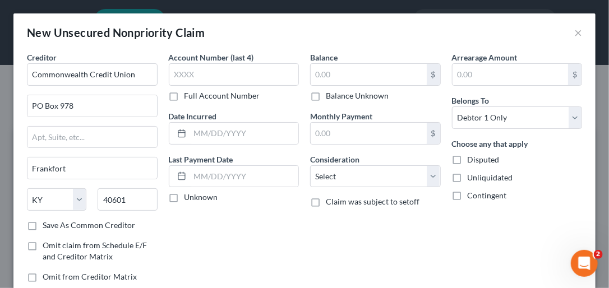
click at [43, 222] on label "Save As Common Creditor" at bounding box center [89, 225] width 93 height 11
click at [47, 222] on input "Save As Common Creditor" at bounding box center [50, 223] width 7 height 7
checkbox input "true"
click at [185, 96] on label "Full Account Number" at bounding box center [223, 95] width 76 height 11
click at [189, 96] on input "Full Account Number" at bounding box center [192, 93] width 7 height 7
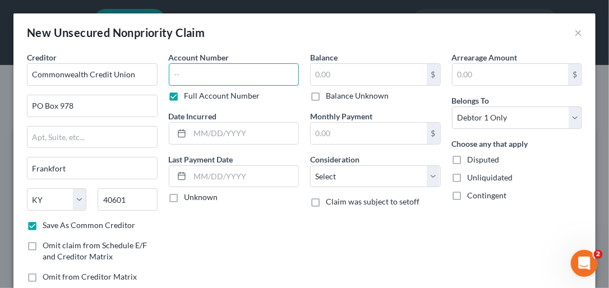
drag, startPoint x: 171, startPoint y: 96, endPoint x: 177, endPoint y: 77, distance: 20.2
click at [177, 77] on input "text" at bounding box center [234, 74] width 131 height 22
type input "781612634xxx"
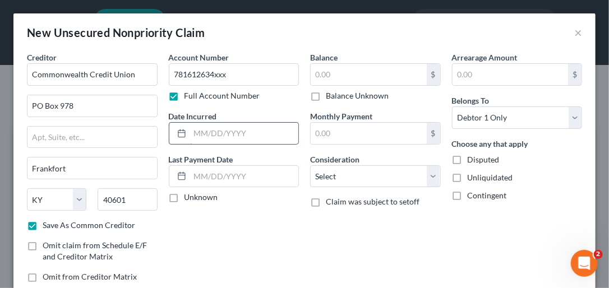
click at [207, 131] on input "text" at bounding box center [244, 133] width 109 height 21
type input "[DATE]"
click at [196, 177] on input "text" at bounding box center [244, 176] width 109 height 21
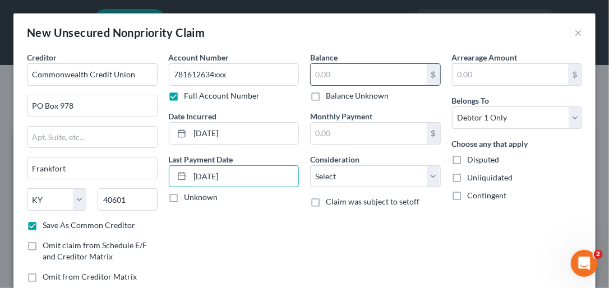
type input "[DATE]"
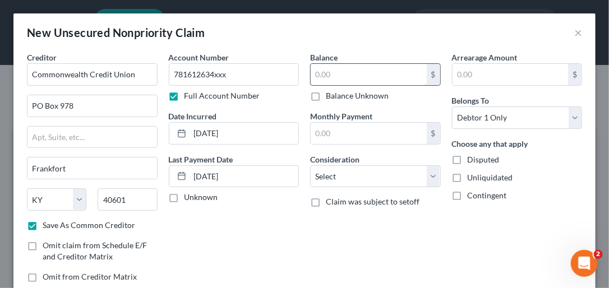
click at [322, 76] on input "text" at bounding box center [369, 74] width 116 height 21
type input "3,943.00"
click at [335, 132] on input "text" at bounding box center [369, 133] width 116 height 21
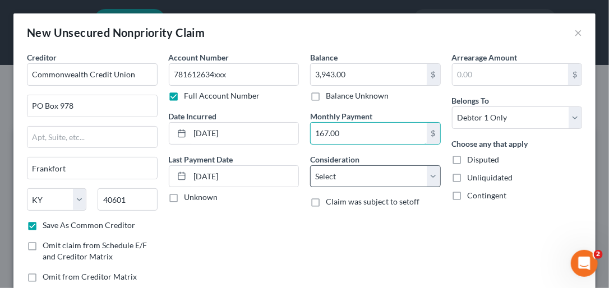
type input "167.00"
click at [426, 171] on select "Select Cable / Satellite Services Collection Agency Credit Card Debt Debt Couns…" at bounding box center [375, 177] width 131 height 22
select select "14"
click at [310, 166] on select "Select Cable / Satellite Services Collection Agency Credit Card Debt Debt Couns…" at bounding box center [375, 177] width 131 height 22
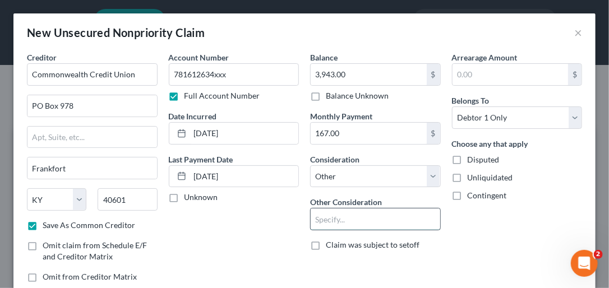
click at [345, 218] on input "text" at bounding box center [376, 219] width 130 height 21
type input "Installment"
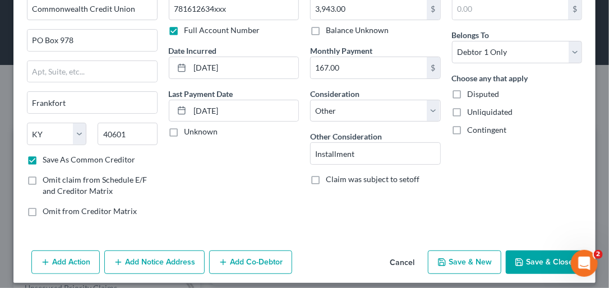
drag, startPoint x: 609, startPoint y: 203, endPoint x: 2, endPoint y: 18, distance: 634.1
click at [474, 263] on button "Save & New" at bounding box center [465, 262] width 74 height 24
checkbox input "false"
select select "0"
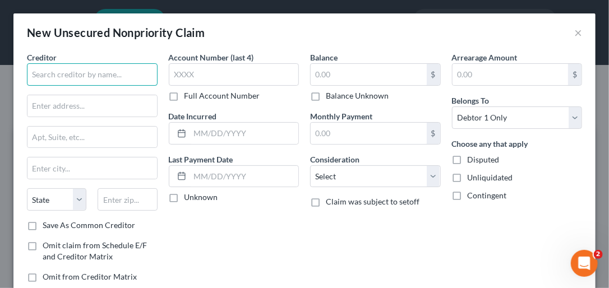
click at [88, 77] on input "text" at bounding box center [92, 74] width 131 height 22
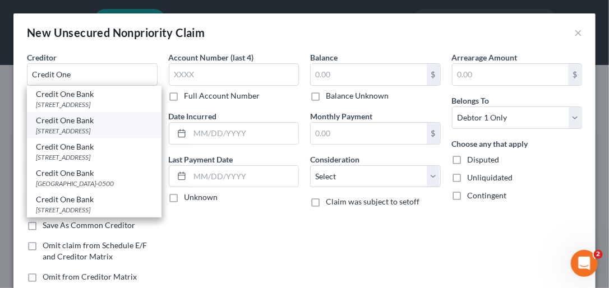
click at [75, 126] on div "Credit One Bank" at bounding box center [94, 120] width 117 height 11
type input "Credit One Bank"
type input "PO Box 98873"
type input "[GEOGRAPHIC_DATA]"
select select "31"
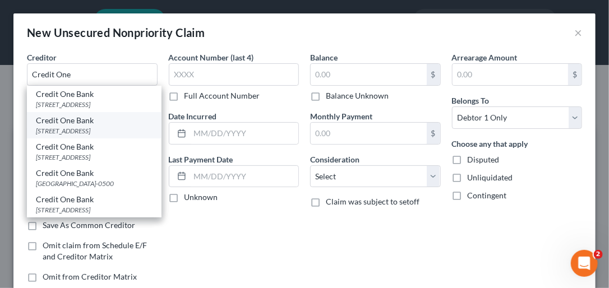
type input "89193"
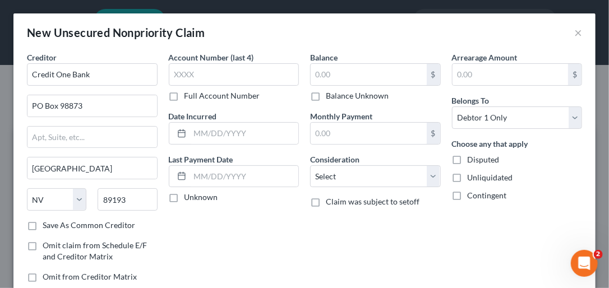
click at [43, 226] on label "Save As Common Creditor" at bounding box center [89, 225] width 93 height 11
click at [47, 226] on input "Save As Common Creditor" at bounding box center [50, 223] width 7 height 7
checkbox input "true"
click at [185, 94] on label "Full Account Number" at bounding box center [223, 95] width 76 height 11
click at [189, 94] on input "Full Account Number" at bounding box center [192, 93] width 7 height 7
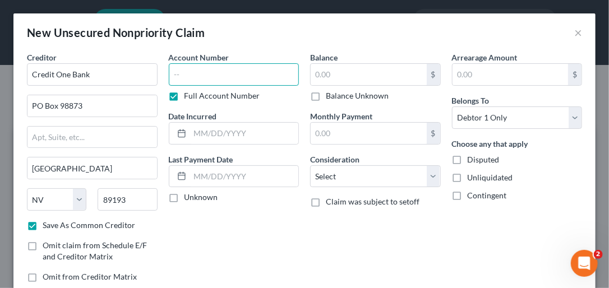
click at [175, 79] on input "text" at bounding box center [234, 74] width 131 height 22
type input "444796263865xxxx"
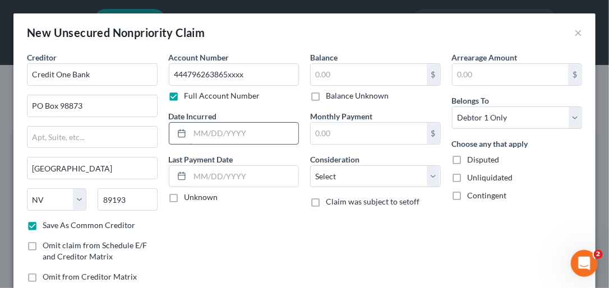
click at [198, 129] on input "text" at bounding box center [244, 133] width 109 height 21
type input "[DATE]"
click at [195, 170] on input "text" at bounding box center [244, 176] width 109 height 21
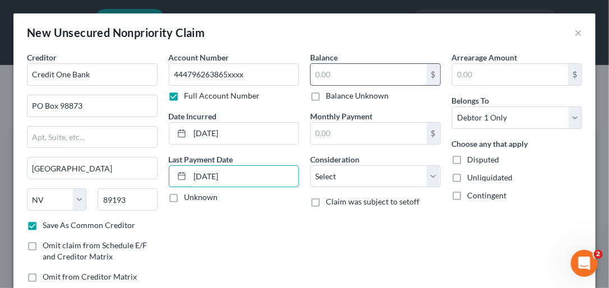
type input "[DATE]"
click at [318, 71] on input "text" at bounding box center [369, 74] width 116 height 21
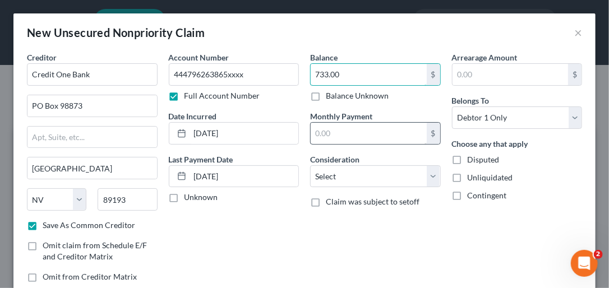
type input "733.00"
click at [328, 131] on input "text" at bounding box center [369, 133] width 116 height 21
type input "37.00"
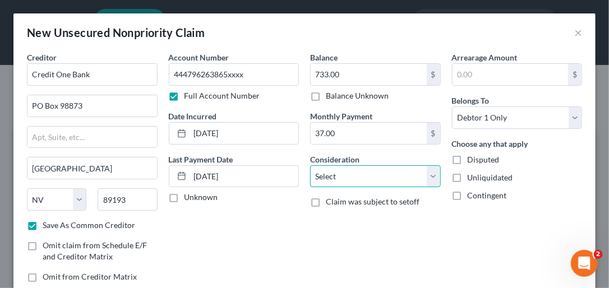
click at [426, 176] on select "Select Cable / Satellite Services Collection Agency Credit Card Debt Debt Couns…" at bounding box center [375, 177] width 131 height 22
select select "2"
click at [310, 166] on select "Select Cable / Satellite Services Collection Agency Credit Card Debt Debt Couns…" at bounding box center [375, 177] width 131 height 22
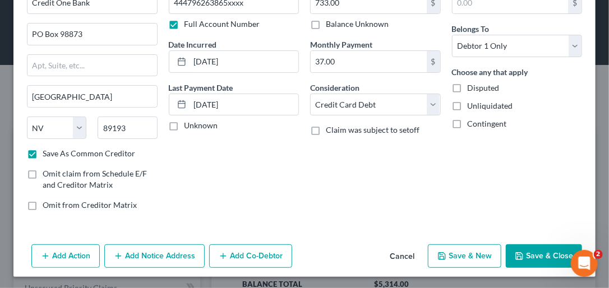
scroll to position [73, 0]
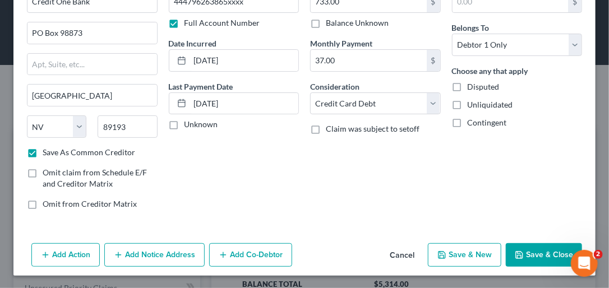
click at [485, 251] on button "Save & New" at bounding box center [465, 256] width 74 height 24
checkbox input "false"
select select "0"
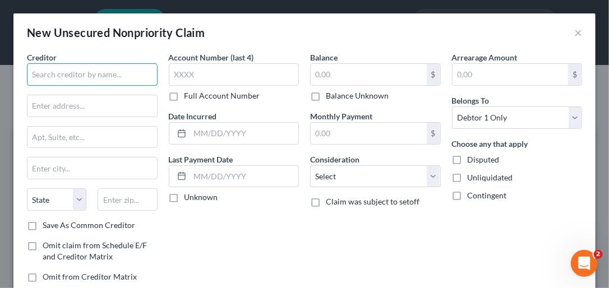
click at [118, 79] on input "text" at bounding box center [92, 74] width 131 height 22
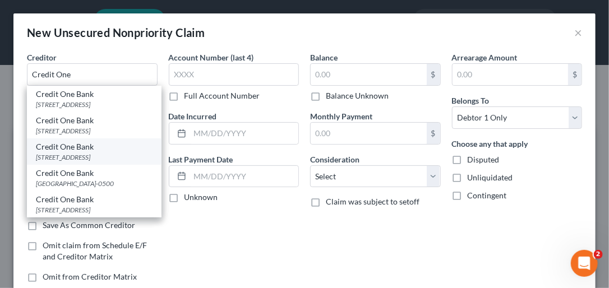
click at [92, 153] on div "Credit One Bank" at bounding box center [94, 146] width 117 height 11
type input "Credit One Bank"
type input "PO Box 98872"
type input "[GEOGRAPHIC_DATA]"
select select "31"
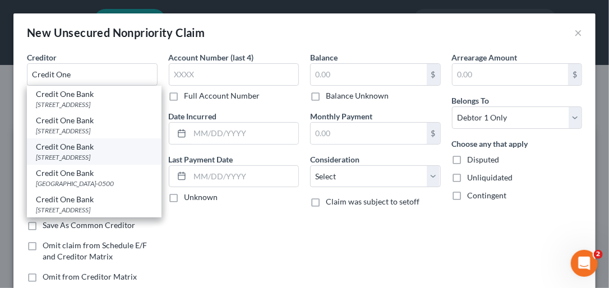
type input "89193"
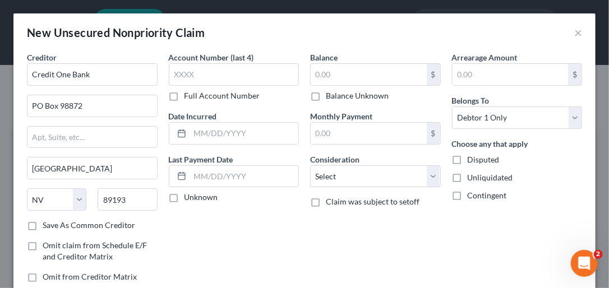
click at [43, 223] on label "Save As Common Creditor" at bounding box center [89, 225] width 93 height 11
click at [47, 223] on input "Save As Common Creditor" at bounding box center [50, 223] width 7 height 7
checkbox input "true"
click at [185, 95] on label "Full Account Number" at bounding box center [223, 95] width 76 height 11
click at [189, 95] on input "Full Account Number" at bounding box center [192, 93] width 7 height 7
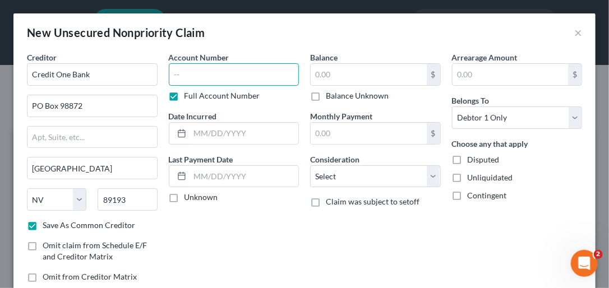
click at [187, 75] on input "text" at bounding box center [234, 74] width 131 height 22
type input "37936404126xxx"
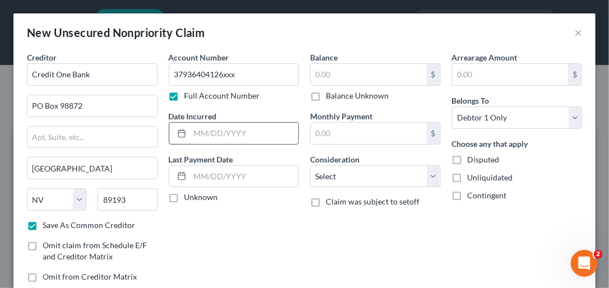
click at [203, 125] on input "text" at bounding box center [244, 133] width 109 height 21
type input "[DATE]"
click at [203, 172] on input "text" at bounding box center [244, 176] width 109 height 21
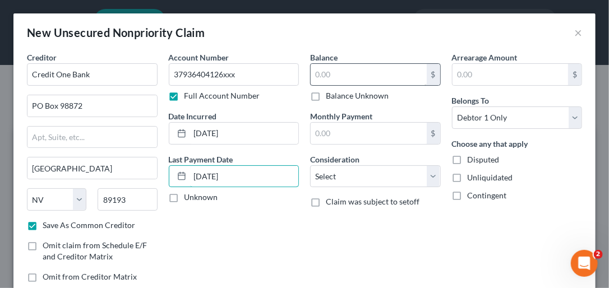
type input "[DATE]"
click at [317, 72] on input "text" at bounding box center [369, 74] width 116 height 21
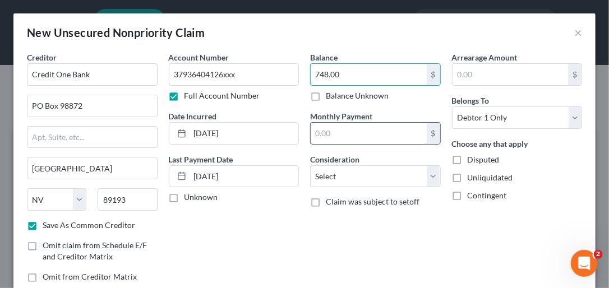
type input "748.00"
click at [324, 135] on input "text" at bounding box center [369, 133] width 116 height 21
type input "38.00"
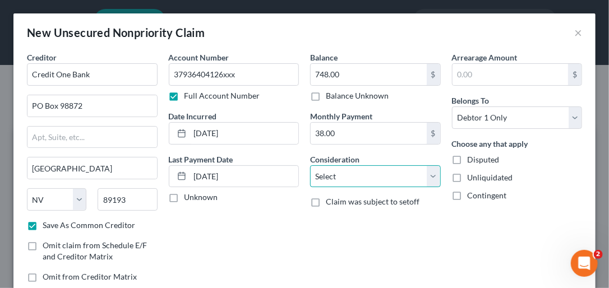
click at [432, 170] on select "Select Cable / Satellite Services Collection Agency Credit Card Debt Debt Couns…" at bounding box center [375, 177] width 131 height 22
select select "2"
click at [310, 166] on select "Select Cable / Satellite Services Collection Agency Credit Card Debt Debt Couns…" at bounding box center [375, 177] width 131 height 22
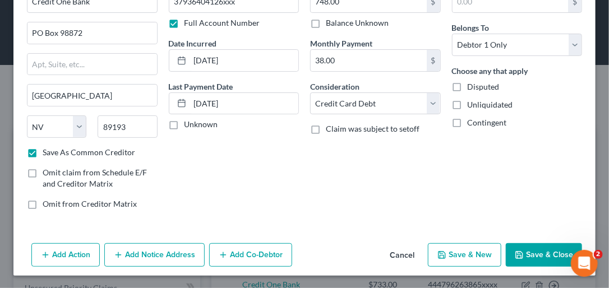
click at [560, 250] on button "Save & Close" at bounding box center [544, 256] width 76 height 24
checkbox input "false"
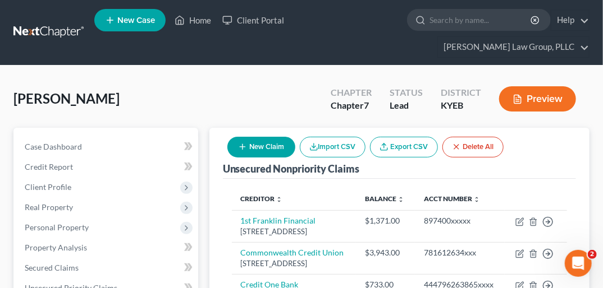
click at [233, 137] on button "New Claim" at bounding box center [261, 147] width 68 height 21
select select "0"
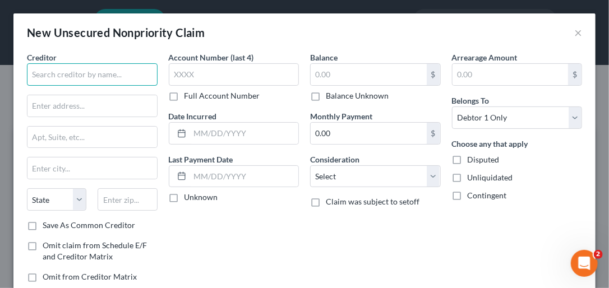
click at [87, 69] on input "text" at bounding box center [92, 74] width 131 height 22
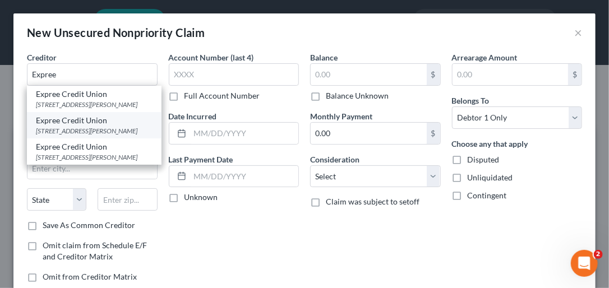
click at [100, 129] on div "[STREET_ADDRESS][PERSON_NAME]" at bounding box center [94, 131] width 117 height 10
type input "Expree Credit Union"
type input "[STREET_ADDRESS][PERSON_NAME]"
type input "Frankfort"
select select "18"
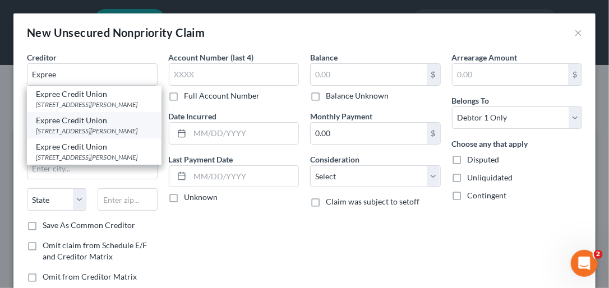
type input "40601"
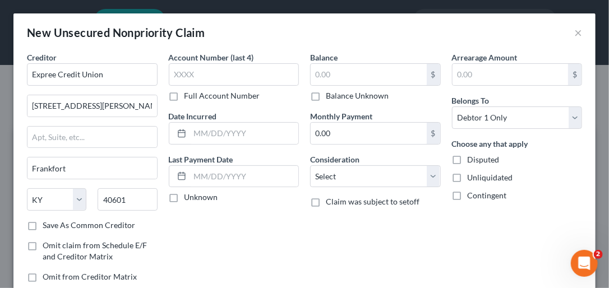
click at [43, 222] on label "Save As Common Creditor" at bounding box center [89, 225] width 93 height 11
click at [47, 222] on input "Save As Common Creditor" at bounding box center [50, 223] width 7 height 7
checkbox input "true"
click at [185, 97] on label "Full Account Number" at bounding box center [223, 95] width 76 height 11
click at [189, 97] on input "Full Account Number" at bounding box center [192, 93] width 7 height 7
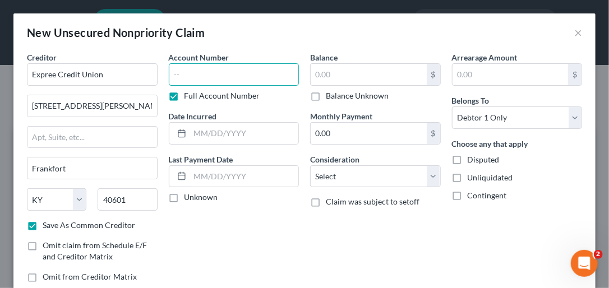
click at [181, 72] on input "text" at bounding box center [234, 74] width 131 height 22
type input "3142200118573xxx"
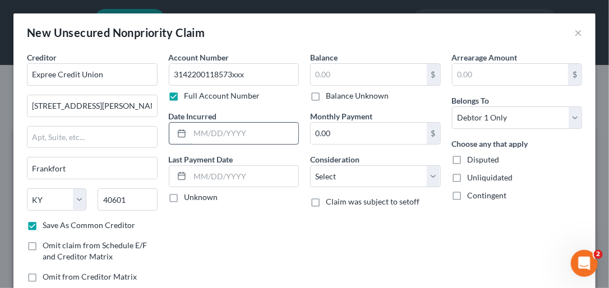
click at [199, 128] on input "text" at bounding box center [244, 133] width 109 height 21
type input "[DATE]"
click at [199, 175] on input "text" at bounding box center [244, 176] width 109 height 21
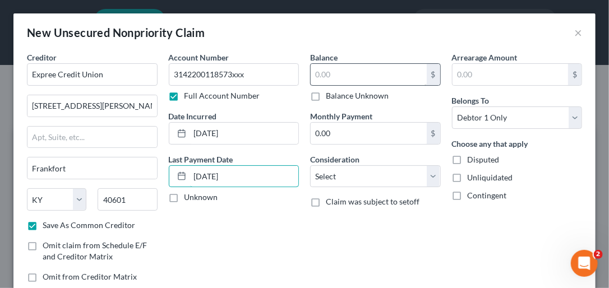
type input "[DATE]"
click at [316, 80] on input "text" at bounding box center [369, 74] width 116 height 21
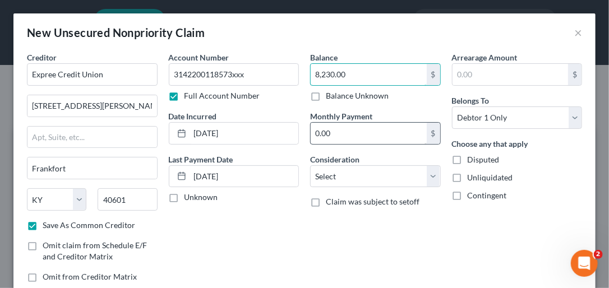
type input "8,230.00"
click at [327, 132] on input "0.00" at bounding box center [369, 133] width 116 height 21
type input "296.00"
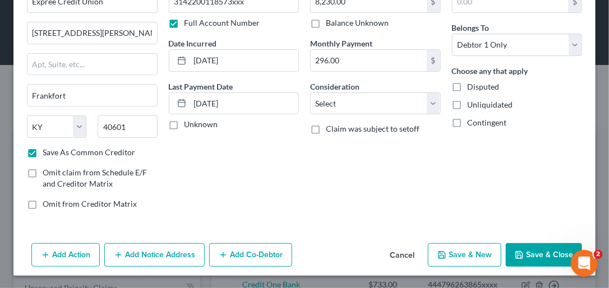
click at [391, 254] on button "Cancel" at bounding box center [402, 256] width 43 height 22
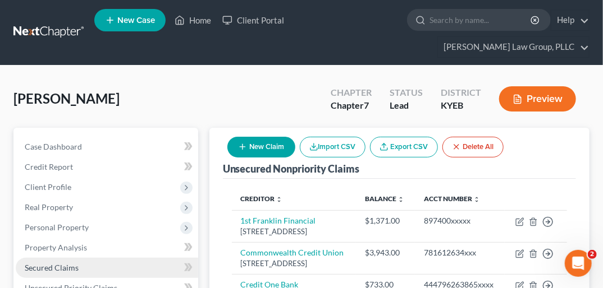
click at [77, 263] on span "Secured Claims" at bounding box center [52, 268] width 54 height 10
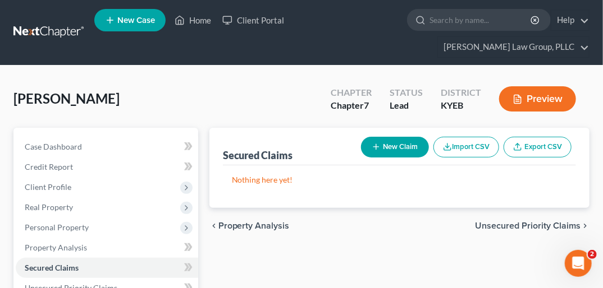
click at [391, 137] on button "New Claim" at bounding box center [395, 147] width 68 height 21
select select "0"
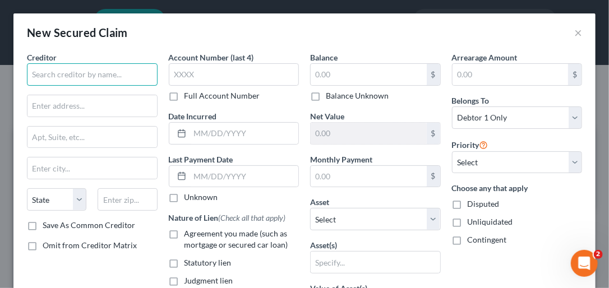
click at [123, 76] on input "text" at bounding box center [92, 74] width 131 height 22
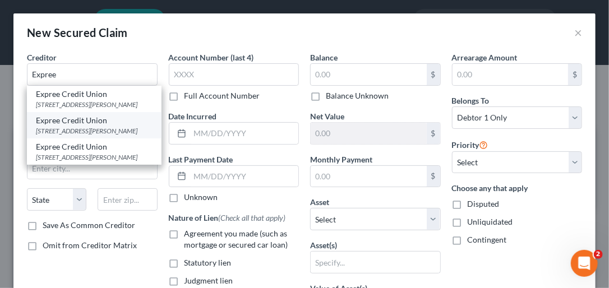
click at [77, 128] on div "[STREET_ADDRESS][PERSON_NAME]" at bounding box center [94, 131] width 117 height 10
type input "Expree Credit Union"
type input "[STREET_ADDRESS][PERSON_NAME]"
type input "Frankfort"
select select "18"
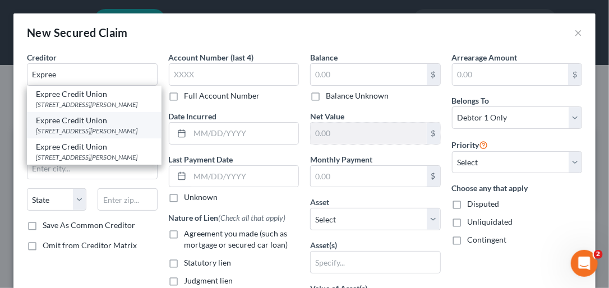
type input "40601"
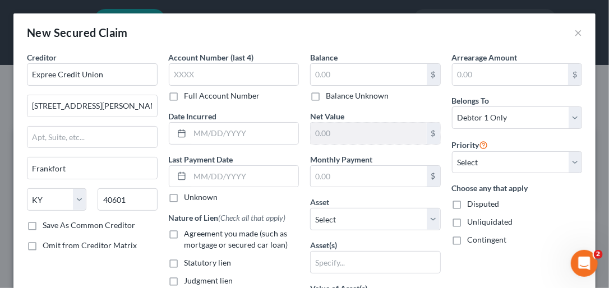
click at [43, 221] on label "Save As Common Creditor" at bounding box center [89, 225] width 93 height 11
click at [47, 221] on input "Save As Common Creditor" at bounding box center [50, 223] width 7 height 7
checkbox input "true"
click at [185, 94] on label "Full Account Number" at bounding box center [223, 95] width 76 height 11
click at [189, 94] on input "Full Account Number" at bounding box center [192, 93] width 7 height 7
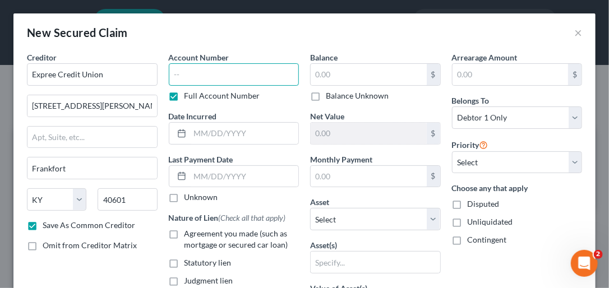
click at [182, 76] on input "text" at bounding box center [234, 74] width 131 height 22
type input "3142200118573xxxx"
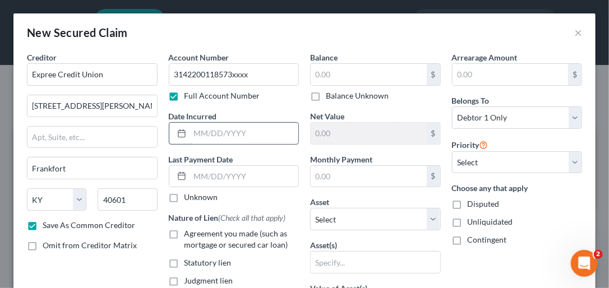
click at [199, 127] on input "text" at bounding box center [244, 133] width 109 height 21
type input "[DATE]"
click at [192, 175] on input "text" at bounding box center [244, 176] width 109 height 21
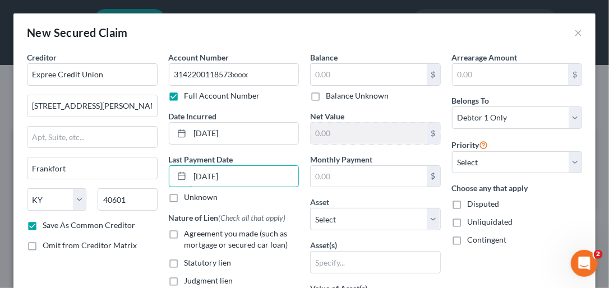
type input "[DATE]"
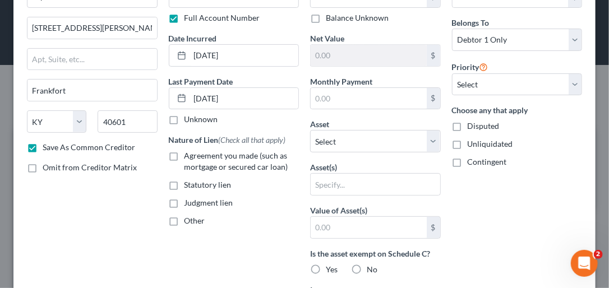
scroll to position [79, 0]
click at [185, 219] on label "Other" at bounding box center [195, 220] width 21 height 11
click at [189, 219] on input "Other" at bounding box center [192, 218] width 7 height 7
checkbox input "true"
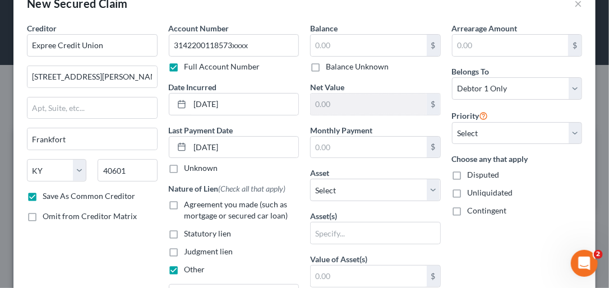
scroll to position [0, 0]
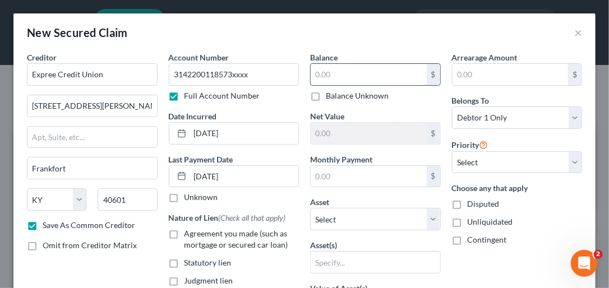
click at [329, 67] on input "text" at bounding box center [369, 74] width 116 height 21
type input "8,230.00"
click at [322, 180] on input "text" at bounding box center [369, 176] width 116 height 21
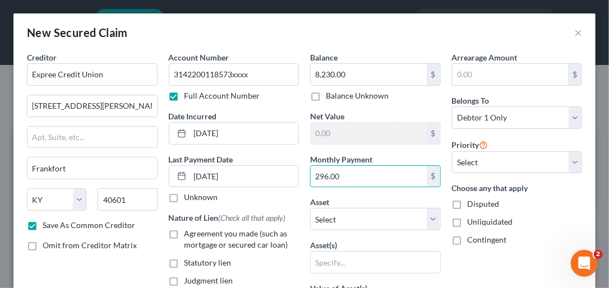
type input "296.00"
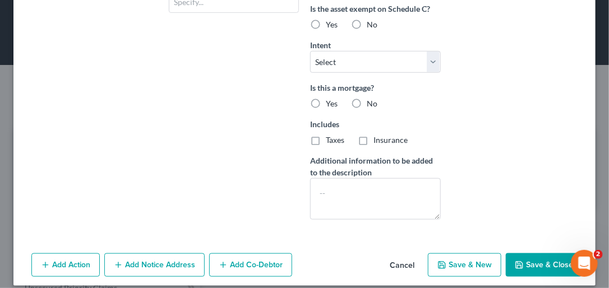
scroll to position [333, 0]
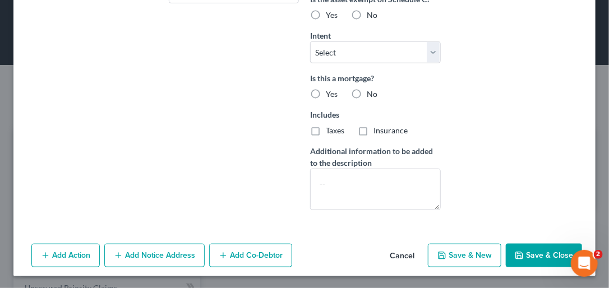
click at [552, 256] on button "Save & Close" at bounding box center [544, 256] width 76 height 24
checkbox input "false"
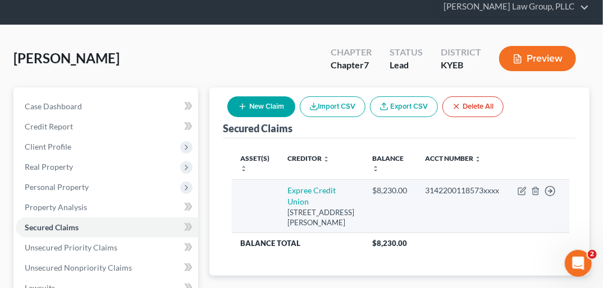
scroll to position [49, 0]
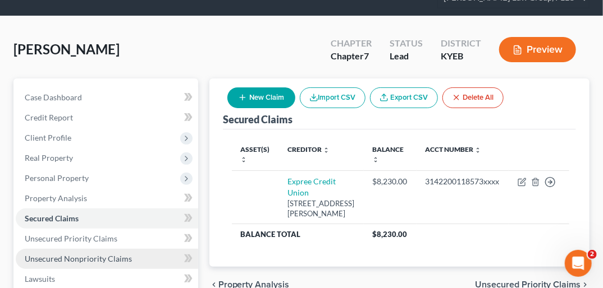
click at [129, 254] on span "Unsecured Nonpriority Claims" at bounding box center [78, 259] width 107 height 10
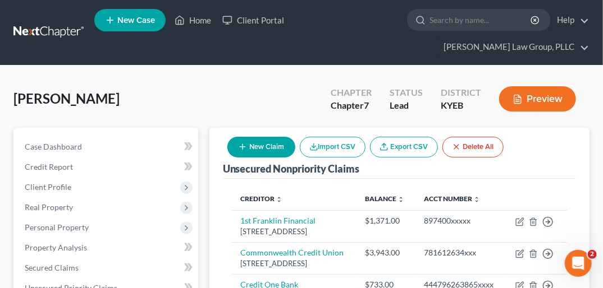
click at [254, 137] on button "New Claim" at bounding box center [261, 147] width 68 height 21
select select "0"
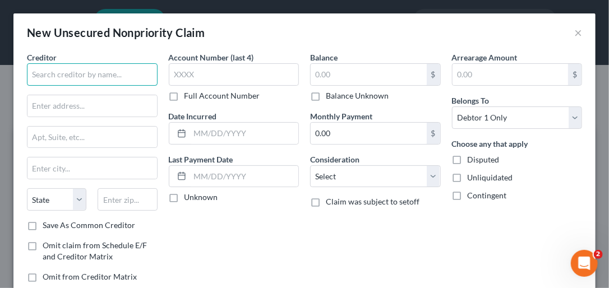
click at [114, 79] on input "text" at bounding box center [92, 74] width 131 height 22
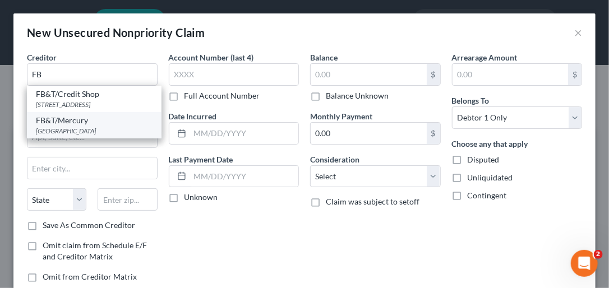
click at [81, 125] on div "FB&T/Mercury" at bounding box center [94, 120] width 117 height 11
type input "FB&T/Mercury"
type input "PO Box 84064"
type input "Columbus"
select select "10"
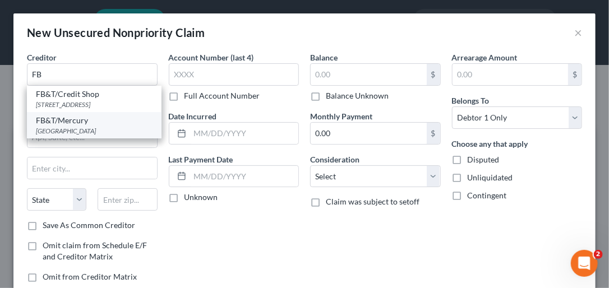
type input "31908"
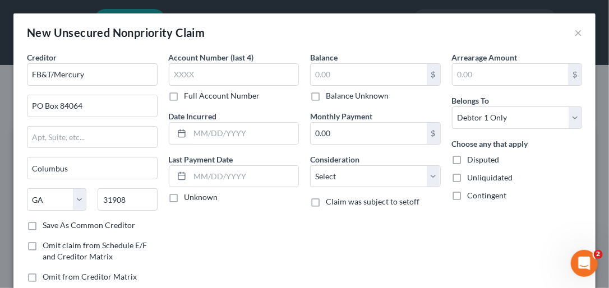
click at [43, 223] on label "Save As Common Creditor" at bounding box center [89, 225] width 93 height 11
click at [47, 223] on input "Save As Common Creditor" at bounding box center [50, 223] width 7 height 7
checkbox input "true"
click at [185, 94] on label "Full Account Number" at bounding box center [223, 95] width 76 height 11
click at [189, 94] on input "Full Account Number" at bounding box center [192, 93] width 7 height 7
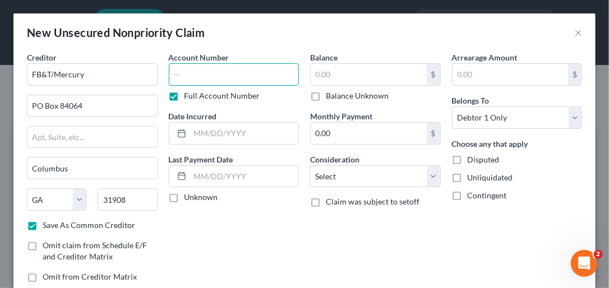
click at [177, 79] on input "text" at bounding box center [234, 74] width 131 height 22
type input "481176006900xxx"
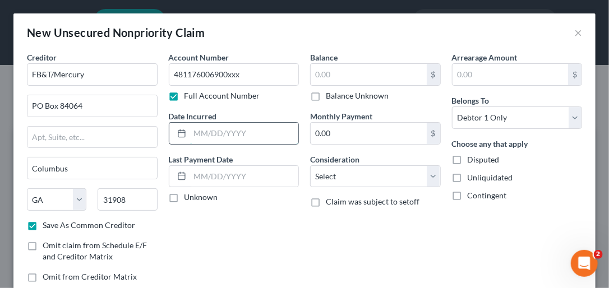
click at [196, 131] on input "text" at bounding box center [244, 133] width 109 height 21
type input "[DATE]"
click at [195, 177] on input "text" at bounding box center [244, 176] width 109 height 21
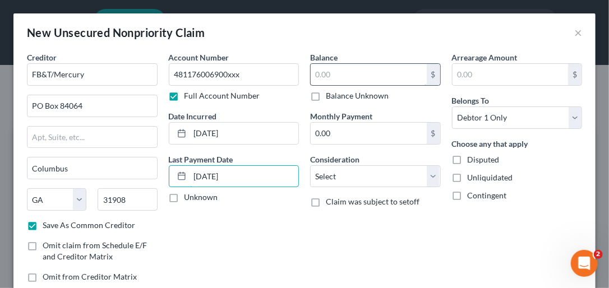
type input "[DATE]"
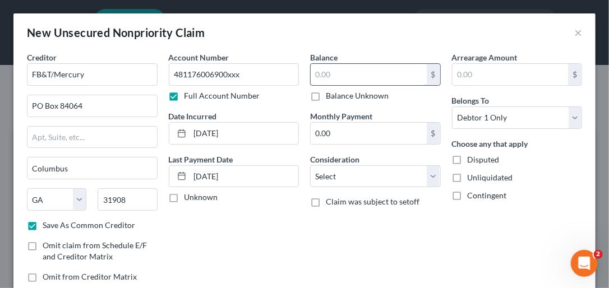
click at [352, 76] on input "text" at bounding box center [369, 74] width 116 height 21
type input "3,274.00"
click at [343, 139] on input "0.00" at bounding box center [369, 133] width 116 height 21
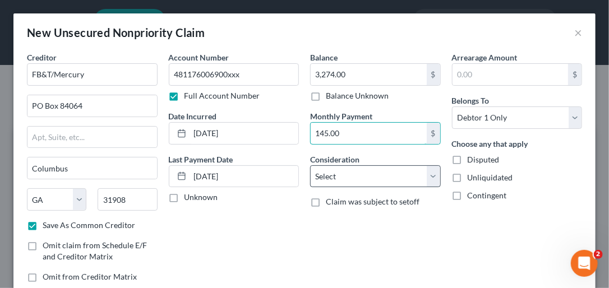
type input "145.00"
click at [425, 175] on select "Select Cable / Satellite Services Collection Agency Credit Card Debt Debt Couns…" at bounding box center [375, 177] width 131 height 22
select select "2"
click at [310, 166] on select "Select Cable / Satellite Services Collection Agency Credit Card Debt Debt Couns…" at bounding box center [375, 177] width 131 height 22
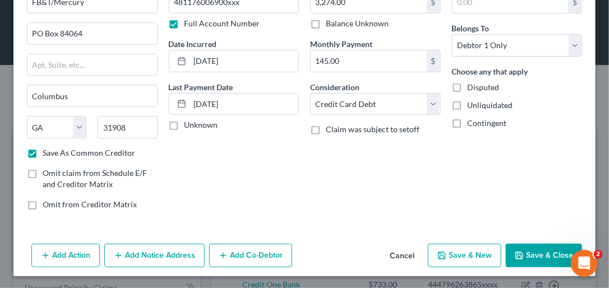
scroll to position [73, 0]
click at [474, 247] on button "Save & New" at bounding box center [465, 256] width 74 height 24
checkbox input "false"
select select "0"
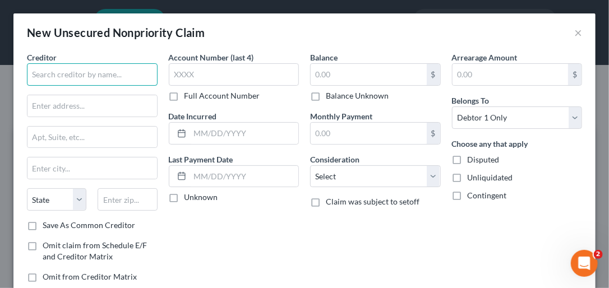
click at [123, 72] on input "text" at bounding box center [92, 74] width 131 height 22
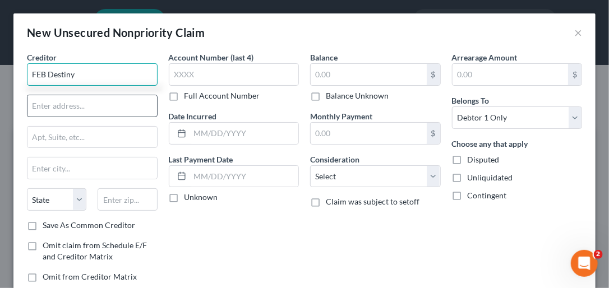
type input "FEB Destiny"
click at [124, 108] on input "text" at bounding box center [92, 105] width 130 height 21
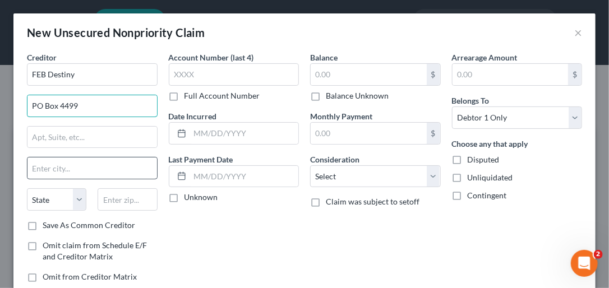
type input "PO Box 4499"
click at [88, 171] on input "text" at bounding box center [92, 168] width 130 height 21
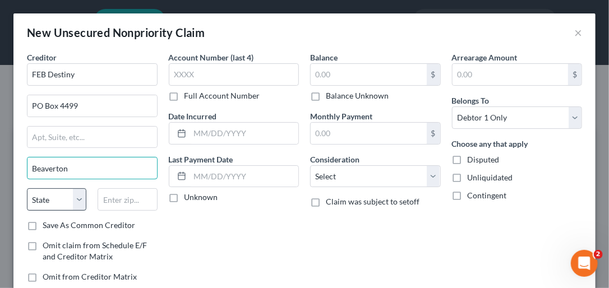
type input "Beaverton"
click at [81, 193] on select "State [US_STATE] AK AR AZ CA CO CT DE DC [GEOGRAPHIC_DATA] [GEOGRAPHIC_DATA] GU…" at bounding box center [56, 200] width 59 height 22
select select "38"
click at [27, 189] on select "State [US_STATE] AK AR AZ CA CO CT DE DC [GEOGRAPHIC_DATA] [GEOGRAPHIC_DATA] GU…" at bounding box center [56, 200] width 59 height 22
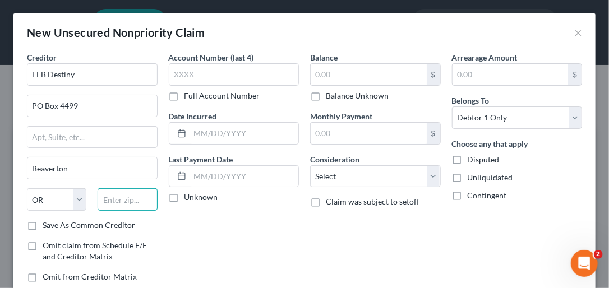
click at [131, 199] on input "text" at bounding box center [127, 200] width 59 height 22
type input "97076"
click at [43, 222] on label "Save As Common Creditor" at bounding box center [89, 225] width 93 height 11
click at [47, 222] on input "Save As Common Creditor" at bounding box center [50, 223] width 7 height 7
checkbox input "true"
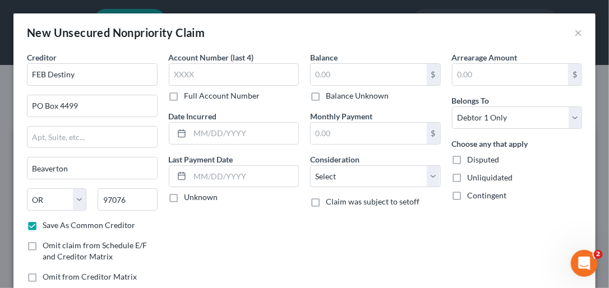
click at [185, 97] on label "Full Account Number" at bounding box center [223, 95] width 76 height 11
click at [189, 97] on input "Full Account Number" at bounding box center [192, 93] width 7 height 7
click at [181, 71] on input "text" at bounding box center [234, 74] width 131 height 22
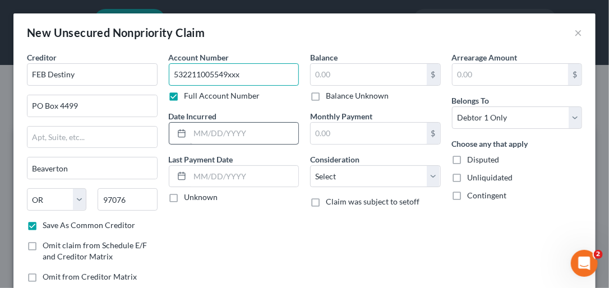
type input "532211005549xxx"
click at [203, 131] on input "text" at bounding box center [244, 133] width 109 height 21
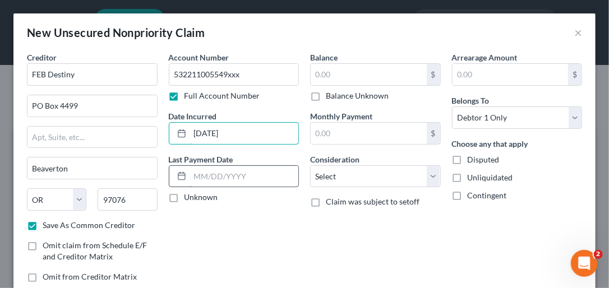
type input "[DATE]"
click at [198, 179] on input "text" at bounding box center [244, 176] width 109 height 21
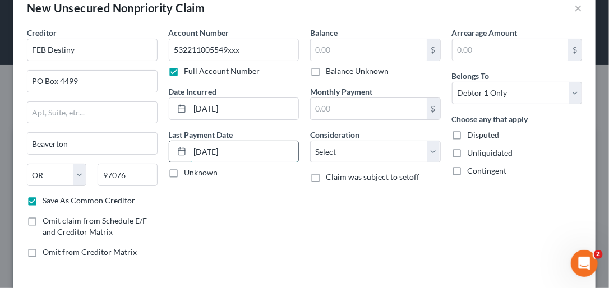
scroll to position [45, 0]
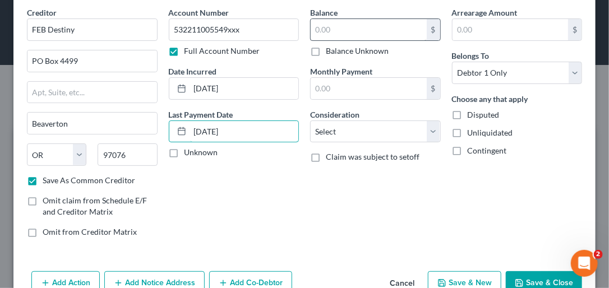
type input "[DATE]"
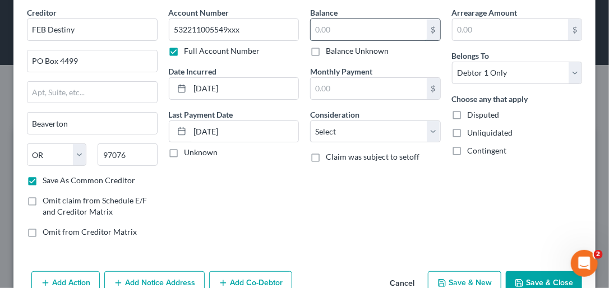
click at [321, 25] on input "text" at bounding box center [369, 29] width 116 height 21
type input "1,485.00"
click at [320, 91] on input "text" at bounding box center [369, 88] width 116 height 21
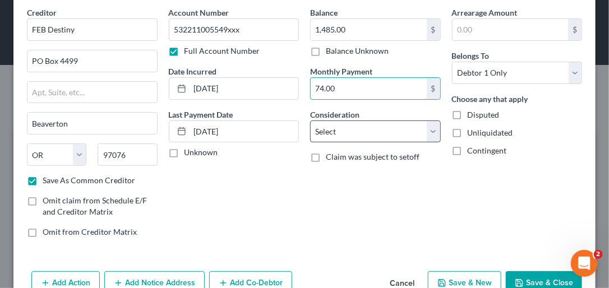
type input "74.00"
click at [432, 129] on select "Select Cable / Satellite Services Collection Agency Credit Card Debt Debt Couns…" at bounding box center [375, 132] width 131 height 22
select select "2"
click at [310, 121] on select "Select Cable / Satellite Services Collection Agency Credit Card Debt Debt Couns…" at bounding box center [375, 132] width 131 height 22
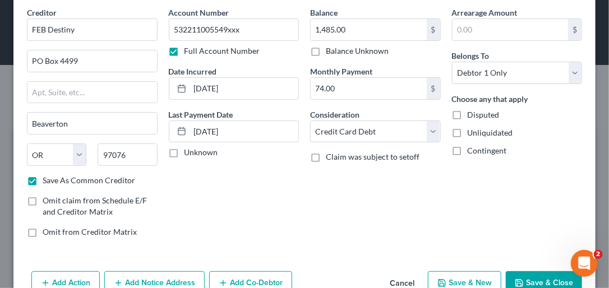
click at [479, 275] on button "Save & New" at bounding box center [465, 284] width 74 height 24
checkbox input "false"
select select "0"
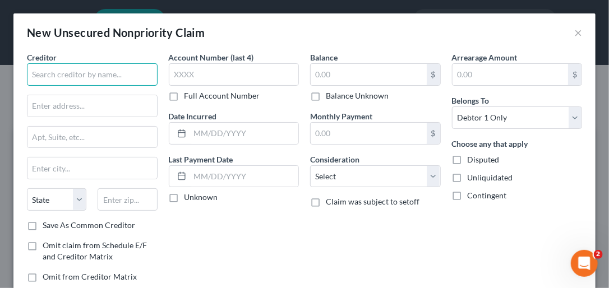
click at [74, 70] on input "text" at bounding box center [92, 74] width 131 height 22
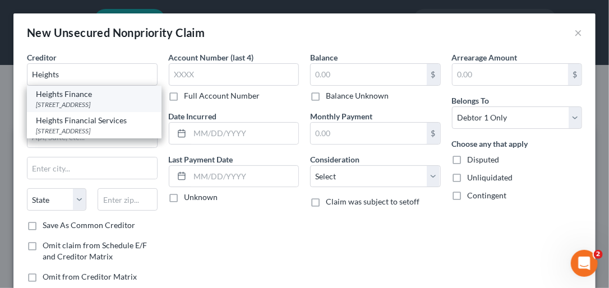
click at [84, 96] on div "Heights Finance" at bounding box center [94, 94] width 117 height 11
type input "Heights Finance"
type input "PO Box 1947"
type input "[GEOGRAPHIC_DATA]"
select select "42"
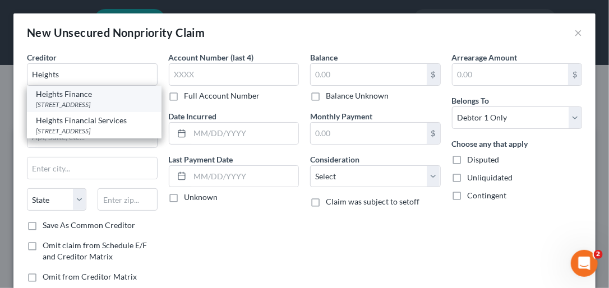
type input "29602"
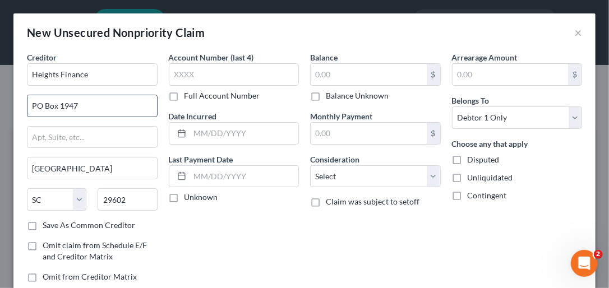
drag, startPoint x: 31, startPoint y: 105, endPoint x: 84, endPoint y: 108, distance: 52.8
click at [84, 108] on input "PO Box 1947" at bounding box center [92, 105] width 130 height 21
type input "[STREET_ADDRESS]"
click at [32, 136] on input "text" at bounding box center [92, 137] width 130 height 21
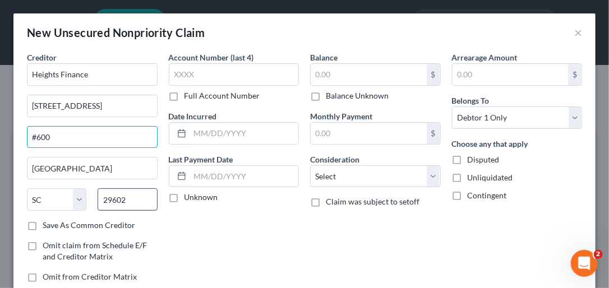
type input "#600"
click at [127, 198] on input "29602" at bounding box center [127, 200] width 59 height 22
type input "29601"
click at [43, 224] on label "Save As Common Creditor" at bounding box center [89, 225] width 93 height 11
click at [47, 224] on input "Save As Common Creditor" at bounding box center [50, 223] width 7 height 7
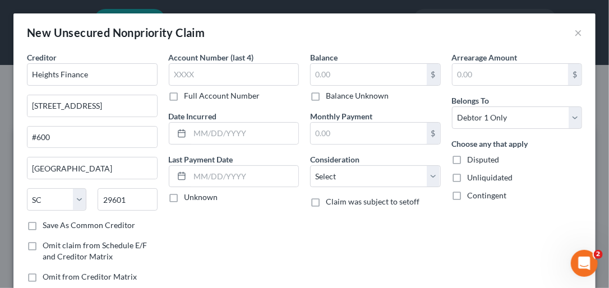
checkbox input "true"
click at [185, 94] on label "Full Account Number" at bounding box center [223, 95] width 76 height 11
click at [189, 94] on input "Full Account Number" at bounding box center [192, 93] width 7 height 7
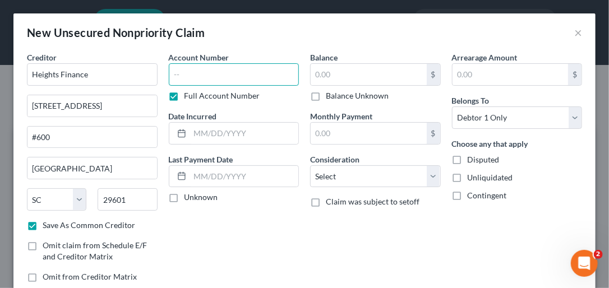
click at [180, 75] on input "text" at bounding box center [234, 74] width 131 height 22
type input "50061148xxx"
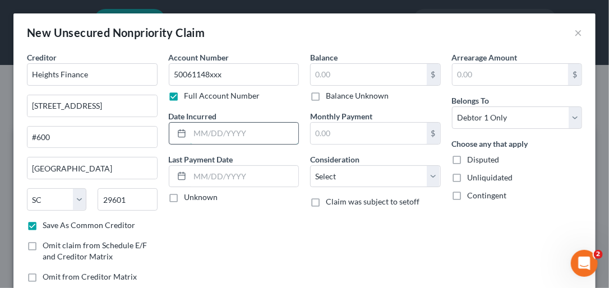
click at [204, 134] on input "text" at bounding box center [244, 133] width 109 height 21
type input "[DATE]"
click at [205, 170] on input "text" at bounding box center [244, 176] width 109 height 21
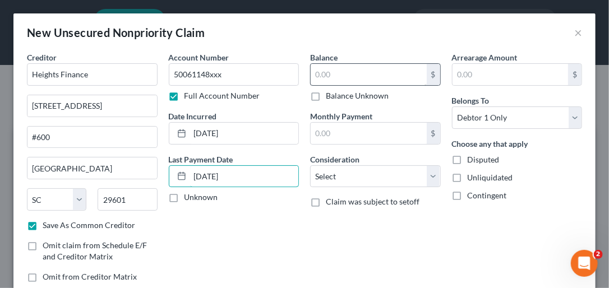
type input "[DATE]"
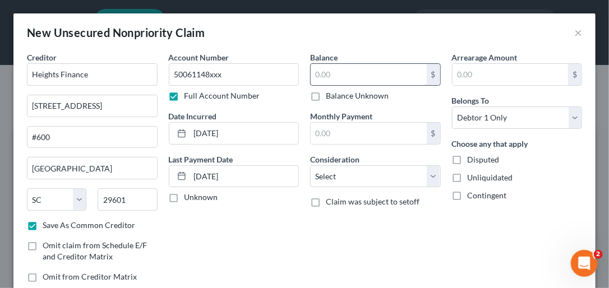
click at [316, 71] on input "text" at bounding box center [369, 74] width 116 height 21
type input "4,341.00"
click at [334, 134] on input "text" at bounding box center [369, 133] width 116 height 21
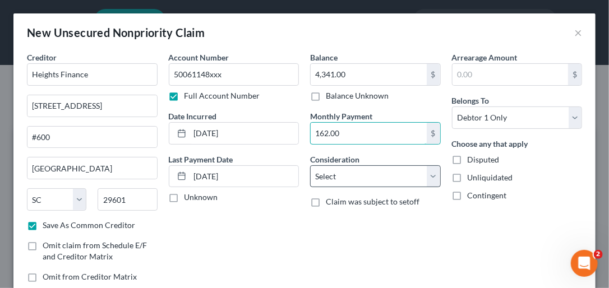
type input "162.00"
click at [430, 175] on select "Select Cable / Satellite Services Collection Agency Credit Card Debt Debt Couns…" at bounding box center [375, 177] width 131 height 22
select select "14"
click at [310, 166] on select "Select Cable / Satellite Services Collection Agency Credit Card Debt Debt Couns…" at bounding box center [375, 177] width 131 height 22
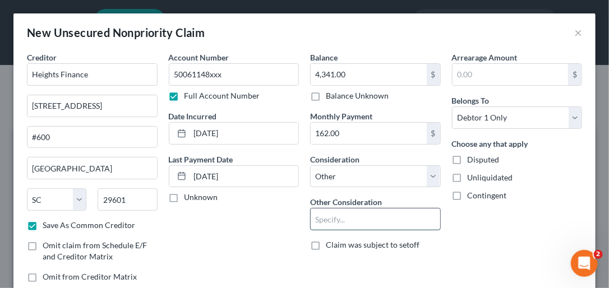
click at [348, 222] on input "text" at bounding box center [376, 219] width 130 height 21
type input "Installment"
click at [517, 245] on div "Arrearage Amount $ Belongs To * Select Debtor 1 Only Debtor 2 Only Debtor 1 And…" at bounding box center [518, 172] width 142 height 240
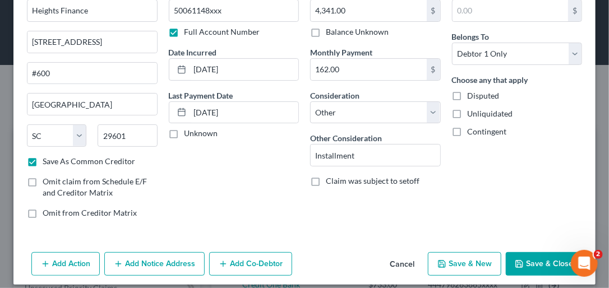
scroll to position [72, 0]
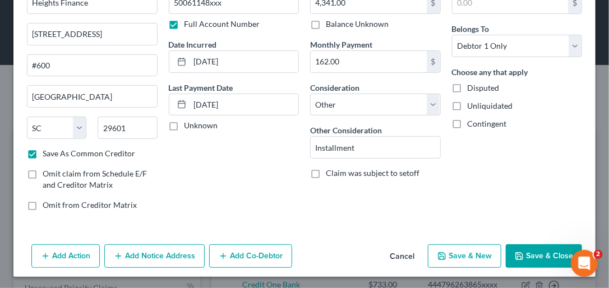
click at [468, 254] on button "Save & New" at bounding box center [465, 257] width 74 height 24
checkbox input "false"
select select "0"
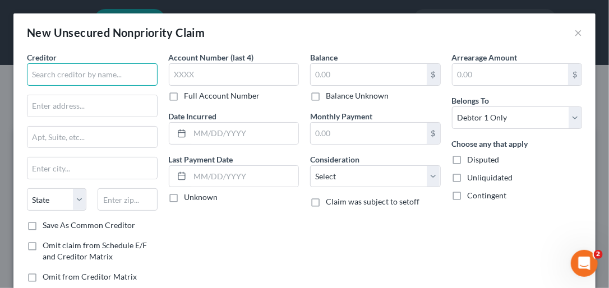
click at [79, 76] on input "text" at bounding box center [92, 74] width 131 height 22
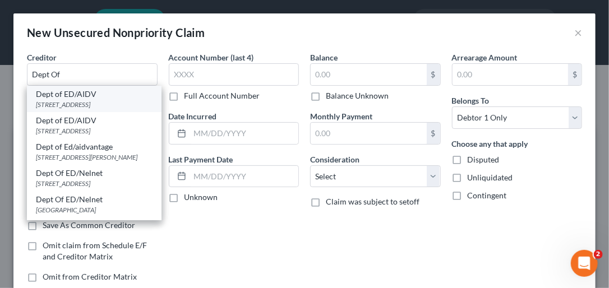
click at [118, 99] on div "Dept of ED/AIDV" at bounding box center [94, 94] width 117 height 11
type input "Dept of ED/AIDV"
type input "1891 [GEOGRAPHIC_DATA]"
type input "Reston"
select select "48"
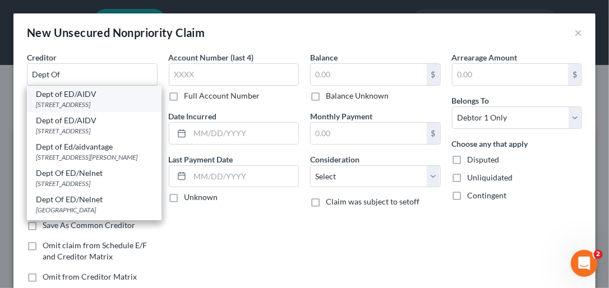
type input "20190"
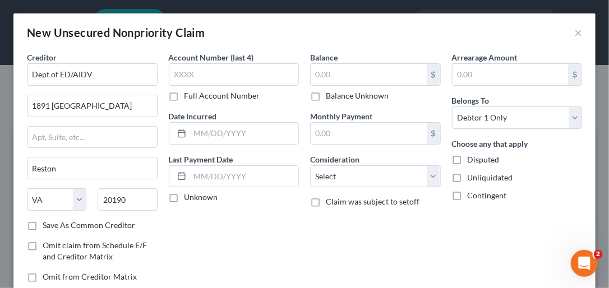
click at [43, 222] on label "Save As Common Creditor" at bounding box center [89, 225] width 93 height 11
click at [47, 222] on input "Save As Common Creditor" at bounding box center [50, 223] width 7 height 7
checkbox input "true"
click at [185, 95] on label "Full Account Number" at bounding box center [223, 95] width 76 height 11
click at [189, 95] on input "Full Account Number" at bounding box center [192, 93] width 7 height 7
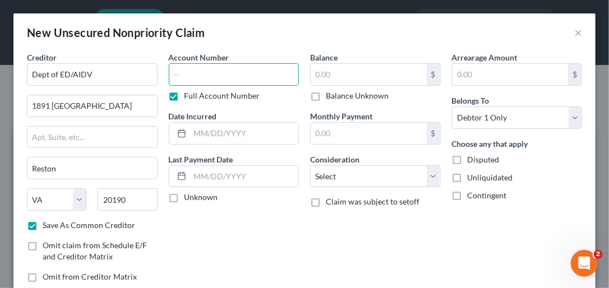
click at [180, 76] on input "text" at bounding box center [234, 74] width 131 height 22
type input "99023762001ER012023xxx"
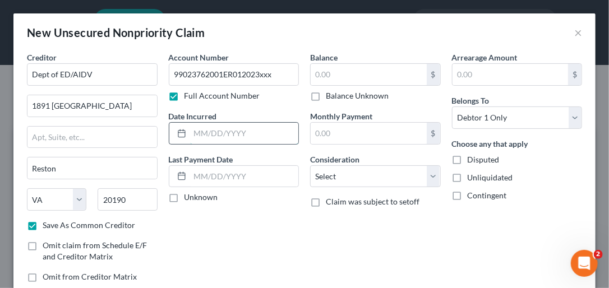
click at [200, 129] on input "text" at bounding box center [244, 133] width 109 height 21
type input "[DATE]"
click at [214, 180] on input "text" at bounding box center [244, 176] width 109 height 21
click at [192, 173] on input "text" at bounding box center [244, 176] width 109 height 21
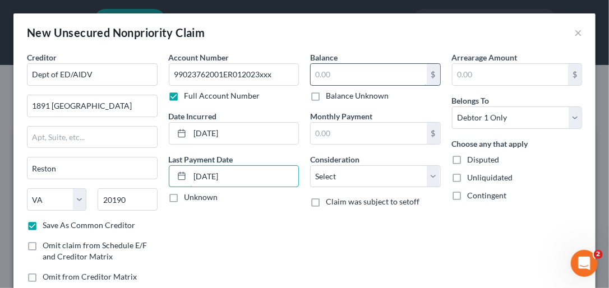
type input "[DATE]"
click at [316, 70] on input "text" at bounding box center [369, 74] width 116 height 21
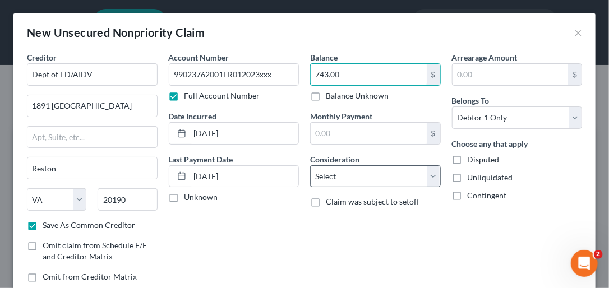
type input "743.00"
click at [429, 174] on select "Select Cable / Satellite Services Collection Agency Credit Card Debt Debt Couns…" at bounding box center [375, 177] width 131 height 22
select select "17"
click at [310, 166] on select "Select Cable / Satellite Services Collection Agency Credit Card Debt Debt Couns…" at bounding box center [375, 177] width 131 height 22
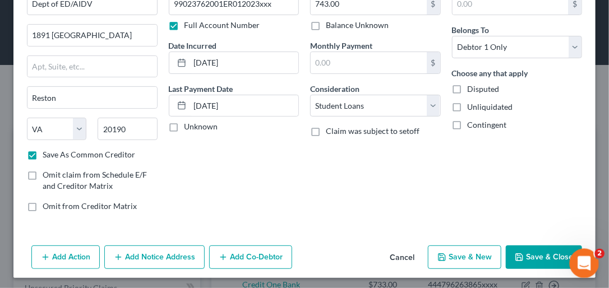
scroll to position [73, 0]
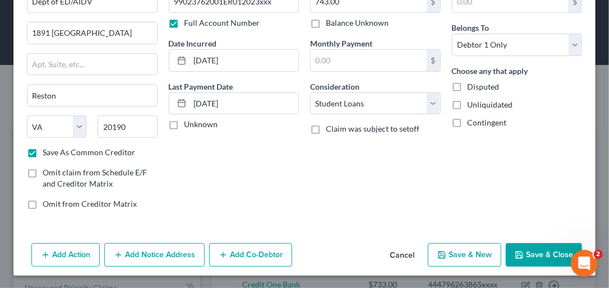
click at [442, 256] on icon "button" at bounding box center [442, 255] width 9 height 9
checkbox input "false"
select select "0"
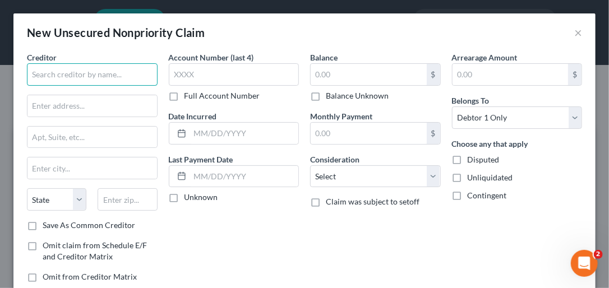
click at [101, 71] on input "text" at bounding box center [92, 74] width 131 height 22
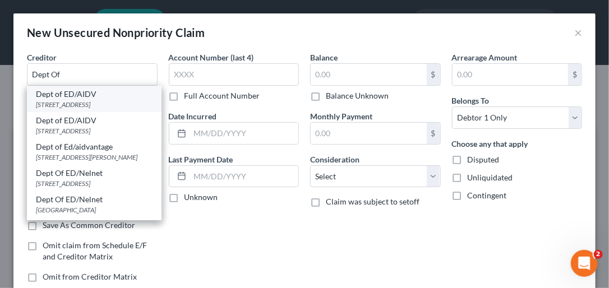
click at [94, 105] on div "[STREET_ADDRESS]" at bounding box center [94, 105] width 117 height 10
type input "Dept of ED/AIDV"
type input "1891 [GEOGRAPHIC_DATA]"
type input "Reston"
select select "48"
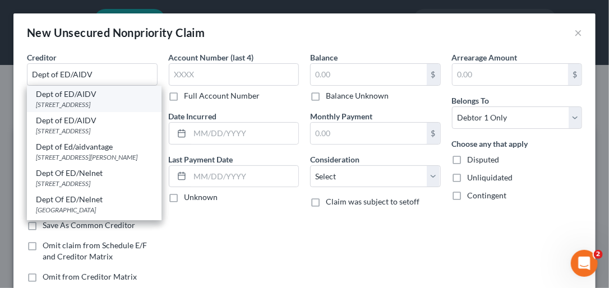
type input "20190"
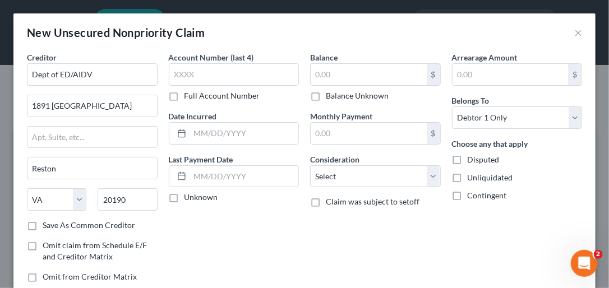
click at [43, 223] on label "Save As Common Creditor" at bounding box center [89, 225] width 93 height 11
click at [47, 223] on input "Save As Common Creditor" at bounding box center [50, 223] width 7 height 7
checkbox input "true"
click at [185, 95] on label "Full Account Number" at bounding box center [223, 95] width 76 height 11
click at [189, 95] on input "Full Account Number" at bounding box center [192, 93] width 7 height 7
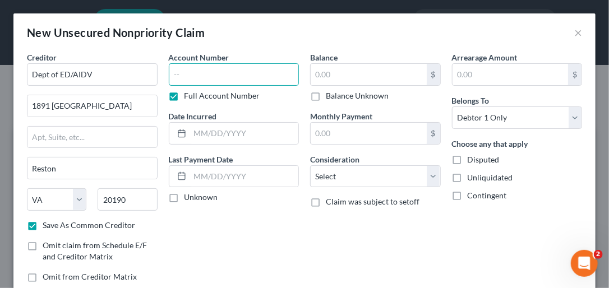
click at [180, 72] on input "text" at bounding box center [234, 74] width 131 height 22
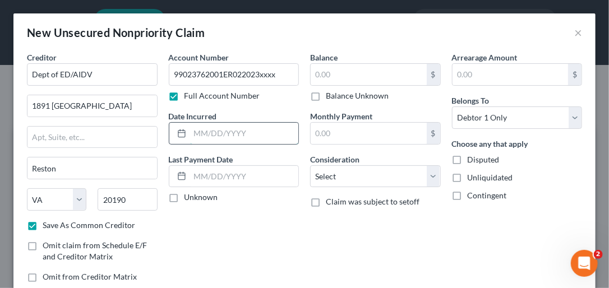
click at [204, 131] on input "text" at bounding box center [244, 133] width 109 height 21
click at [213, 178] on input "text" at bounding box center [244, 176] width 109 height 21
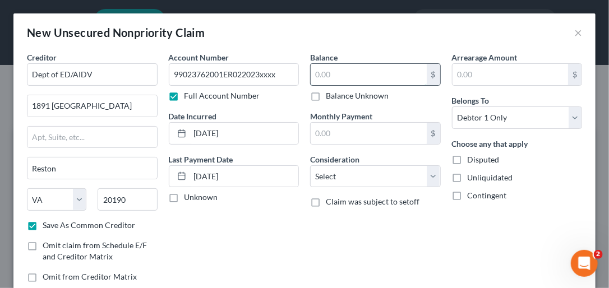
click at [322, 71] on input "text" at bounding box center [369, 74] width 116 height 21
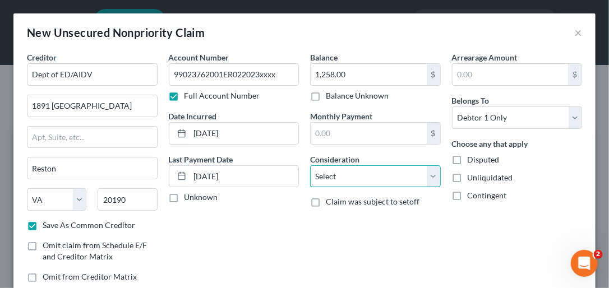
click at [429, 176] on select "Select Cable / Satellite Services Collection Agency Credit Card Debt Debt Couns…" at bounding box center [375, 177] width 131 height 22
click at [310, 166] on select "Select Cable / Satellite Services Collection Agency Credit Card Debt Debt Couns…" at bounding box center [375, 177] width 131 height 22
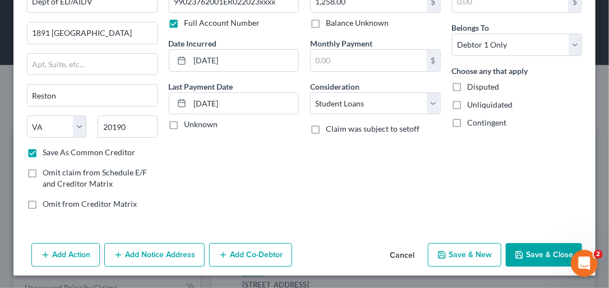
click at [475, 254] on button "Save & New" at bounding box center [465, 256] width 74 height 24
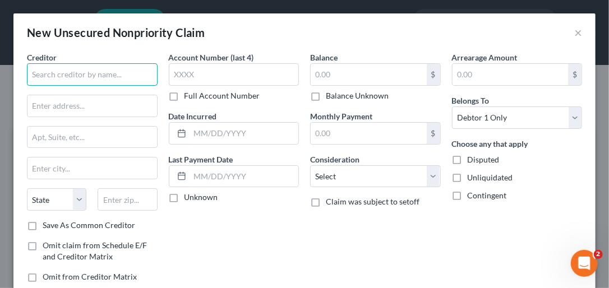
click at [85, 74] on input "text" at bounding box center [92, 74] width 131 height 22
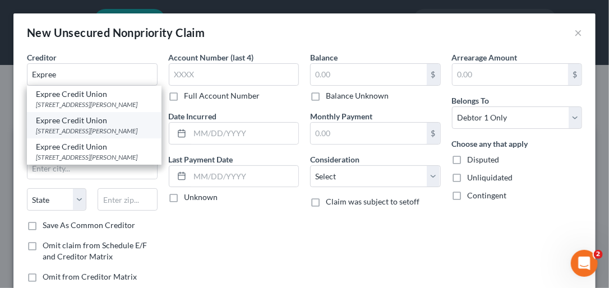
click at [91, 131] on div "[STREET_ADDRESS][PERSON_NAME]" at bounding box center [94, 131] width 117 height 10
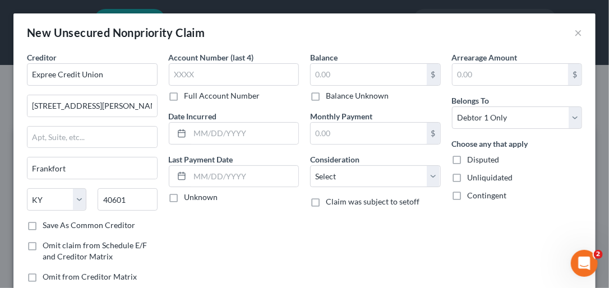
click at [43, 224] on label "Save As Common Creditor" at bounding box center [89, 225] width 93 height 11
click at [47, 224] on input "Save As Common Creditor" at bounding box center [50, 223] width 7 height 7
click at [185, 93] on label "Full Account Number" at bounding box center [223, 95] width 76 height 11
click at [189, 93] on input "Full Account Number" at bounding box center [192, 93] width 7 height 7
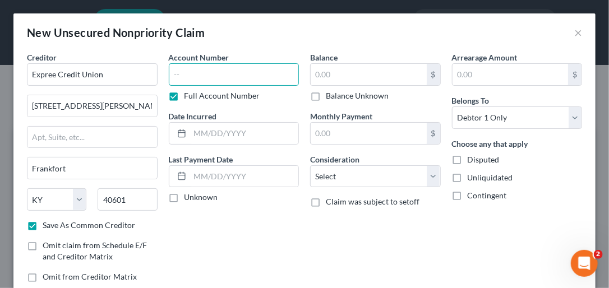
click at [187, 77] on input "text" at bounding box center [234, 74] width 131 height 22
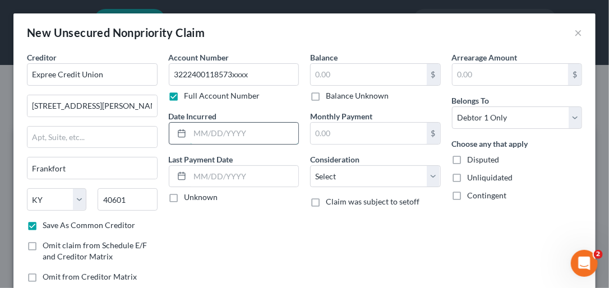
click at [199, 134] on input "text" at bounding box center [244, 133] width 109 height 21
click at [214, 175] on input "text" at bounding box center [244, 176] width 109 height 21
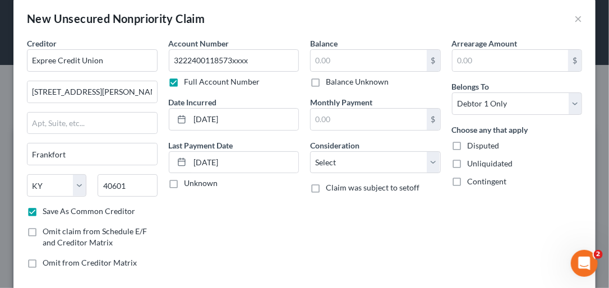
scroll to position [10, 0]
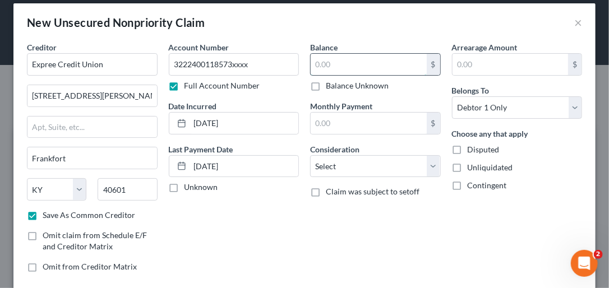
click at [341, 56] on input "text" at bounding box center [369, 64] width 116 height 21
click at [321, 123] on input "text" at bounding box center [369, 123] width 116 height 21
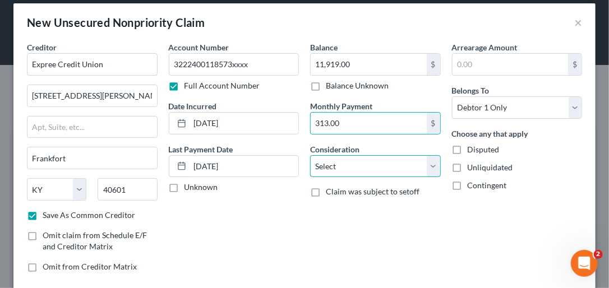
click at [431, 165] on select "Select Cable / Satellite Services Collection Agency Credit Card Debt Debt Couns…" at bounding box center [375, 166] width 131 height 22
click at [310, 155] on select "Select Cable / Satellite Services Collection Agency Credit Card Debt Debt Couns…" at bounding box center [375, 166] width 131 height 22
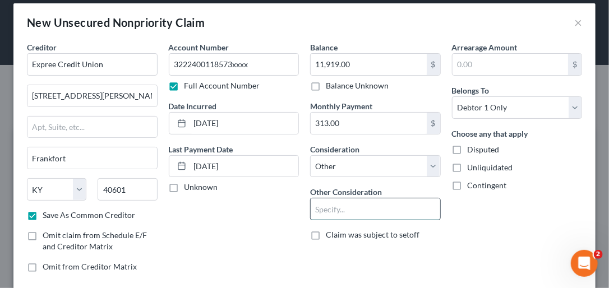
click at [360, 204] on input "text" at bounding box center [376, 209] width 130 height 21
click at [515, 232] on div "Arrearage Amount $ Belongs To * Select Debtor 1 Only Debtor 2 Only Debtor 1 And…" at bounding box center [518, 162] width 142 height 240
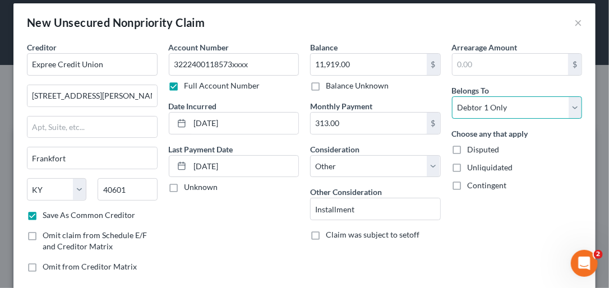
click at [572, 104] on select "Select Debtor 1 Only Debtor 2 Only Debtor 1 And Debtor 2 Only At Least One Of T…" at bounding box center [517, 108] width 131 height 22
click at [452, 97] on select "Select Debtor 1 Only Debtor 2 Only Debtor 1 And Debtor 2 Only At Least One Of T…" at bounding box center [517, 108] width 131 height 22
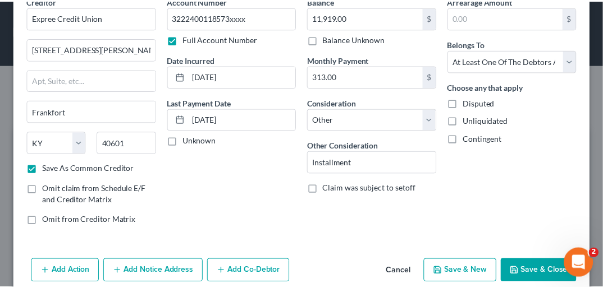
scroll to position [61, 0]
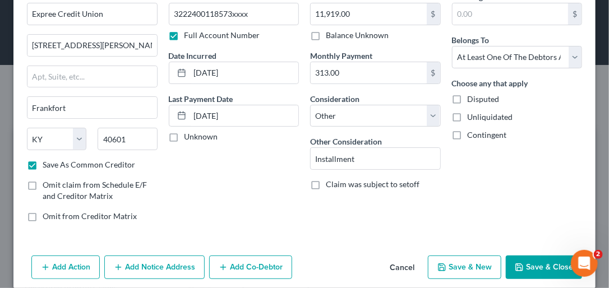
click at [460, 264] on button "Save & New" at bounding box center [465, 268] width 74 height 24
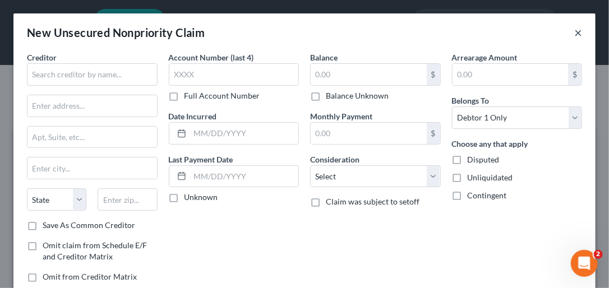
click at [575, 33] on button "×" at bounding box center [579, 32] width 8 height 13
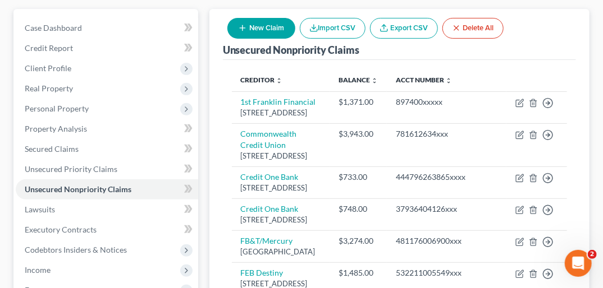
scroll to position [125, 0]
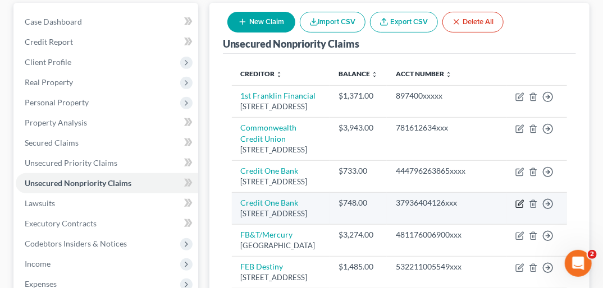
click at [518, 209] on icon "button" at bounding box center [519, 204] width 9 height 9
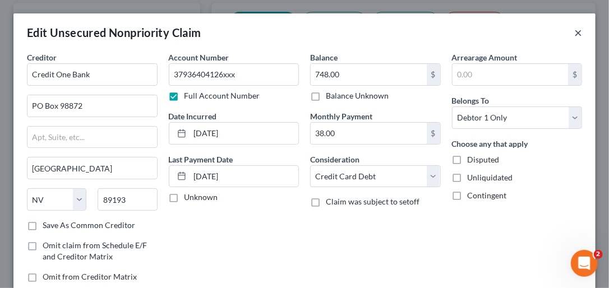
click at [575, 36] on button "×" at bounding box center [579, 32] width 8 height 13
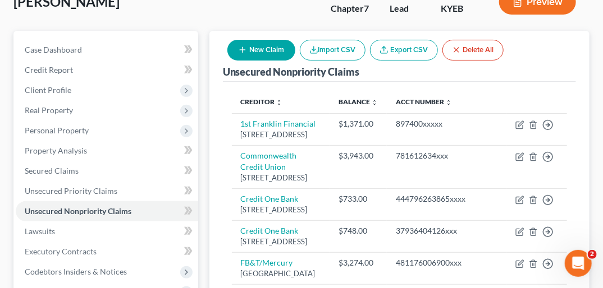
scroll to position [92, 0]
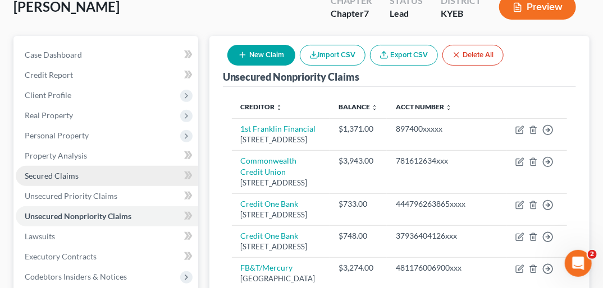
click at [100, 166] on link "Secured Claims" at bounding box center [107, 176] width 182 height 20
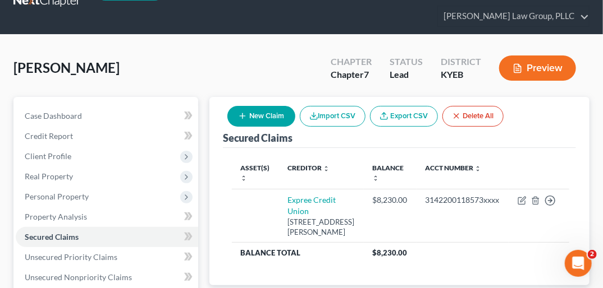
scroll to position [77, 0]
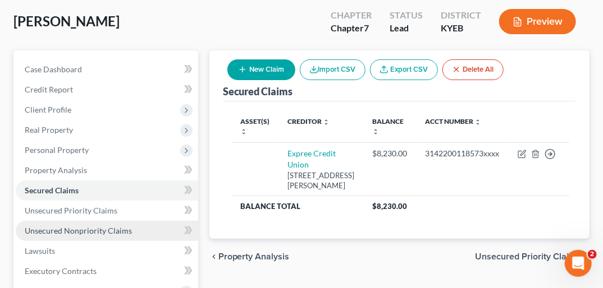
click at [127, 226] on span "Unsecured Nonpriority Claims" at bounding box center [78, 231] width 107 height 10
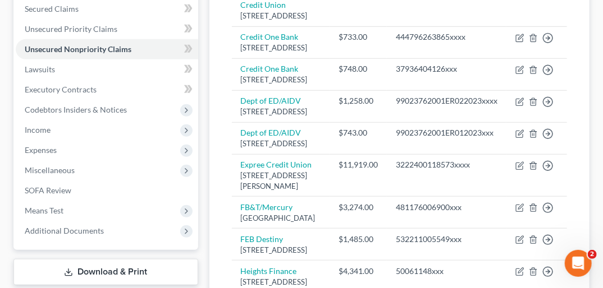
scroll to position [276, 0]
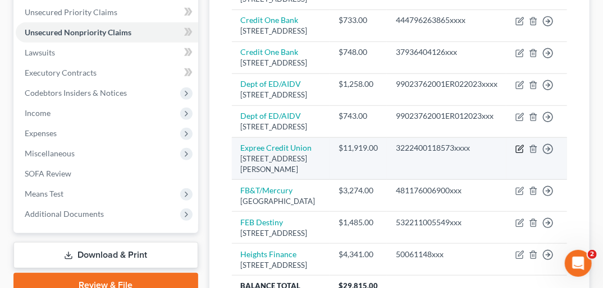
click at [521, 150] on icon "button" at bounding box center [520, 147] width 5 height 5
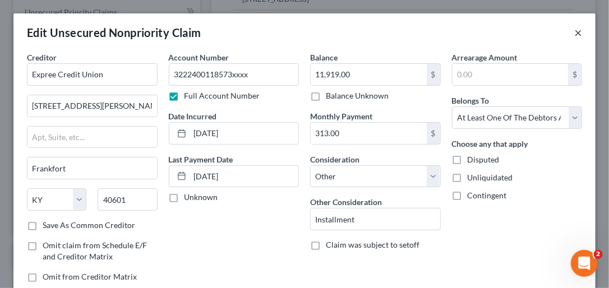
click at [575, 35] on button "×" at bounding box center [579, 32] width 8 height 13
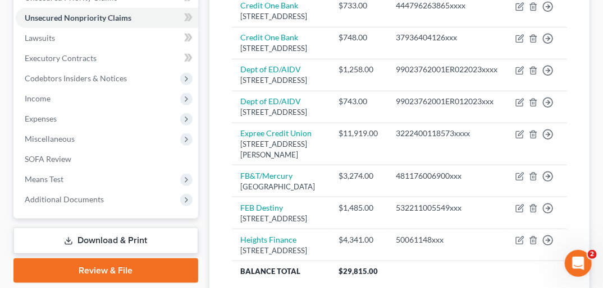
scroll to position [292, 0]
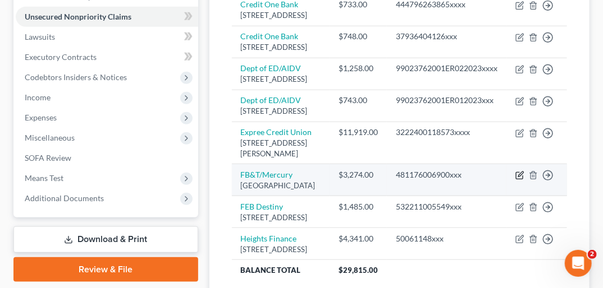
click at [517, 180] on icon "button" at bounding box center [519, 175] width 9 height 9
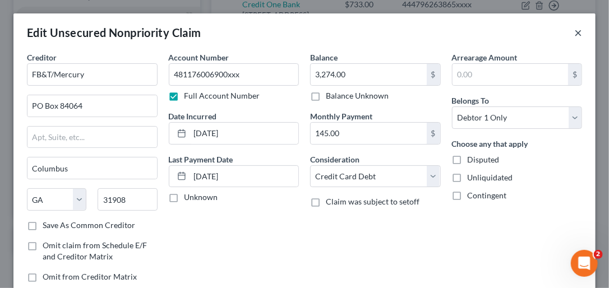
click at [575, 31] on button "×" at bounding box center [579, 32] width 8 height 13
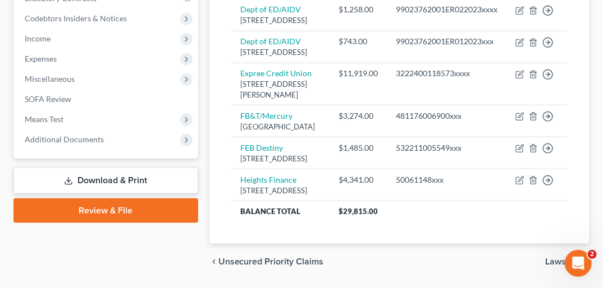
scroll to position [336, 0]
